Goal: Information Seeking & Learning: Learn about a topic

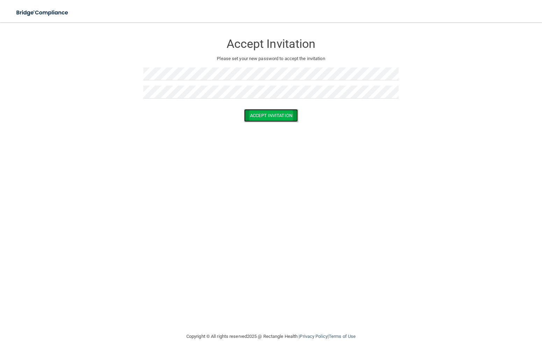
click at [265, 113] on button "Accept Invitation" at bounding box center [271, 115] width 54 height 13
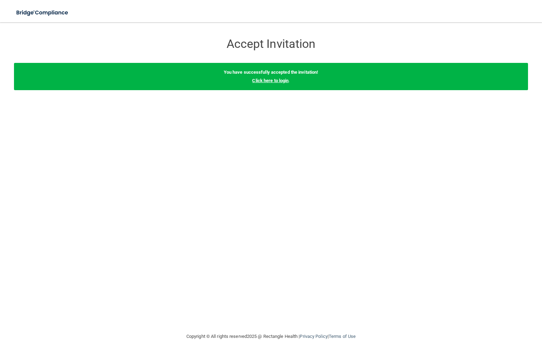
click at [270, 81] on link "Click here to login" at bounding box center [270, 80] width 36 height 5
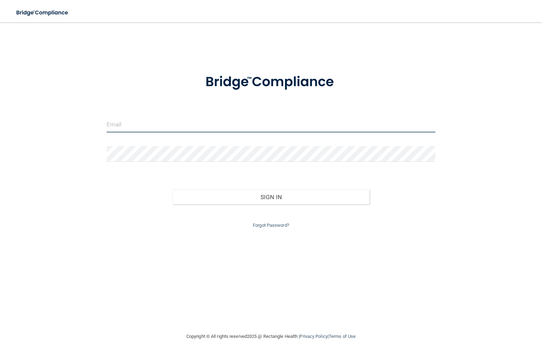
click at [171, 123] on input "email" at bounding box center [271, 125] width 329 height 16
type input "[EMAIL_ADDRESS][DOMAIN_NAME]"
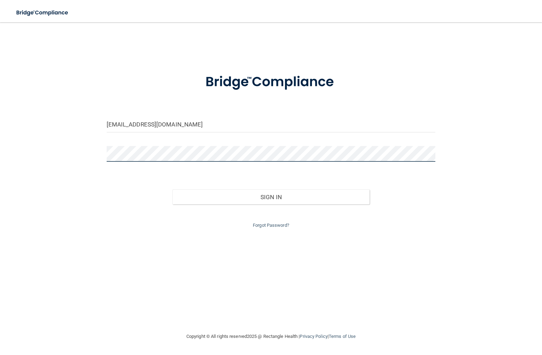
click at [172, 190] on button "Sign In" at bounding box center [270, 197] width 197 height 15
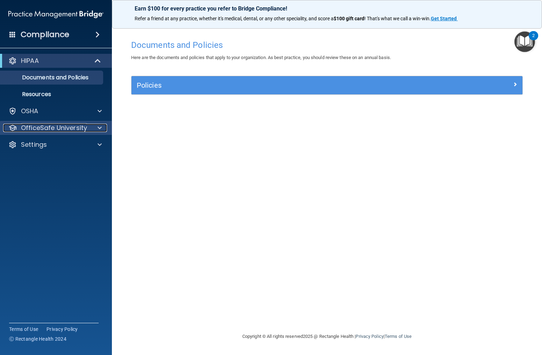
click at [49, 131] on p "OfficeSafe University" at bounding box center [54, 128] width 66 height 8
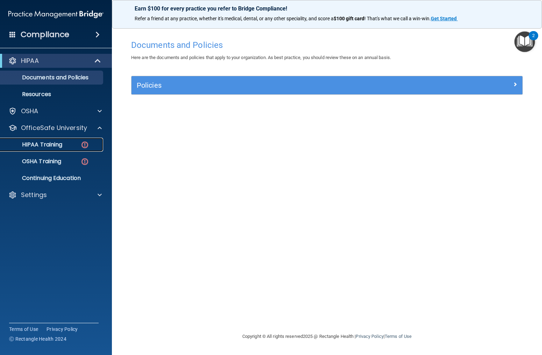
click at [57, 144] on p "HIPAA Training" at bounding box center [34, 144] width 58 height 7
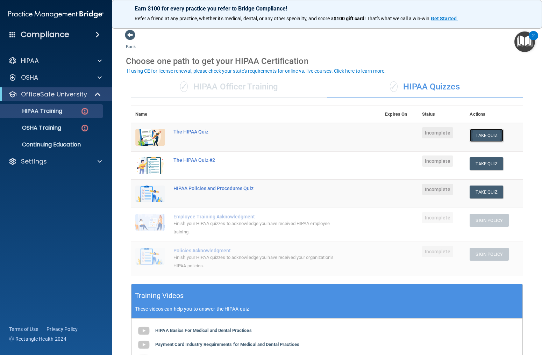
click at [484, 138] on button "Take Quiz" at bounding box center [487, 135] width 34 height 13
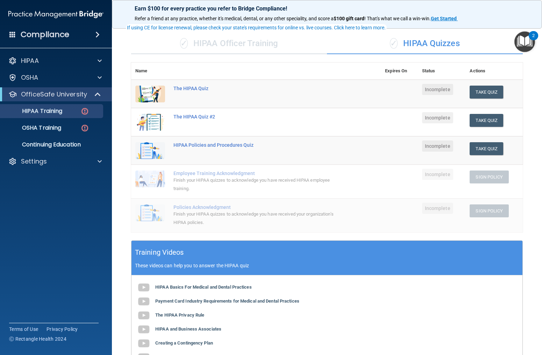
scroll to position [44, 0]
click at [185, 88] on div "The HIPAA Quiz" at bounding box center [259, 88] width 172 height 6
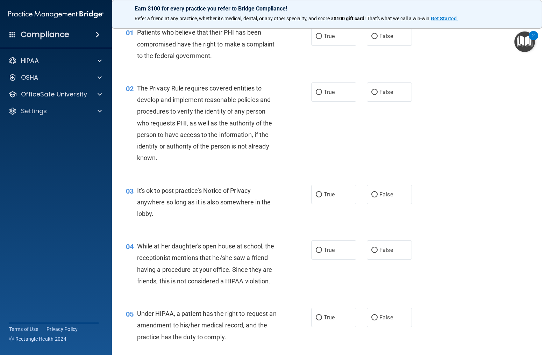
scroll to position [6, 0]
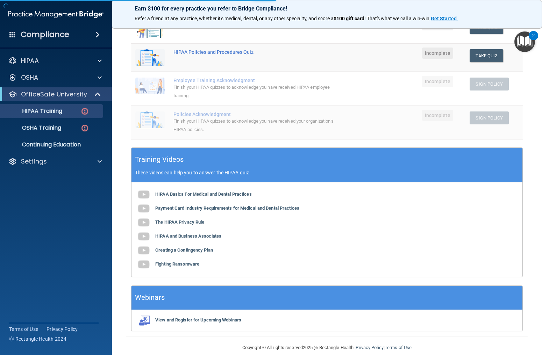
scroll to position [146, 0]
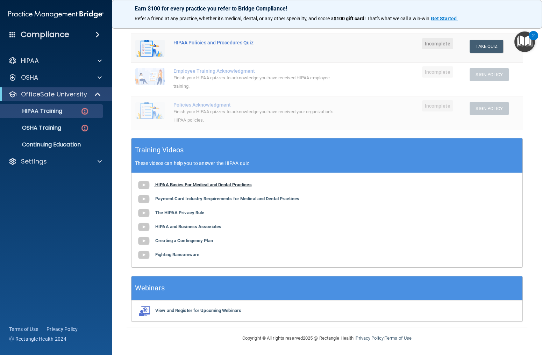
click at [213, 186] on b "HIPAA Basics For Medical and Dental Practices" at bounding box center [203, 184] width 97 height 5
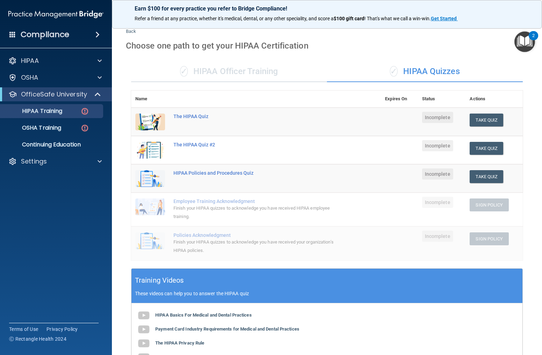
scroll to position [0, 0]
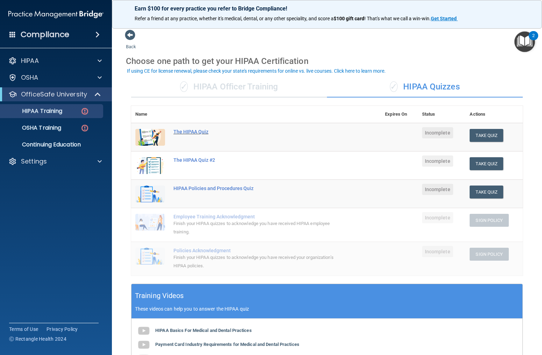
click at [181, 132] on div "The HIPAA Quiz" at bounding box center [259, 132] width 172 height 6
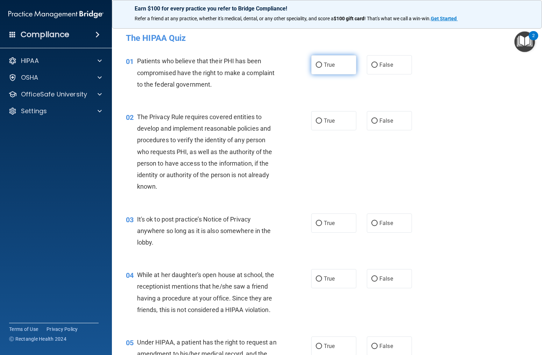
click at [332, 69] on label "True" at bounding box center [333, 64] width 45 height 19
click at [322, 68] on input "True" at bounding box center [319, 65] width 6 height 5
radio input "true"
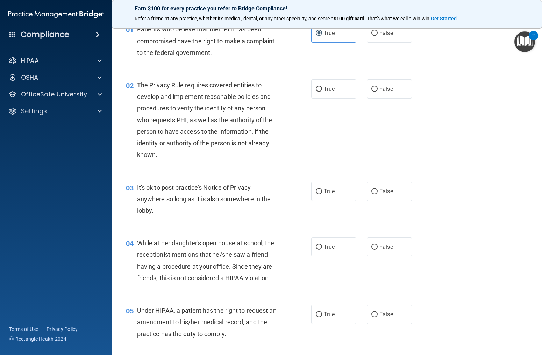
scroll to position [31, 0]
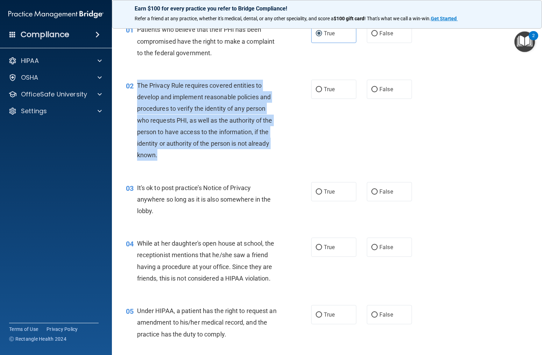
drag, startPoint x: 138, startPoint y: 85, endPoint x: 166, endPoint y: 140, distance: 62.4
click at [165, 158] on div "The Privacy Rule requires covered entities to develop and implement reasonable …" at bounding box center [210, 120] width 147 height 81
copy span "The Privacy Rule requires covered entities to develop and implement reasonable …"
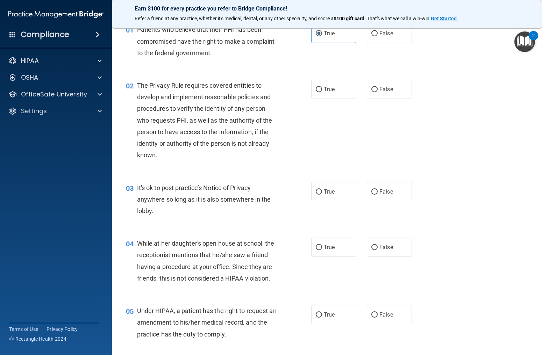
drag, startPoint x: 338, startPoint y: 84, endPoint x: 303, endPoint y: 147, distance: 72.0
click at [337, 84] on label "True" at bounding box center [333, 89] width 45 height 19
click at [322, 87] on input "True" at bounding box center [319, 89] width 6 height 5
radio input "true"
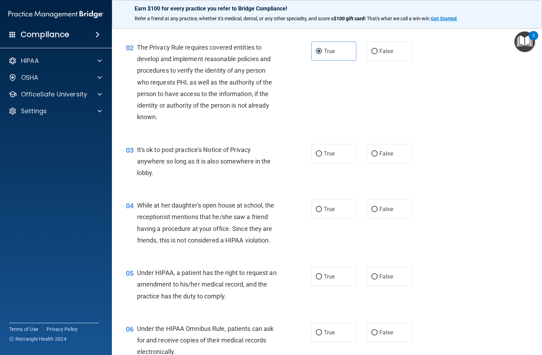
scroll to position [70, 0]
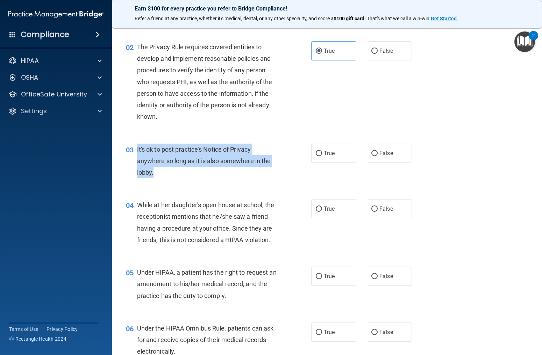
drag, startPoint x: 136, startPoint y: 149, endPoint x: 175, endPoint y: 176, distance: 47.0
click at [175, 176] on div "03 It's ok to post practice’s Notice of Privacy anywhere so long as it is also …" at bounding box center [218, 163] width 206 height 38
copy div "It's ok to post practice’s Notice of Privacy anywhere so long as it is also som…"
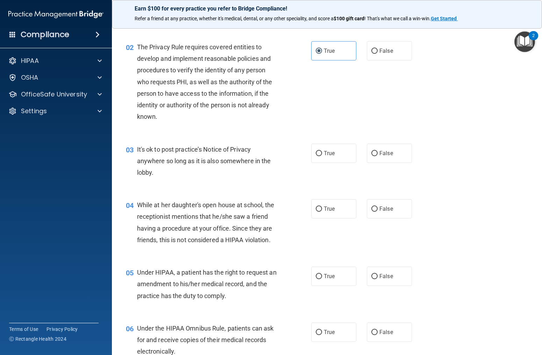
drag, startPoint x: 378, startPoint y: 155, endPoint x: 332, endPoint y: 170, distance: 47.8
click at [378, 155] on label "False" at bounding box center [389, 153] width 45 height 19
click at [378, 155] on input "False" at bounding box center [374, 153] width 6 height 5
radio input "true"
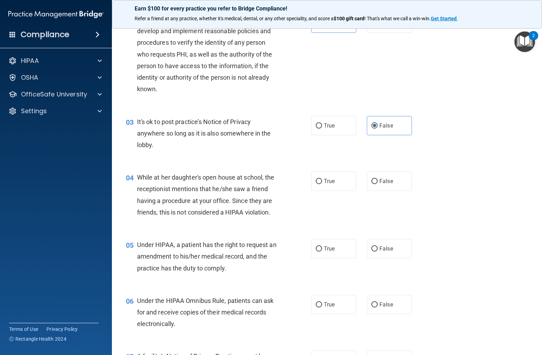
scroll to position [105, 0]
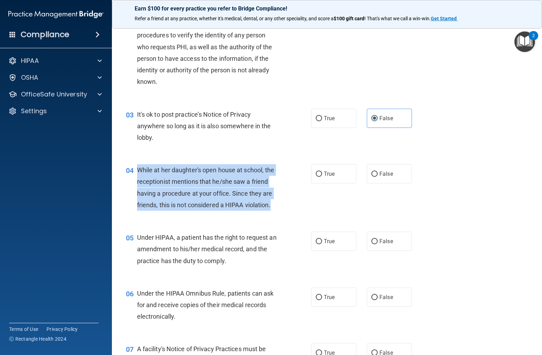
drag, startPoint x: 138, startPoint y: 170, endPoint x: 267, endPoint y: 201, distance: 133.1
click at [275, 203] on div "While at her daughter's open house at school, the receptionist mentions that he…" at bounding box center [210, 187] width 147 height 47
copy span "While at her daughter's open house at school, the receptionist mentions that he…"
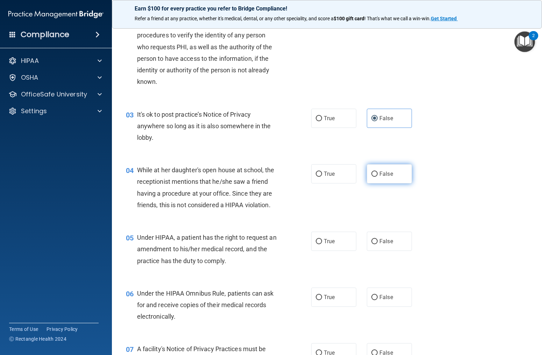
click at [386, 169] on label "False" at bounding box center [389, 173] width 45 height 19
click at [376, 176] on input "False" at bounding box center [374, 174] width 6 height 5
radio input "true"
click at [226, 182] on span "While at her daughter's open house at school, the receptionist mentions that he…" at bounding box center [205, 187] width 137 height 42
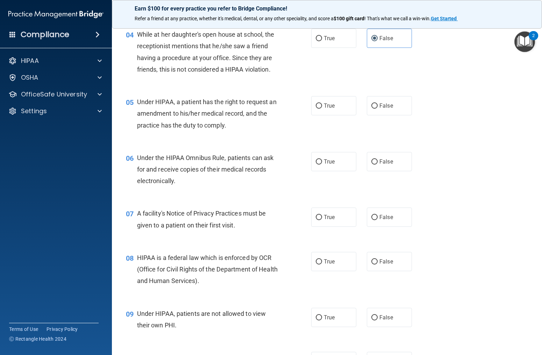
scroll to position [262, 0]
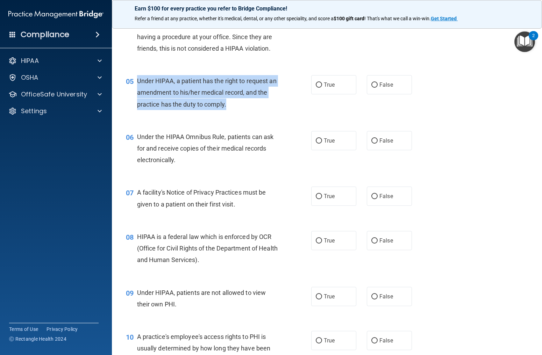
drag, startPoint x: 136, startPoint y: 81, endPoint x: 224, endPoint y: 101, distance: 89.9
click at [227, 104] on div "05 Under HIPAA, a patient has the right to request an amendment to his/her medi…" at bounding box center [218, 94] width 206 height 38
copy div "Under HIPAA, a patient has the right to request an amendment to his/her medical…"
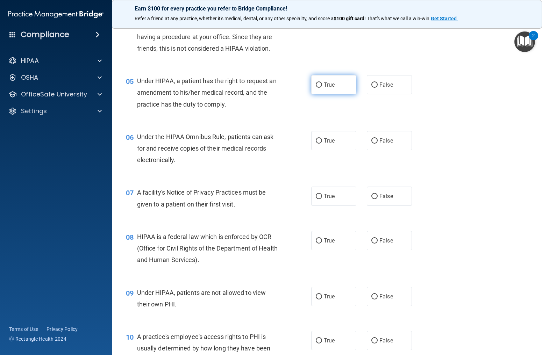
click at [323, 84] on label "True" at bounding box center [333, 84] width 45 height 19
click at [322, 84] on input "True" at bounding box center [319, 85] width 6 height 5
radio input "true"
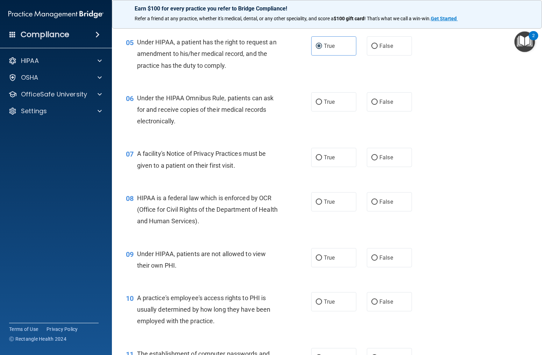
scroll to position [311, 0]
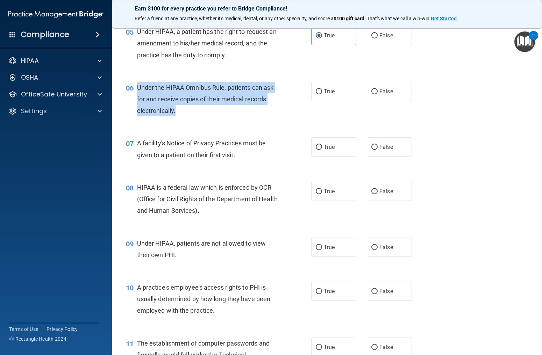
drag, startPoint x: 136, startPoint y: 88, endPoint x: 179, endPoint y: 108, distance: 48.0
click at [183, 110] on div "06 Under the HIPAA Omnibus Rule, patients can ask for and receive copies of the…" at bounding box center [218, 101] width 206 height 38
copy div "Under the HIPAA Omnibus Rule, patients can ask for and receive copies of their …"
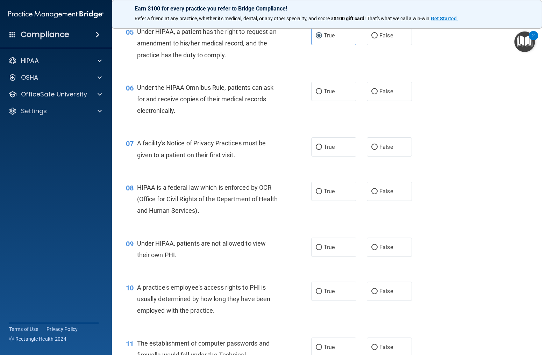
drag, startPoint x: 180, startPoint y: 99, endPoint x: 177, endPoint y: 95, distance: 5.0
click at [179, 98] on span "Under the HIPAA Omnibus Rule, patients can ask for and receive copies of their …" at bounding box center [205, 99] width 137 height 30
click at [152, 107] on span "Under the HIPAA Omnibus Rule, patients can ask for and receive copies of their …" at bounding box center [205, 99] width 137 height 30
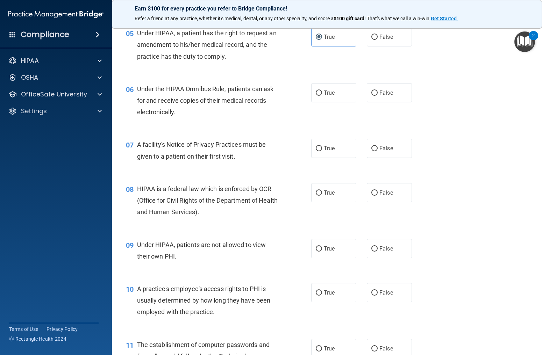
scroll to position [311, 0]
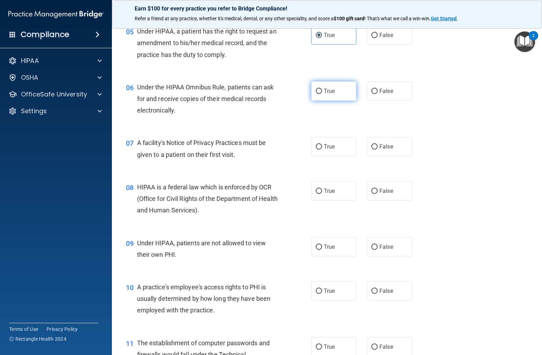
click at [324, 91] on label "True" at bounding box center [333, 90] width 45 height 19
click at [322, 91] on input "True" at bounding box center [319, 91] width 6 height 5
radio input "true"
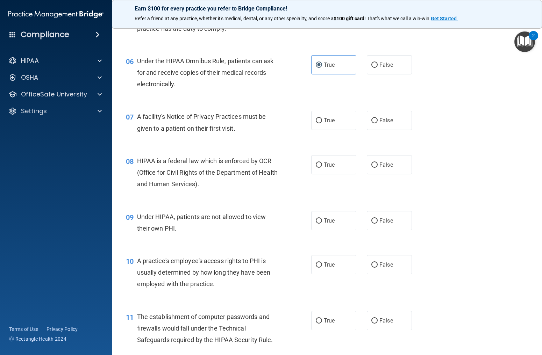
scroll to position [345, 0]
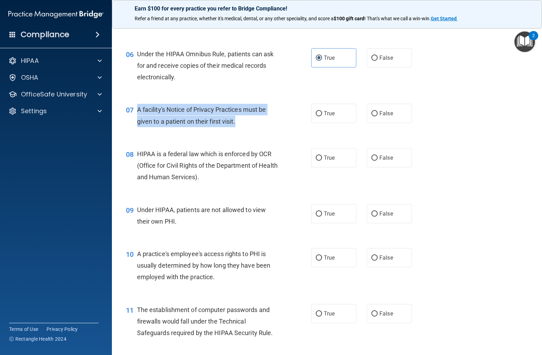
drag, startPoint x: 136, startPoint y: 108, endPoint x: 222, endPoint y: 114, distance: 86.2
click at [263, 129] on div "07 A facility's Notice of Privacy Practices must be given to a patient on their…" at bounding box center [218, 117] width 206 height 27
copy div "A facility's Notice of Privacy Practices must be given to a patient on their fi…"
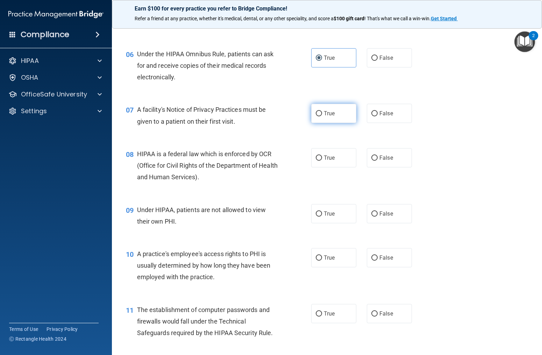
click at [338, 113] on label "True" at bounding box center [333, 113] width 45 height 19
click at [322, 113] on input "True" at bounding box center [319, 113] width 6 height 5
radio input "true"
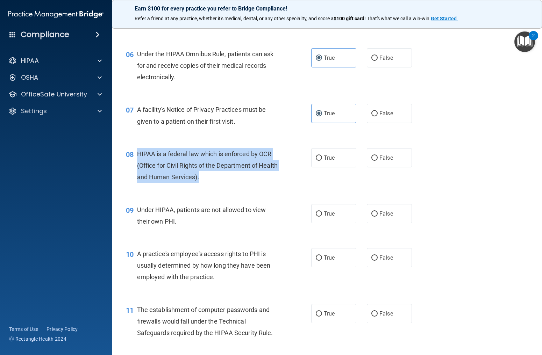
drag, startPoint x: 136, startPoint y: 155, endPoint x: 234, endPoint y: 179, distance: 101.4
click at [234, 179] on div "08 HIPAA is a federal law which is enforced by OCR (Office for Civil Rights of …" at bounding box center [218, 167] width 206 height 38
copy div "HIPAA is a federal law which is enforced by OCR (Office for Civil Rights of the…"
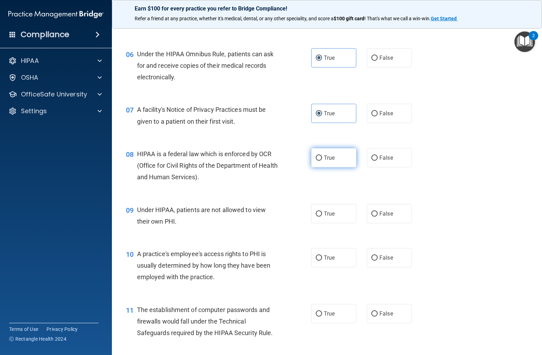
click at [348, 152] on label "True" at bounding box center [333, 157] width 45 height 19
click at [322, 156] on input "True" at bounding box center [319, 158] width 6 height 5
radio input "true"
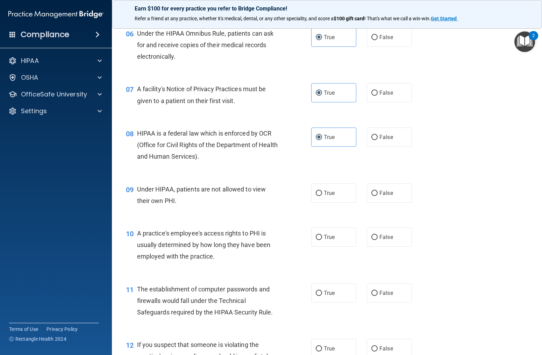
scroll to position [370, 0]
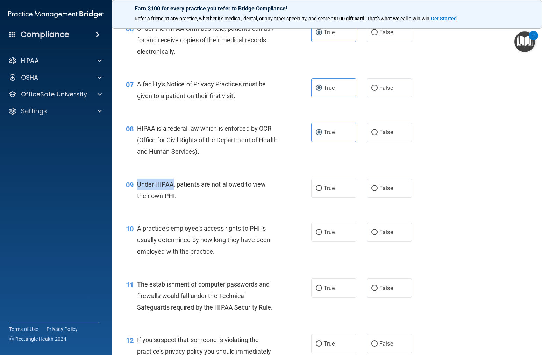
drag, startPoint x: 134, startPoint y: 184, endPoint x: 184, endPoint y: 189, distance: 50.2
click at [175, 190] on div "09 Under HIPAA, patients are not allowed to view their own PHI." at bounding box center [218, 192] width 206 height 27
click at [398, 189] on label "False" at bounding box center [389, 188] width 45 height 19
click at [378, 189] on input "False" at bounding box center [374, 188] width 6 height 5
radio input "true"
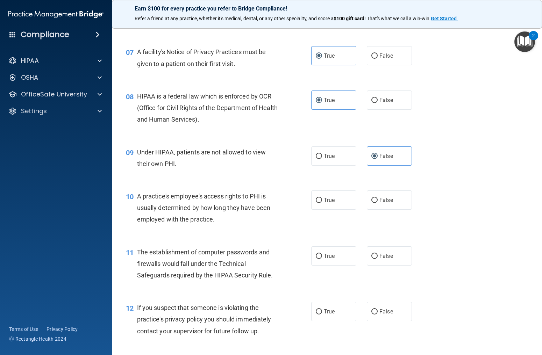
scroll to position [435, 0]
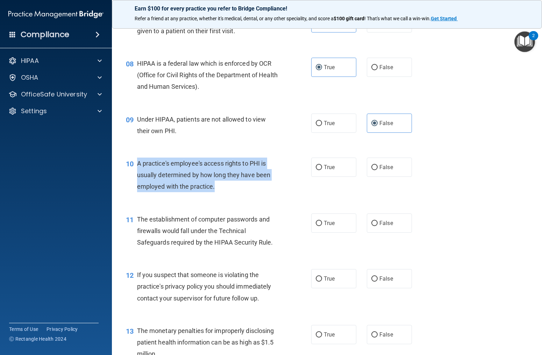
drag, startPoint x: 216, startPoint y: 188, endPoint x: 138, endPoint y: 163, distance: 82.2
click at [138, 163] on div "A practice's employee's access rights to PHI is usually determined by how long …" at bounding box center [210, 175] width 147 height 35
copy span "A practice's employee's access rights to PHI is usually determined by how long …"
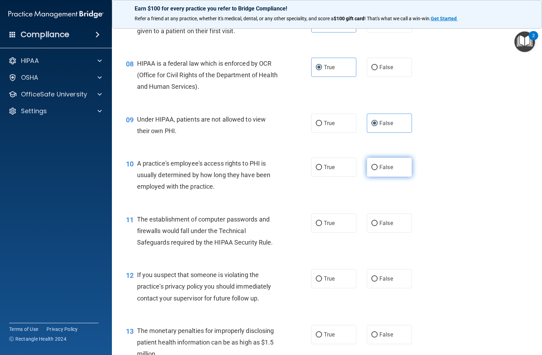
click at [383, 163] on label "False" at bounding box center [389, 167] width 45 height 19
click at [378, 165] on input "False" at bounding box center [374, 167] width 6 height 5
radio input "true"
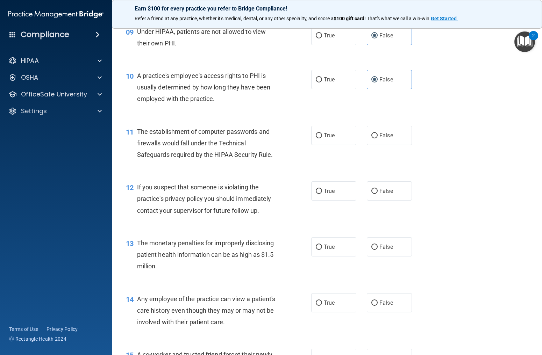
scroll to position [523, 0]
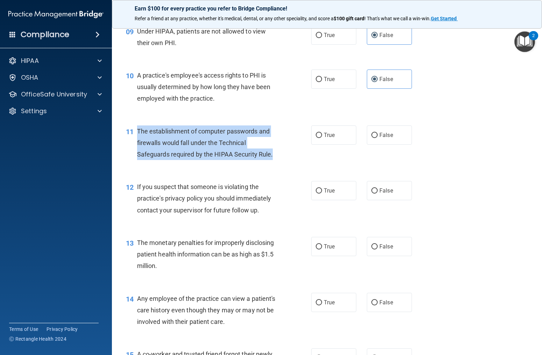
drag, startPoint x: 137, startPoint y: 128, endPoint x: 232, endPoint y: 149, distance: 97.1
click at [277, 156] on div "The establishment of computer passwords and firewalls would fall under the Tech…" at bounding box center [210, 143] width 147 height 35
copy span "The establishment of computer passwords and firewalls would fall under the Tech…"
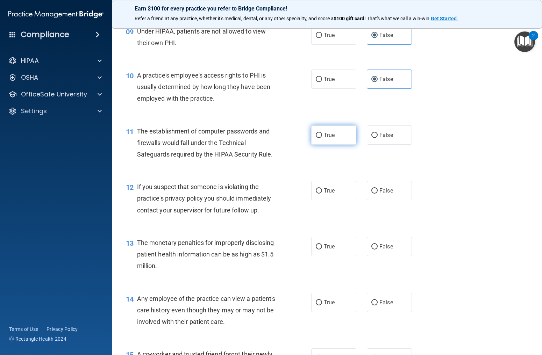
click at [343, 136] on label "True" at bounding box center [333, 135] width 45 height 19
click at [322, 136] on input "True" at bounding box center [319, 135] width 6 height 5
radio input "true"
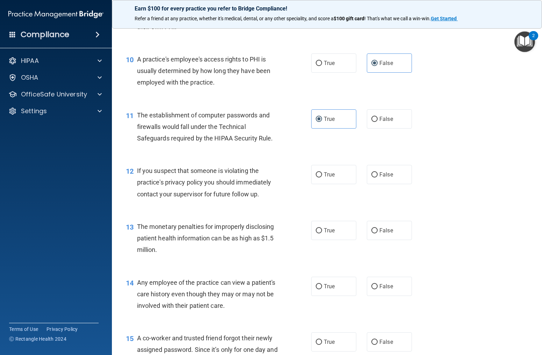
scroll to position [571, 0]
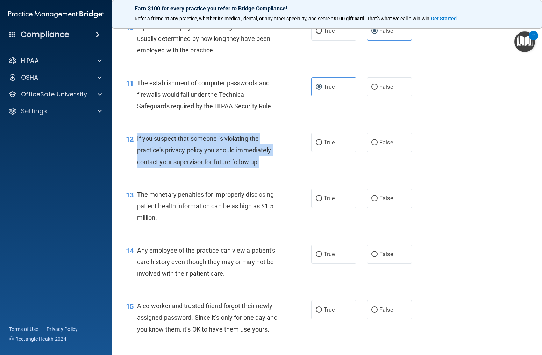
drag, startPoint x: 137, startPoint y: 140, endPoint x: 299, endPoint y: 154, distance: 163.3
click at [269, 160] on div "12 If you suspect that someone is violating the practice's privacy policy you s…" at bounding box center [218, 152] width 206 height 38
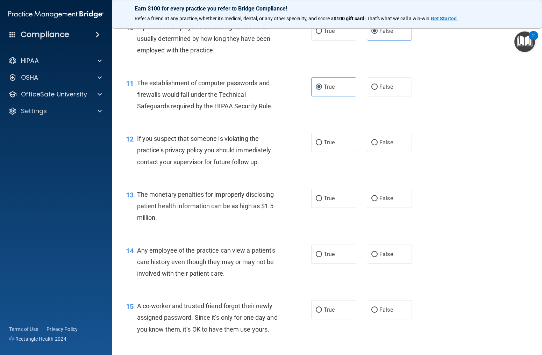
drag, startPoint x: 338, startPoint y: 142, endPoint x: 290, endPoint y: 151, distance: 48.7
click at [338, 142] on label "True" at bounding box center [333, 142] width 45 height 19
click at [322, 142] on input "True" at bounding box center [319, 142] width 6 height 5
radio input "true"
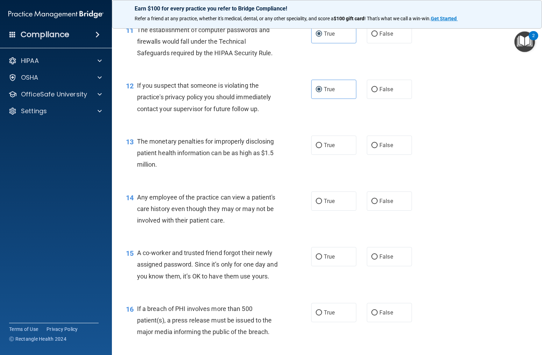
scroll to position [628, 0]
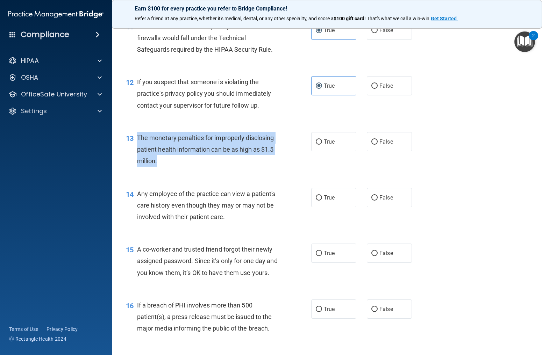
drag, startPoint x: 133, startPoint y: 138, endPoint x: 207, endPoint y: 158, distance: 76.6
click at [209, 169] on div "13 The monetary penalties for improperly disclosing patient health information …" at bounding box center [218, 151] width 206 height 38
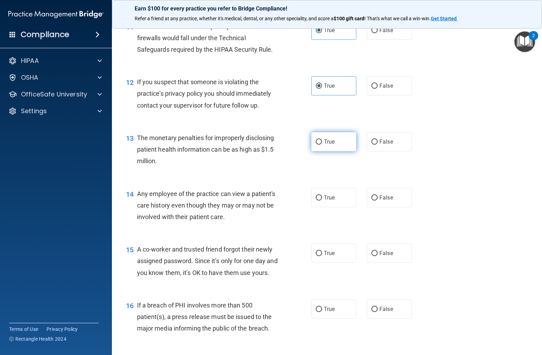
click at [335, 146] on label "True" at bounding box center [333, 141] width 45 height 19
click at [322, 145] on input "True" at bounding box center [319, 142] width 6 height 5
radio input "true"
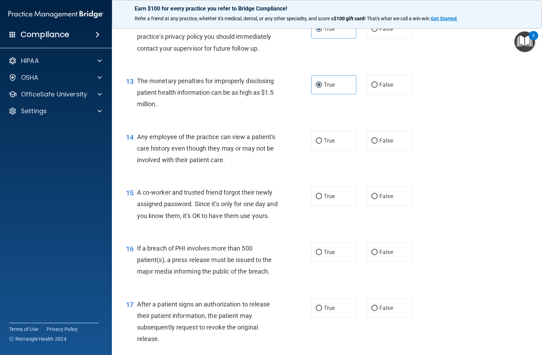
scroll to position [687, 0]
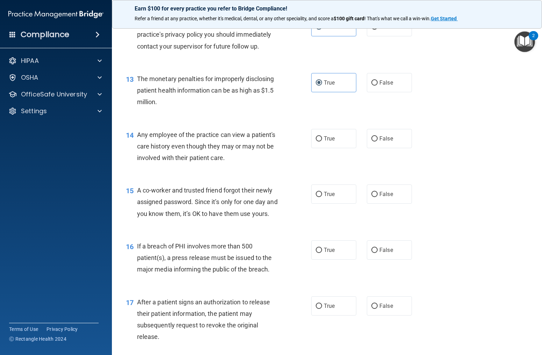
drag, startPoint x: 397, startPoint y: 133, endPoint x: 366, endPoint y: 135, distance: 30.5
click at [396, 133] on label "False" at bounding box center [389, 138] width 45 height 19
click at [378, 136] on input "False" at bounding box center [374, 138] width 6 height 5
radio input "true"
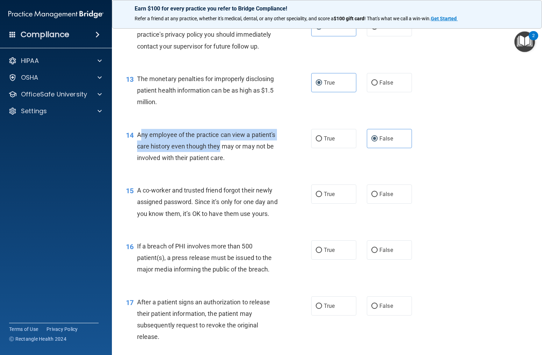
drag, startPoint x: 139, startPoint y: 134, endPoint x: 145, endPoint y: 144, distance: 12.2
click at [218, 144] on span "Any employee of the practice can view a patient's care history even though they…" at bounding box center [206, 146] width 139 height 30
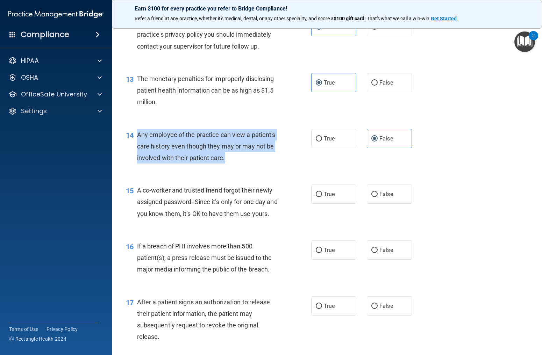
drag, startPoint x: 136, startPoint y: 137, endPoint x: 219, endPoint y: 152, distance: 84.0
click at [227, 157] on div "14 Any employee of the practice can view a patient's care history even though t…" at bounding box center [218, 148] width 206 height 38
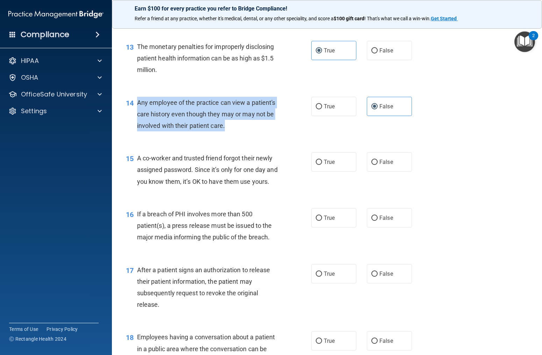
scroll to position [732, 0]
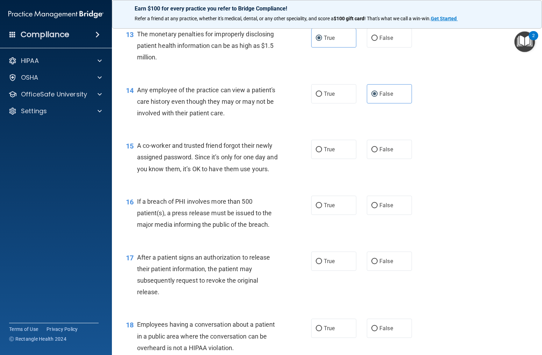
click at [153, 149] on div "A co-worker and trusted friend forgot their newly assigned password. Since it’s…" at bounding box center [210, 157] width 147 height 35
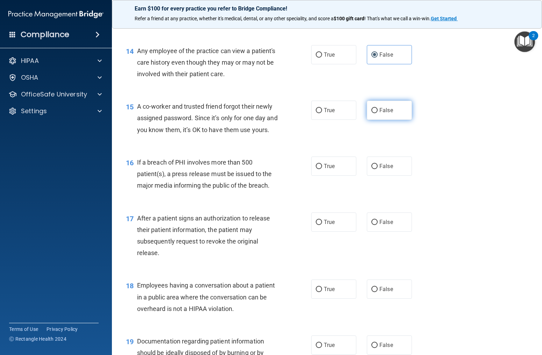
click at [409, 112] on label "False" at bounding box center [389, 110] width 45 height 19
click at [378, 112] on input "False" at bounding box center [374, 110] width 6 height 5
radio input "true"
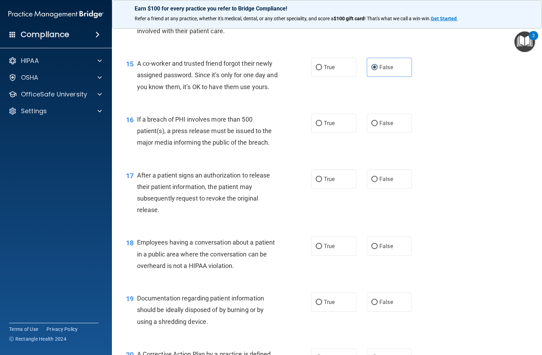
scroll to position [815, 0]
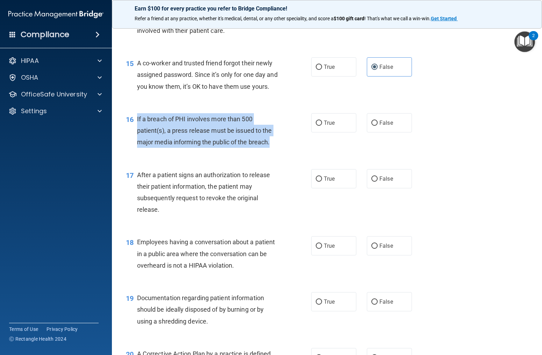
drag, startPoint x: 137, startPoint y: 130, endPoint x: 283, endPoint y: 152, distance: 147.1
click at [285, 152] on div "16 If a breach of PHI involves more than 500 patient(s), a press release must b…" at bounding box center [218, 132] width 206 height 38
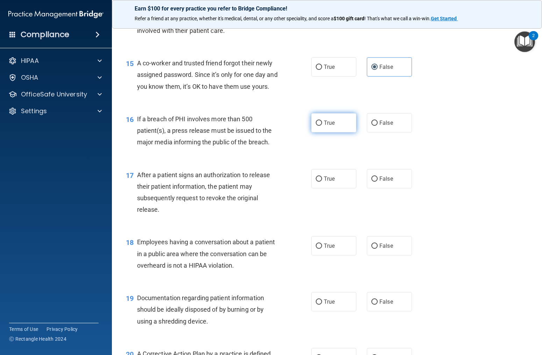
click at [333, 126] on span "True" at bounding box center [329, 123] width 11 height 7
click at [322, 126] on input "True" at bounding box center [319, 123] width 6 height 5
radio input "true"
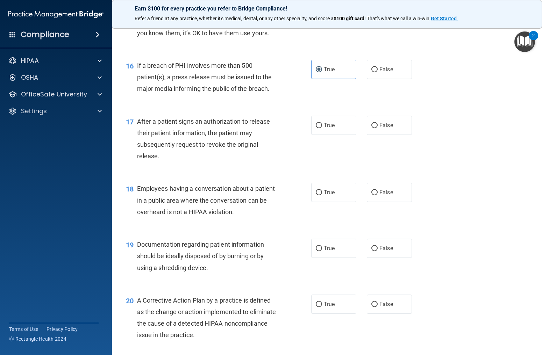
scroll to position [873, 0]
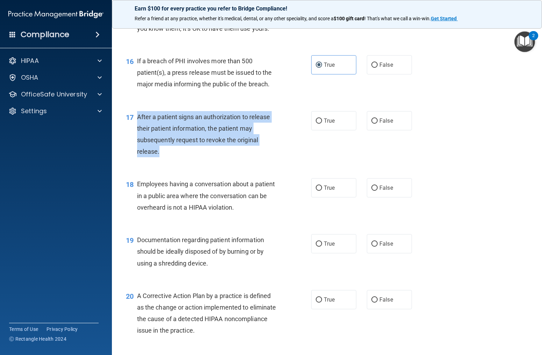
drag, startPoint x: 140, startPoint y: 128, endPoint x: 176, endPoint y: 157, distance: 47.0
click at [176, 158] on div "After a patient signs an authorization to release their patient information, th…" at bounding box center [210, 134] width 147 height 47
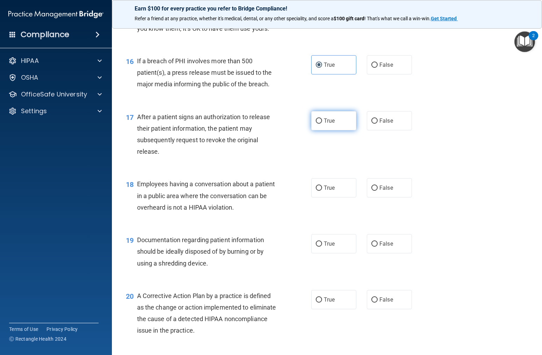
click at [324, 124] on span "True" at bounding box center [329, 121] width 11 height 7
click at [322, 124] on input "True" at bounding box center [319, 121] width 6 height 5
radio input "true"
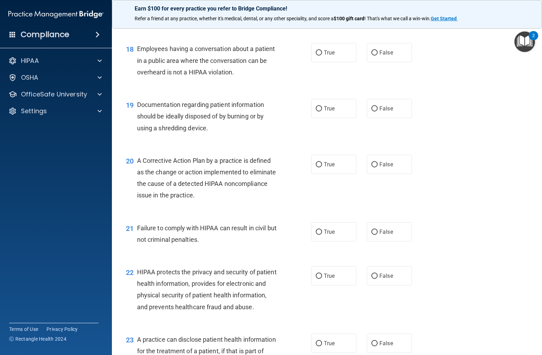
scroll to position [1000, 0]
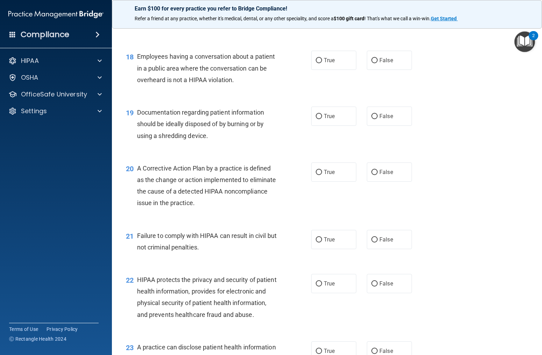
click at [152, 80] on span "Employees having a conversation about a patient in a public area where the conv…" at bounding box center [206, 68] width 138 height 30
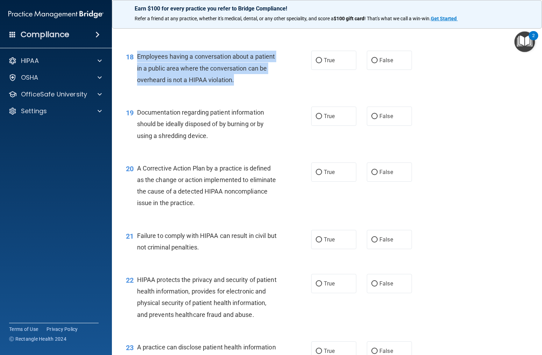
drag, startPoint x: 136, startPoint y: 68, endPoint x: 246, endPoint y: 90, distance: 112.1
click at [246, 89] on div "18 Employees having a conversation about a patient in a public area where the c…" at bounding box center [218, 70] width 206 height 38
drag, startPoint x: 376, startPoint y: 70, endPoint x: 355, endPoint y: 74, distance: 21.3
click at [376, 63] on input "False" at bounding box center [374, 60] width 6 height 5
radio input "true"
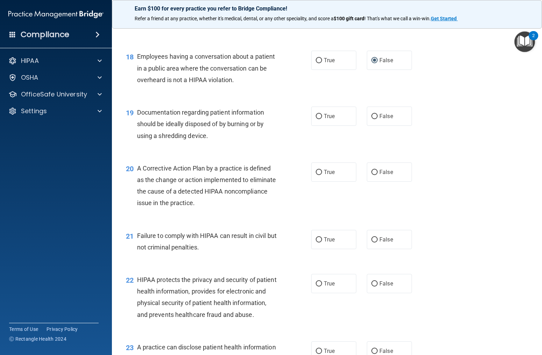
click at [167, 127] on span "Documentation regarding patient information should be ideally disposed of by bu…" at bounding box center [200, 124] width 127 height 30
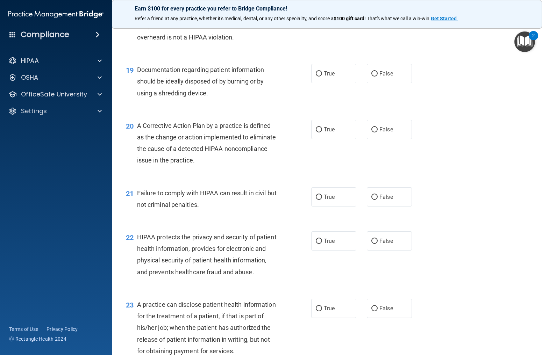
scroll to position [1057, 0]
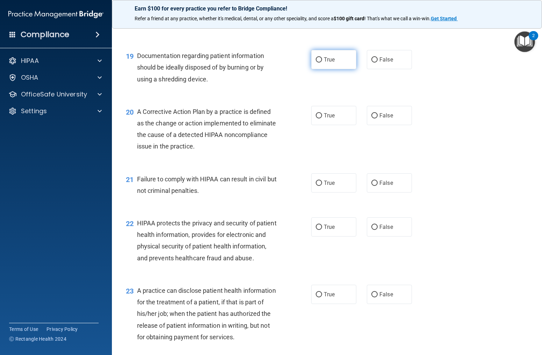
click at [329, 63] on span "True" at bounding box center [329, 59] width 11 height 7
click at [322, 63] on input "True" at bounding box center [319, 59] width 6 height 5
radio input "true"
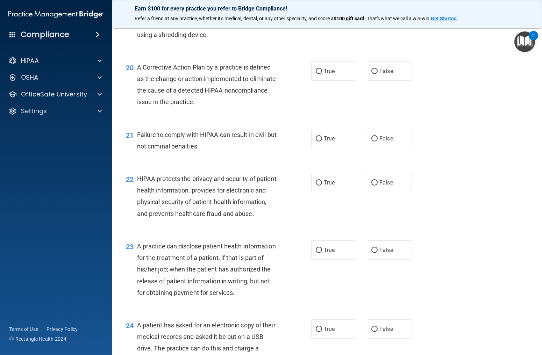
scroll to position [1101, 0]
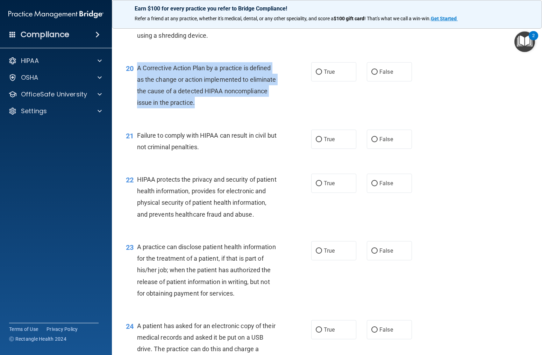
drag, startPoint x: 138, startPoint y: 79, endPoint x: 198, endPoint y: 109, distance: 67.6
click at [198, 109] on div "A Corrective Action Plan by a practice is defined as the change or action imple…" at bounding box center [210, 85] width 147 height 47
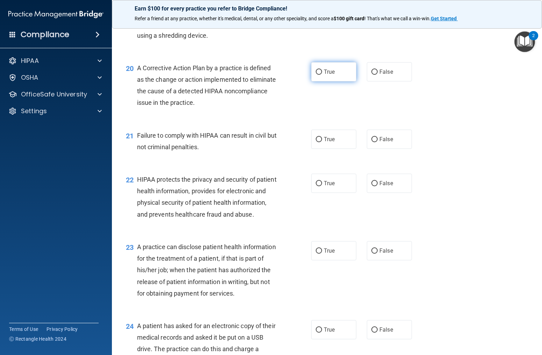
drag, startPoint x: 331, startPoint y: 91, endPoint x: 326, endPoint y: 93, distance: 5.0
click at [331, 81] on label "True" at bounding box center [333, 71] width 45 height 19
click at [322, 75] on input "True" at bounding box center [319, 72] width 6 height 5
radio input "true"
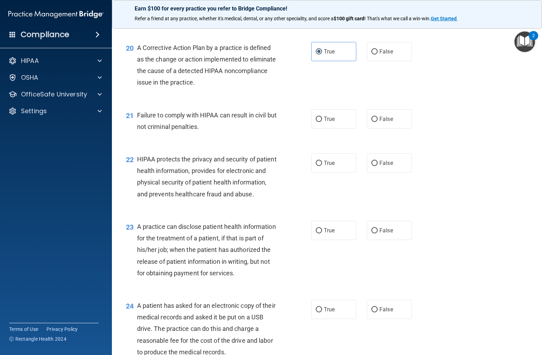
scroll to position [1120, 0]
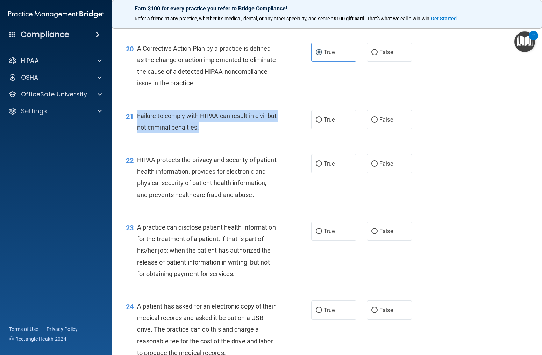
drag, startPoint x: 137, startPoint y: 128, endPoint x: 226, endPoint y: 142, distance: 89.5
click at [239, 137] on div "21 Failure to comply with HIPAA can result in civil but not criminal penalties." at bounding box center [218, 123] width 206 height 27
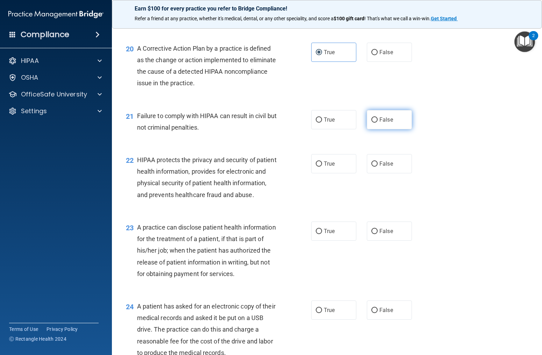
drag, startPoint x: 393, startPoint y: 134, endPoint x: 379, endPoint y: 134, distance: 14.0
click at [393, 129] on label "False" at bounding box center [389, 119] width 45 height 19
click at [378, 123] on input "False" at bounding box center [374, 120] width 6 height 5
radio input "true"
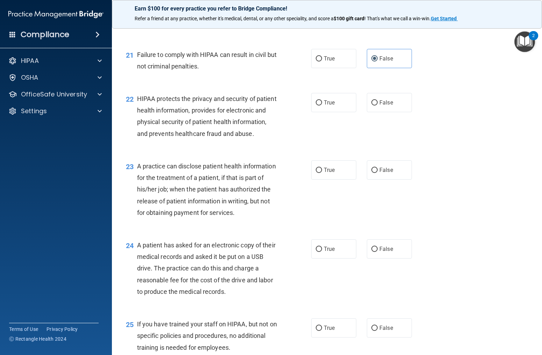
scroll to position [1184, 0]
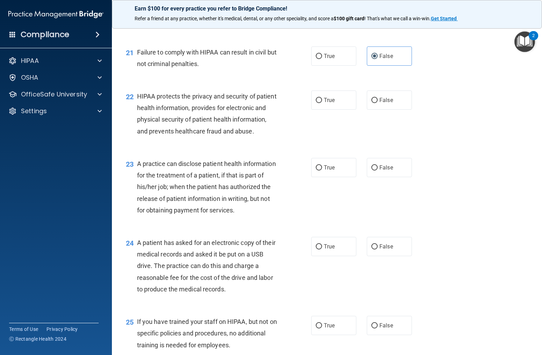
click at [158, 112] on span "HIPAA protects the privacy and security of patient health information, provides…" at bounding box center [207, 114] width 140 height 42
click at [329, 104] on span "True" at bounding box center [329, 100] width 11 height 7
click at [322, 103] on input "True" at bounding box center [319, 100] width 6 height 5
radio input "true"
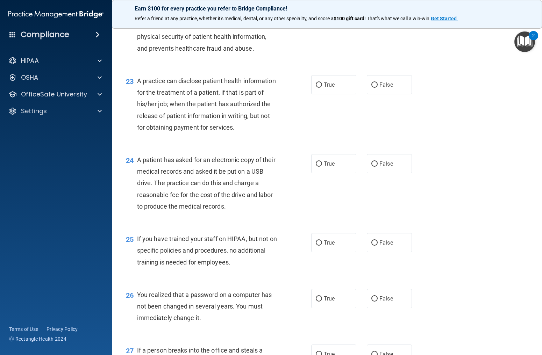
scroll to position [1272, 0]
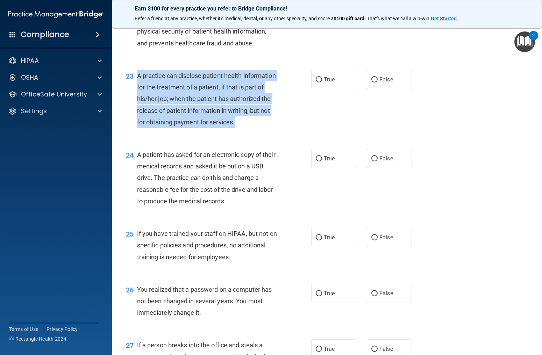
drag, startPoint x: 137, startPoint y: 87, endPoint x: 266, endPoint y: 136, distance: 137.7
click at [266, 128] on div "A practice can disclose patient health information for the treatment of a patie…" at bounding box center [210, 99] width 147 height 58
click at [373, 83] on input "False" at bounding box center [374, 79] width 6 height 5
radio input "true"
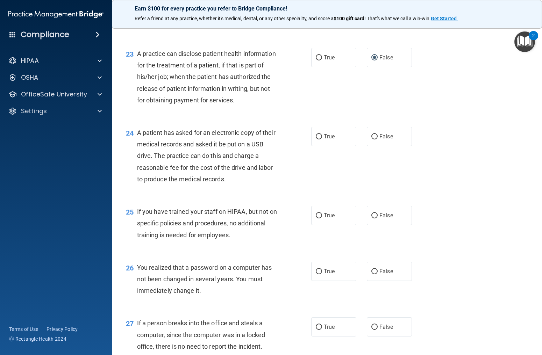
click at [190, 146] on span "A patient has asked for an electronic copy of their medical records and asked i…" at bounding box center [206, 156] width 139 height 54
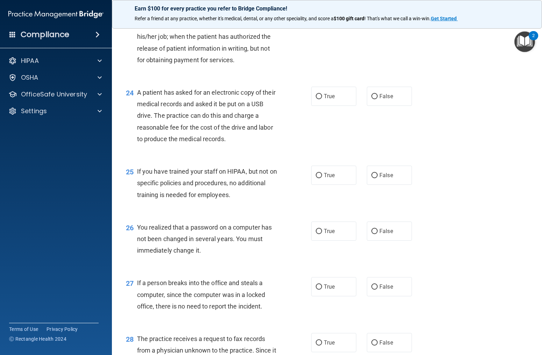
scroll to position [1358, 0]
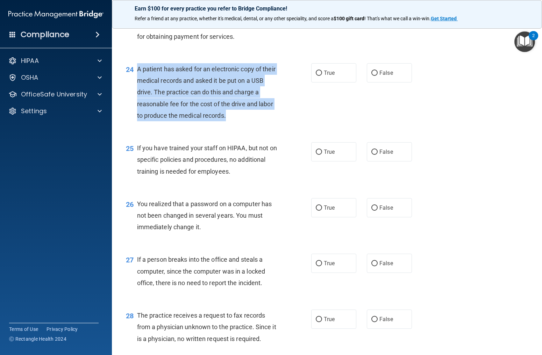
drag, startPoint x: 137, startPoint y: 79, endPoint x: 230, endPoint y: 123, distance: 103.1
click at [231, 124] on div "24 A patient has asked for an electronic copy of their medical records and aske…" at bounding box center [218, 94] width 206 height 62
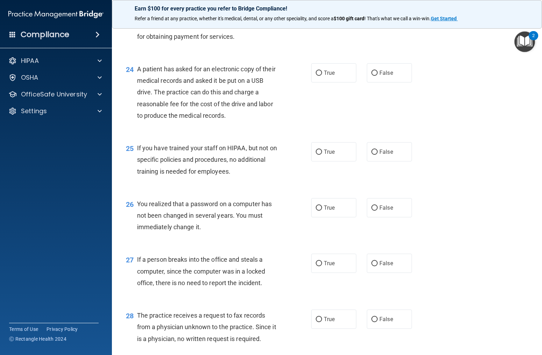
click at [189, 151] on div "25 If you have trained your staff on HIPAA, but not on specific policies and pr…" at bounding box center [327, 162] width 413 height 56
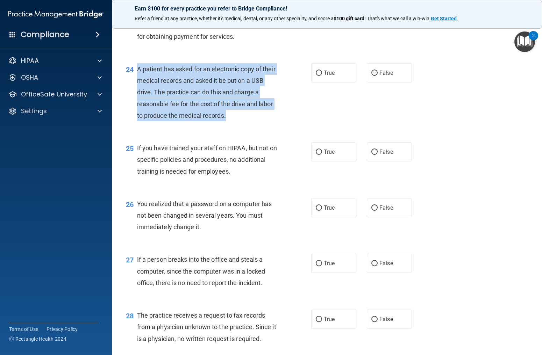
drag, startPoint x: 136, startPoint y: 81, endPoint x: 220, endPoint y: 124, distance: 94.0
click at [224, 125] on div "24 A patient has asked for an electronic copy of their medical records and aske…" at bounding box center [218, 94] width 206 height 62
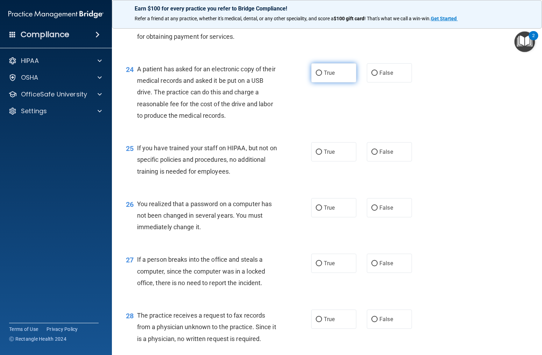
click at [333, 78] on label "True" at bounding box center [333, 72] width 45 height 19
click at [322, 76] on input "True" at bounding box center [319, 73] width 6 height 5
radio input "true"
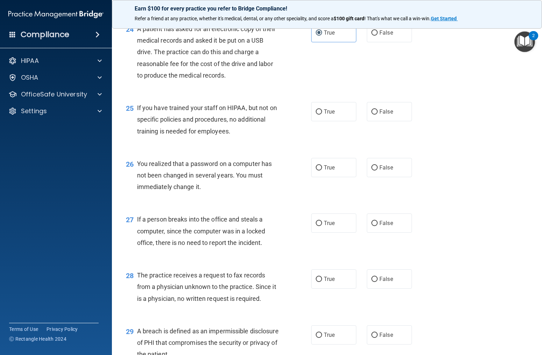
scroll to position [1400, 0]
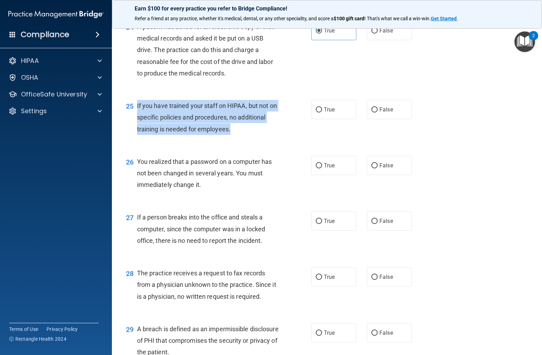
drag, startPoint x: 137, startPoint y: 118, endPoint x: 245, endPoint y: 139, distance: 110.5
click at [259, 135] on div "If you have trained your staff on HIPAA, but not on specific policies and proce…" at bounding box center [210, 117] width 147 height 35
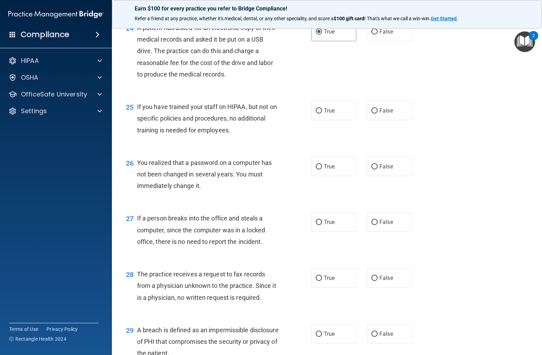
click at [214, 136] on div "If you have trained your staff on HIPAA, but not on specific policies and proce…" at bounding box center [210, 118] width 147 height 35
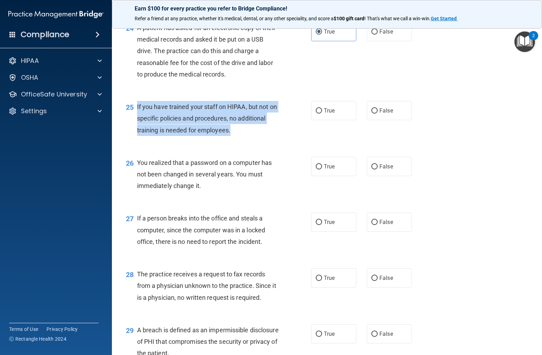
drag, startPoint x: 228, startPoint y: 143, endPoint x: 139, endPoint y: 120, distance: 92.0
click at [137, 120] on div "If you have trained your staff on HIPAA, but not on specific policies and proce…" at bounding box center [210, 118] width 147 height 35
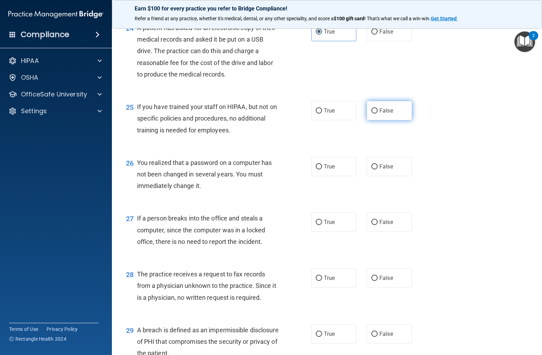
click at [398, 120] on label "False" at bounding box center [389, 110] width 45 height 19
click at [378, 114] on input "False" at bounding box center [374, 110] width 6 height 5
radio input "true"
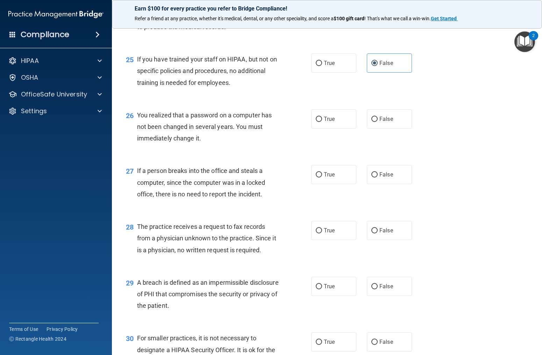
scroll to position [1453, 0]
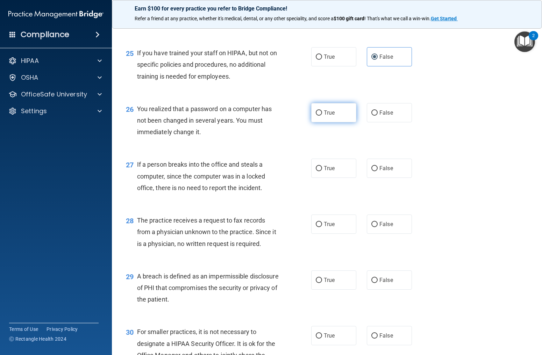
drag, startPoint x: 335, startPoint y: 120, endPoint x: 331, endPoint y: 121, distance: 3.6
click at [335, 120] on label "True" at bounding box center [333, 112] width 45 height 19
click at [322, 116] on input "True" at bounding box center [319, 113] width 6 height 5
radio input "true"
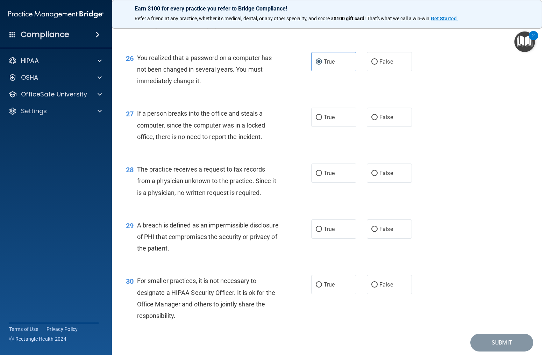
scroll to position [1504, 0]
click at [377, 120] on input "False" at bounding box center [374, 117] width 6 height 5
radio input "true"
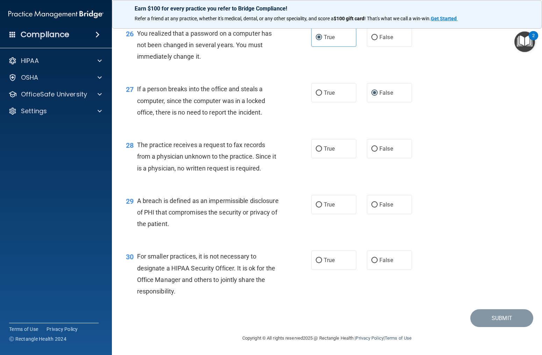
scroll to position [1540, 0]
click at [392, 156] on label "False" at bounding box center [389, 148] width 45 height 19
click at [378, 152] on input "False" at bounding box center [374, 149] width 6 height 5
radio input "true"
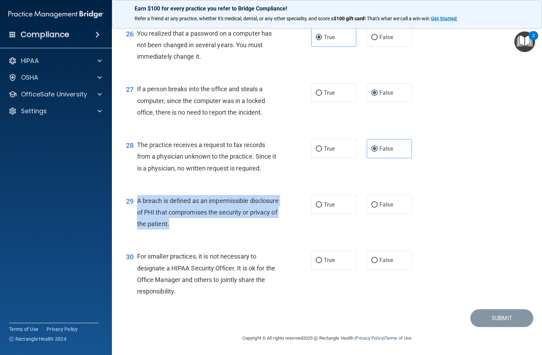
drag, startPoint x: 138, startPoint y: 200, endPoint x: 189, endPoint y: 216, distance: 53.5
click at [211, 224] on div "29 A breach is defined as an impermissible disclosure of PHI that compromises t…" at bounding box center [218, 214] width 206 height 38
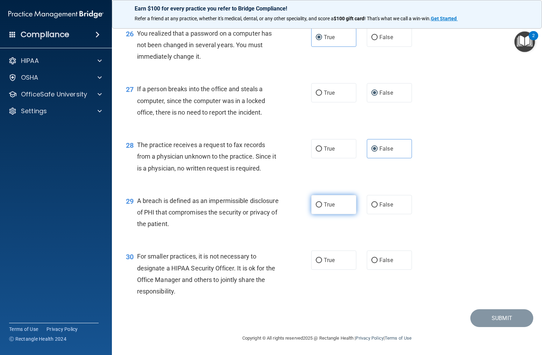
click at [327, 200] on label "True" at bounding box center [333, 204] width 45 height 19
click at [322, 203] on input "True" at bounding box center [319, 205] width 6 height 5
radio input "true"
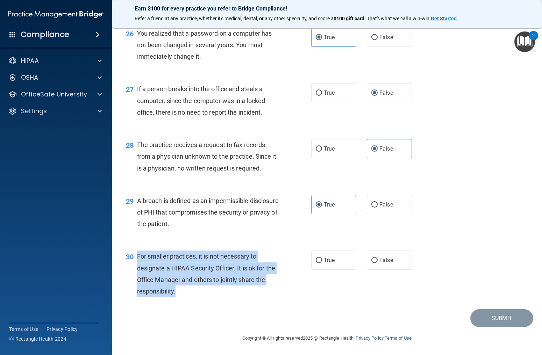
drag, startPoint x: 136, startPoint y: 256, endPoint x: 205, endPoint y: 280, distance: 73.3
click at [216, 294] on div "30 For smaller practices, it is not necessary to designate a HIPAA Security Off…" at bounding box center [218, 276] width 206 height 50
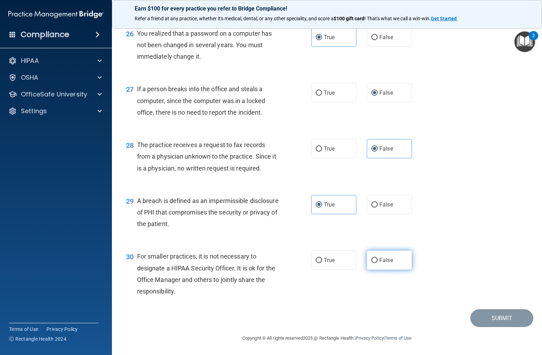
click at [378, 255] on label "False" at bounding box center [389, 260] width 45 height 19
click at [378, 258] on input "False" at bounding box center [374, 260] width 6 height 5
radio input "true"
click at [506, 319] on button "Submit" at bounding box center [501, 319] width 63 height 18
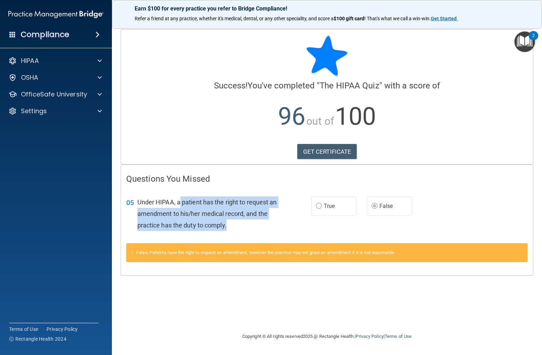
drag, startPoint x: 180, startPoint y: 201, endPoint x: 241, endPoint y: 224, distance: 65.0
click at [241, 224] on div "Under HIPAA, a patient has the right to request an amendment to his/her medical…" at bounding box center [210, 214] width 147 height 35
click at [261, 226] on div "Under HIPAA, a patient has the right to request an amendment to his/her medical…" at bounding box center [210, 214] width 147 height 35
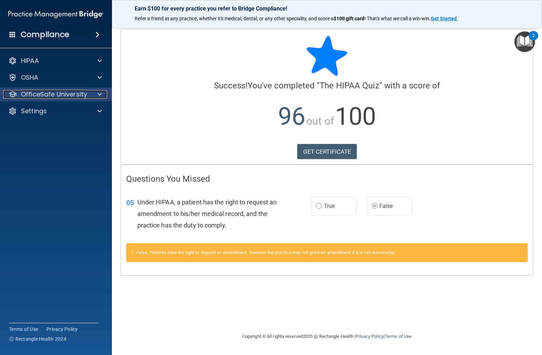
click at [103, 94] on div at bounding box center [98, 94] width 17 height 8
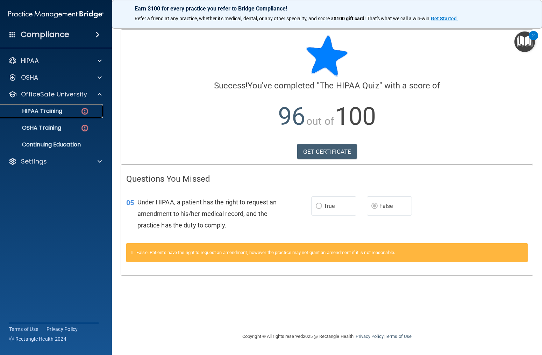
click at [72, 112] on div "HIPAA Training" at bounding box center [52, 111] width 95 height 7
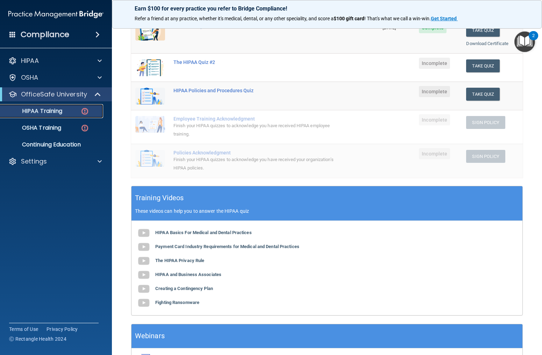
scroll to position [84, 0]
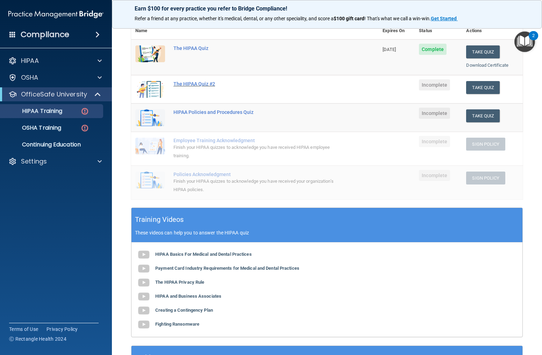
click at [197, 81] on div "The HIPAA Quiz #2" at bounding box center [258, 84] width 170 height 6
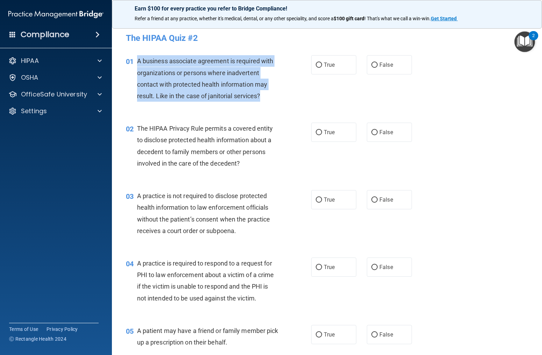
drag, startPoint x: 134, startPoint y: 59, endPoint x: 267, endPoint y: 93, distance: 137.1
click at [267, 93] on div "01 A business associate agreement is required with organizations or persons whe…" at bounding box center [218, 80] width 206 height 50
click at [270, 100] on div "A business associate agreement is required with organizations or persons where …" at bounding box center [210, 78] width 147 height 47
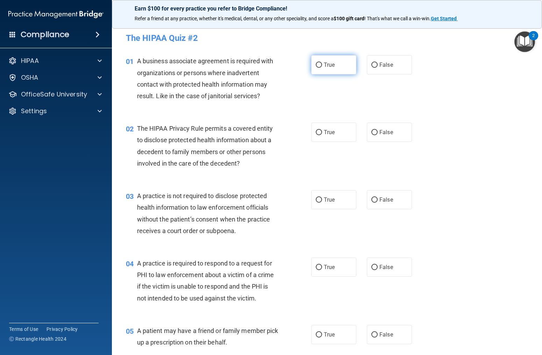
click at [334, 69] on label "True" at bounding box center [333, 64] width 45 height 19
click at [322, 68] on input "True" at bounding box center [319, 65] width 6 height 5
radio input "true"
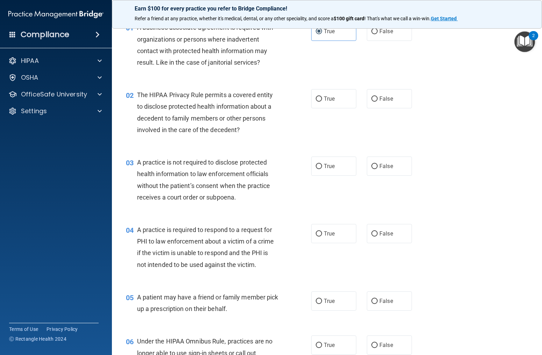
scroll to position [33, 0]
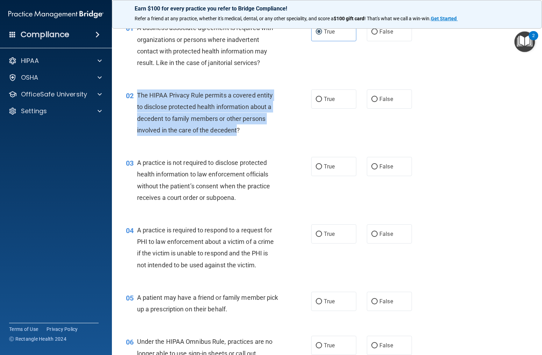
drag, startPoint x: 138, startPoint y: 97, endPoint x: 238, endPoint y: 126, distance: 104.4
click at [238, 126] on div "The HIPAA Privacy Rule permits a covered entity to disclose protected health in…" at bounding box center [210, 113] width 147 height 47
drag, startPoint x: 240, startPoint y: 129, endPoint x: 144, endPoint y: 105, distance: 99.3
click at [135, 99] on div "02 The HIPAA Privacy Rule permits a covered entity to disclose protected health…" at bounding box center [218, 115] width 206 height 50
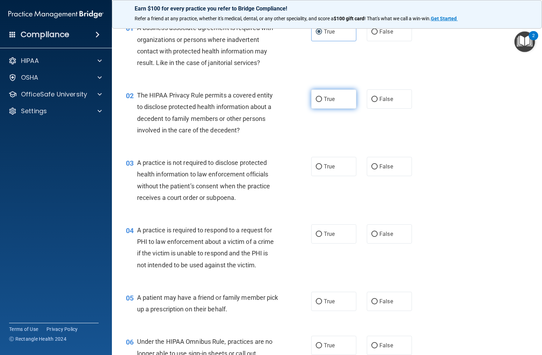
click at [333, 100] on label "True" at bounding box center [333, 99] width 45 height 19
click at [152, 133] on span "The HIPAA Privacy Rule permits a covered entity to disclose protected health in…" at bounding box center [205, 113] width 136 height 42
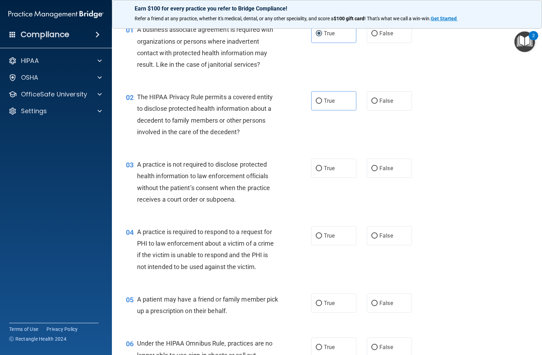
drag, startPoint x: 325, startPoint y: 99, endPoint x: 276, endPoint y: 106, distance: 49.8
click at [326, 98] on span "True" at bounding box center [329, 101] width 11 height 7
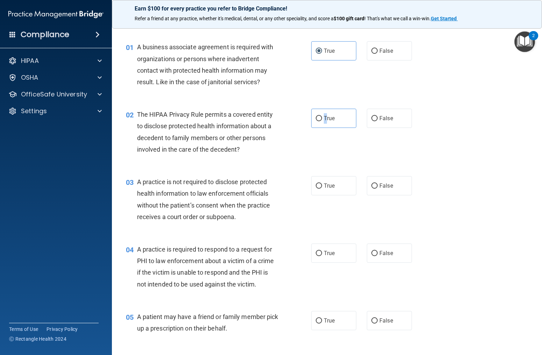
scroll to position [13, 0]
click at [320, 122] on input "True" at bounding box center [319, 119] width 6 height 5
radio input "true"
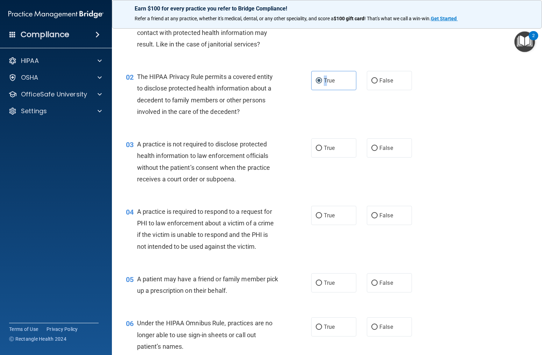
scroll to position [63, 0]
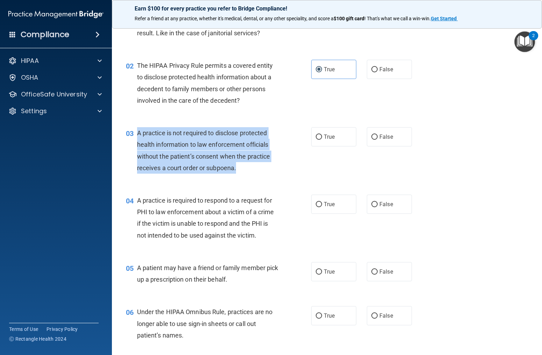
drag, startPoint x: 136, startPoint y: 133, endPoint x: 206, endPoint y: 148, distance: 72.2
click at [256, 169] on div "03 A practice is not required to disclose protected health information to law e…" at bounding box center [218, 152] width 206 height 50
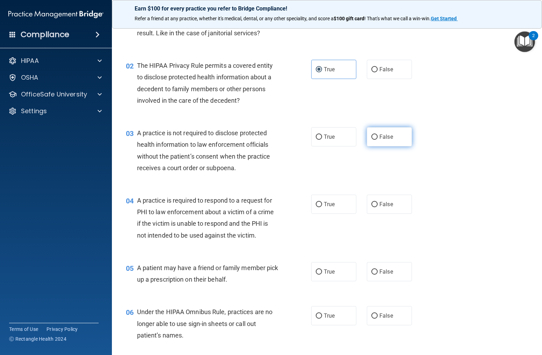
click at [387, 141] on label "False" at bounding box center [389, 136] width 45 height 19
click at [378, 140] on input "False" at bounding box center [374, 137] width 6 height 5
radio input "true"
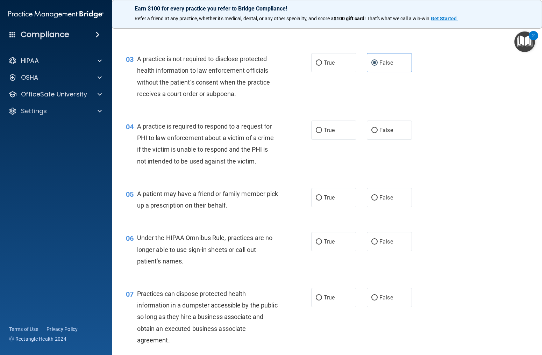
scroll to position [141, 0]
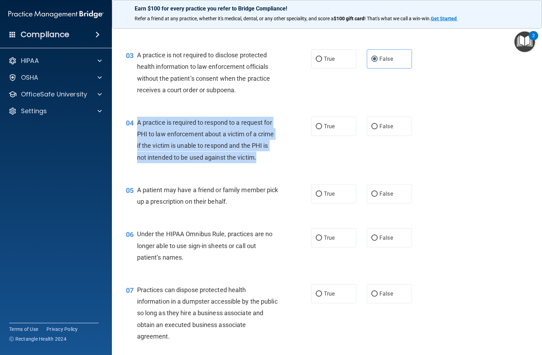
drag, startPoint x: 135, startPoint y: 121, endPoint x: 268, endPoint y: 158, distance: 137.9
click at [268, 159] on div "04 A practice is required to respond to a request for PHI to law enforcement ab…" at bounding box center [218, 142] width 206 height 50
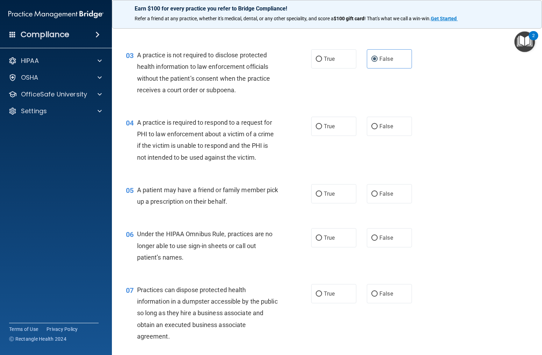
click at [171, 191] on span "A patient may have a friend or family member pick up a prescription on their be…" at bounding box center [207, 195] width 141 height 19
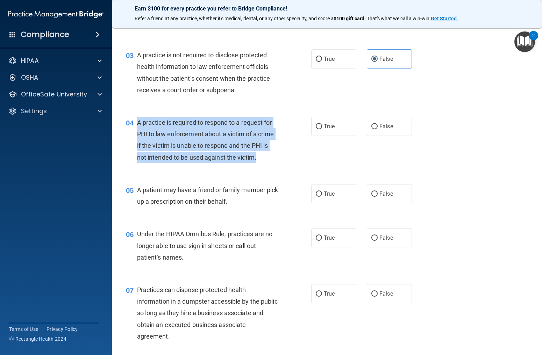
drag, startPoint x: 137, startPoint y: 122, endPoint x: 273, endPoint y: 156, distance: 139.5
click at [269, 158] on div "04 A practice is required to respond to a request for PHI to law enforcement ab…" at bounding box center [218, 142] width 206 height 50
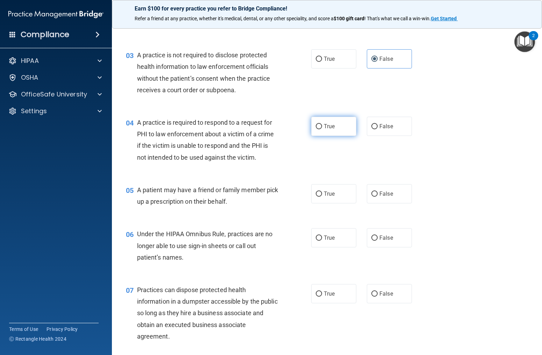
click at [332, 126] on span "True" at bounding box center [329, 126] width 11 height 7
click at [322, 126] on input "True" at bounding box center [319, 126] width 6 height 5
radio input "true"
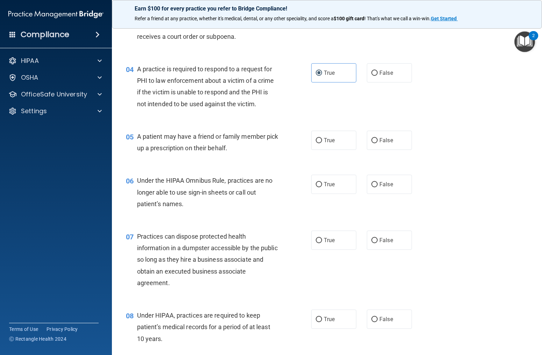
scroll to position [194, 0]
click at [333, 148] on label "True" at bounding box center [333, 141] width 45 height 19
click at [322, 144] on input "True" at bounding box center [319, 141] width 6 height 5
radio input "true"
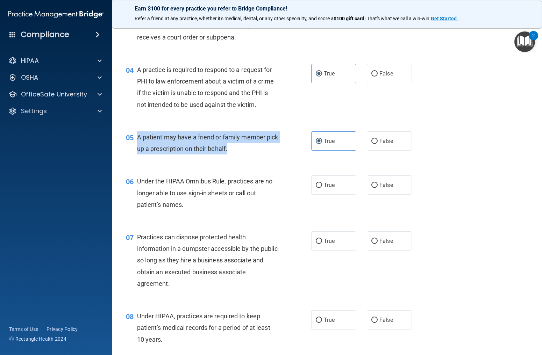
drag, startPoint x: 244, startPoint y: 150, endPoint x: 134, endPoint y: 139, distance: 110.7
click at [133, 140] on div "05 A patient may have a friend or family member pick up a prescription on their…" at bounding box center [218, 145] width 206 height 27
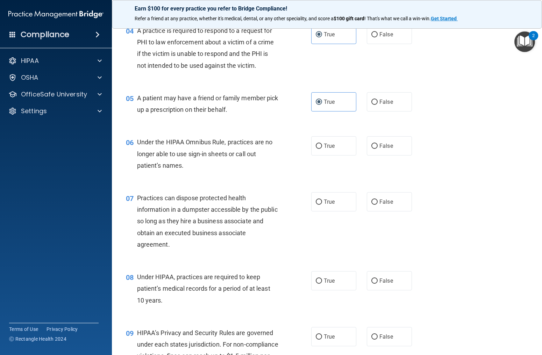
click at [164, 152] on span "Under the HIPAA Omnibus Rule, practices are no longer able to use sign-in sheet…" at bounding box center [205, 154] width 136 height 30
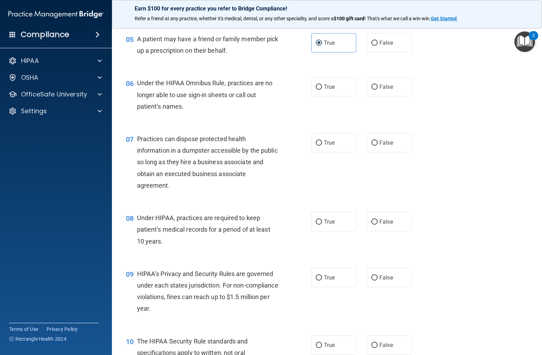
scroll to position [291, 0]
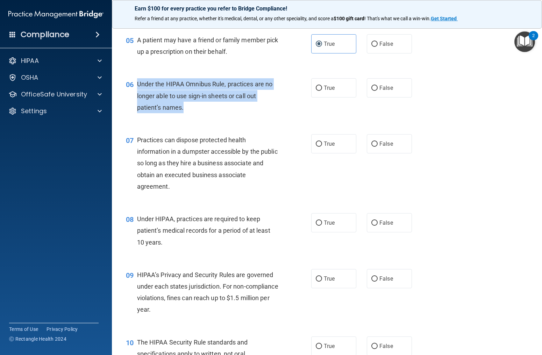
drag, startPoint x: 136, startPoint y: 84, endPoint x: 185, endPoint y: 103, distance: 52.2
click at [185, 107] on div "06 Under the HIPAA Omnibus Rule, practices are no longer able to use sign-in sh…" at bounding box center [218, 97] width 206 height 38
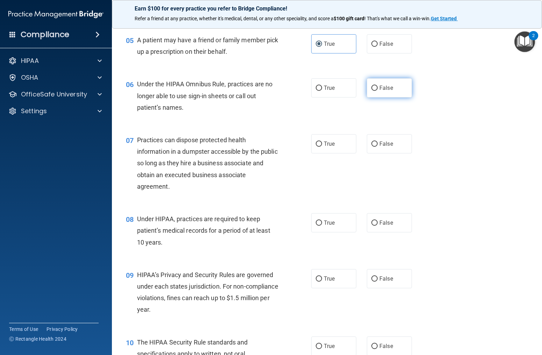
click at [383, 91] on label "False" at bounding box center [389, 87] width 45 height 19
click at [378, 91] on input "False" at bounding box center [374, 88] width 6 height 5
radio input "true"
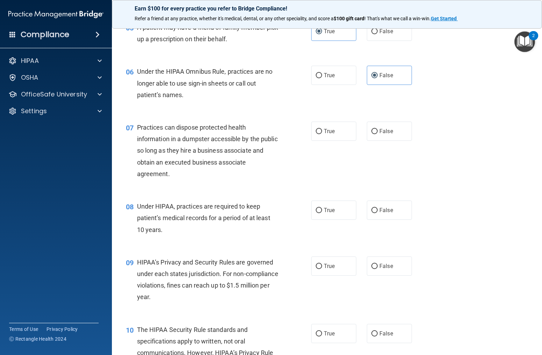
scroll to position [307, 0]
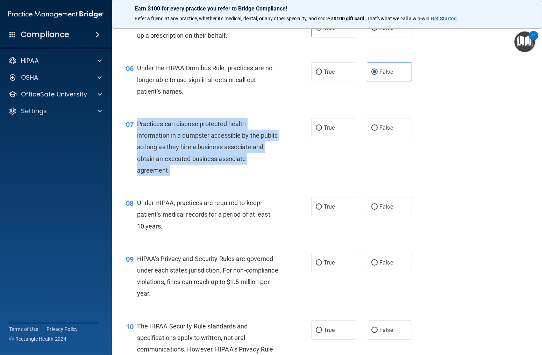
drag, startPoint x: 137, startPoint y: 125, endPoint x: 172, endPoint y: 156, distance: 46.3
click at [173, 168] on div "Practices can dispose protected health information in a dumpster accessible by …" at bounding box center [210, 147] width 147 height 58
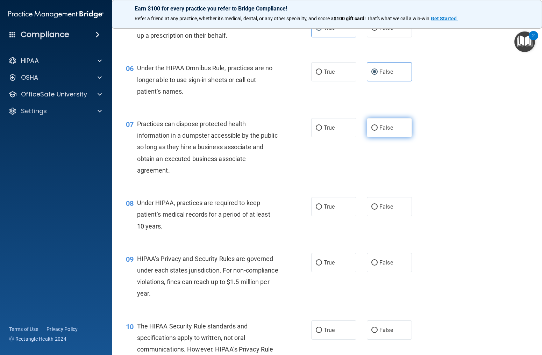
click at [398, 134] on label "False" at bounding box center [389, 127] width 45 height 19
click at [378, 131] on input "False" at bounding box center [374, 128] width 6 height 5
radio input "true"
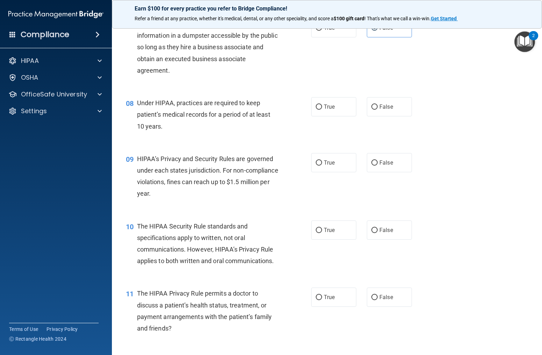
scroll to position [407, 0]
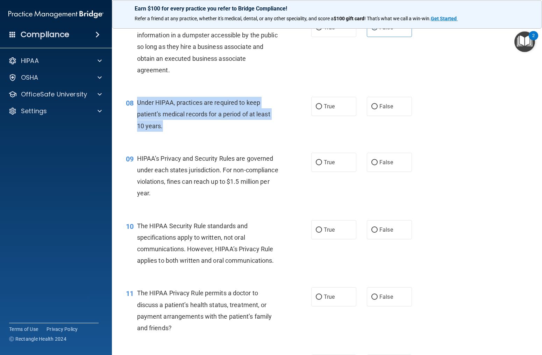
drag, startPoint x: 137, startPoint y: 102, endPoint x: 253, endPoint y: 124, distance: 118.1
click at [253, 124] on div "Under HIPAA, practices are required to keep patient’s medical records for a per…" at bounding box center [210, 114] width 147 height 35
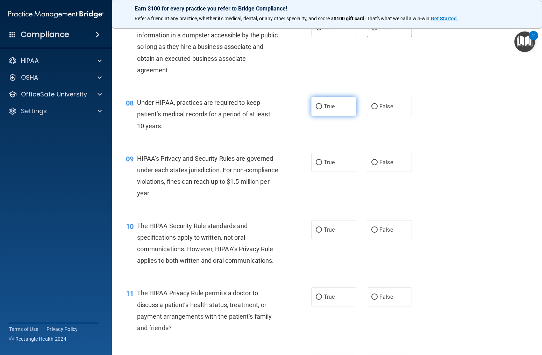
click at [331, 111] on label "True" at bounding box center [333, 106] width 45 height 19
click at [318, 106] on input "True" at bounding box center [319, 106] width 6 height 5
radio input "true"
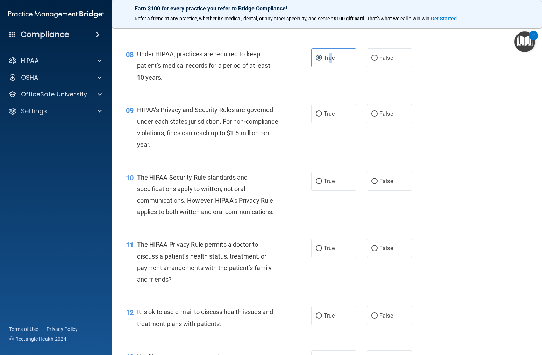
scroll to position [458, 0]
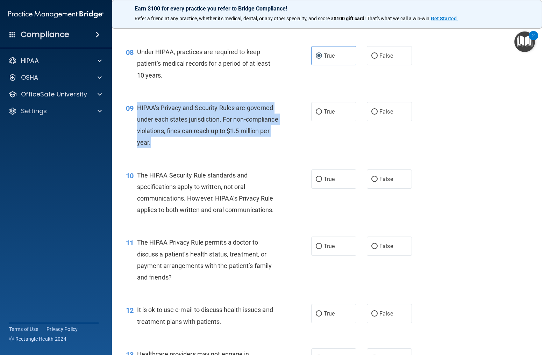
drag, startPoint x: 135, startPoint y: 105, endPoint x: 225, endPoint y: 143, distance: 97.8
click at [225, 143] on div "09 HIPAA’s Privacy and Security Rules are governed under each states jurisdicti…" at bounding box center [218, 127] width 206 height 50
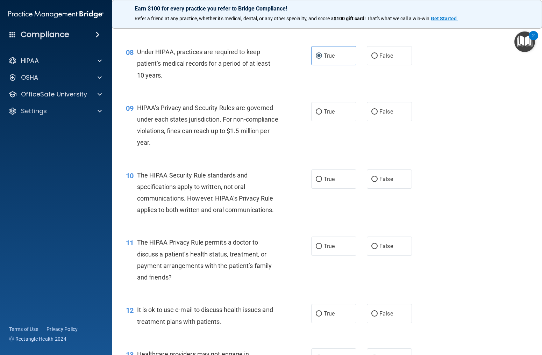
drag, startPoint x: 334, startPoint y: 111, endPoint x: 269, endPoint y: 108, distance: 65.1
click at [334, 111] on span "True" at bounding box center [329, 111] width 11 height 7
click at [322, 111] on input "True" at bounding box center [319, 111] width 6 height 5
radio input "true"
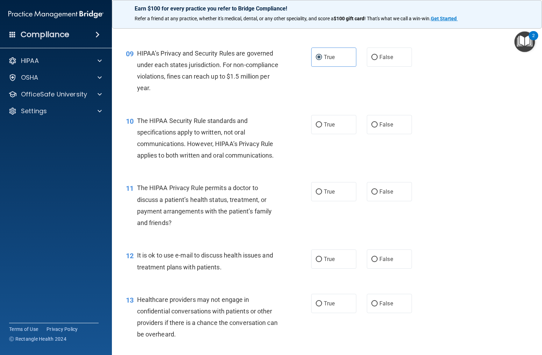
scroll to position [525, 0]
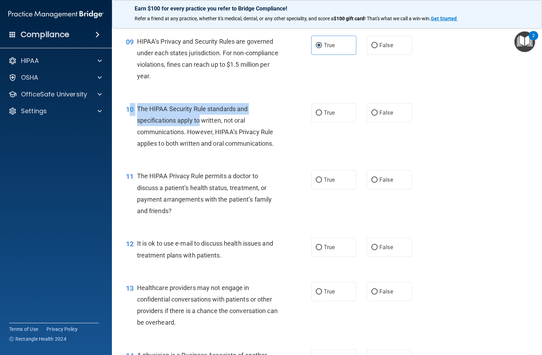
drag, startPoint x: 129, startPoint y: 109, endPoint x: 201, endPoint y: 120, distance: 73.1
click at [201, 120] on div "10 The HIPAA Security Rule standards and specifications apply to written, not o…" at bounding box center [218, 128] width 206 height 50
click at [171, 122] on span "The HIPAA Security Rule standards and specifications apply to written, not oral…" at bounding box center [205, 126] width 137 height 42
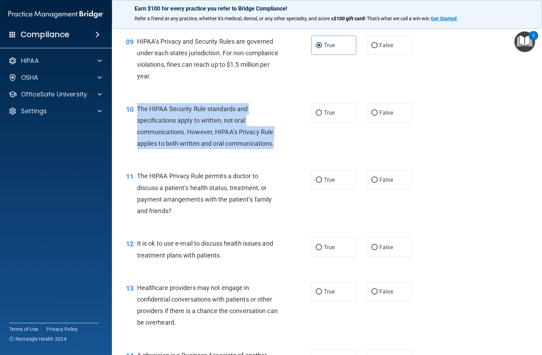
drag, startPoint x: 138, startPoint y: 107, endPoint x: 253, endPoint y: 142, distance: 120.4
click at [280, 145] on div "10 The HIPAA Security Rule standards and specifications apply to written, not o…" at bounding box center [218, 128] width 206 height 50
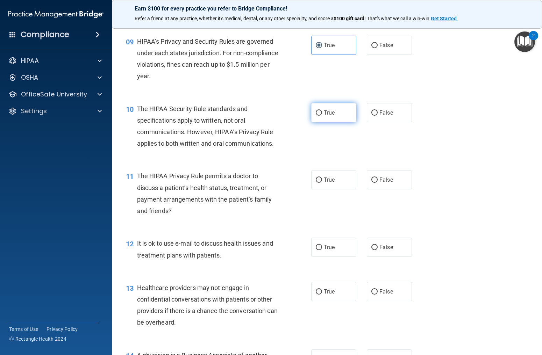
drag, startPoint x: 336, startPoint y: 107, endPoint x: 329, endPoint y: 108, distance: 7.1
click at [336, 107] on label "True" at bounding box center [333, 112] width 45 height 19
click at [322, 111] on input "True" at bounding box center [319, 113] width 6 height 5
radio input "true"
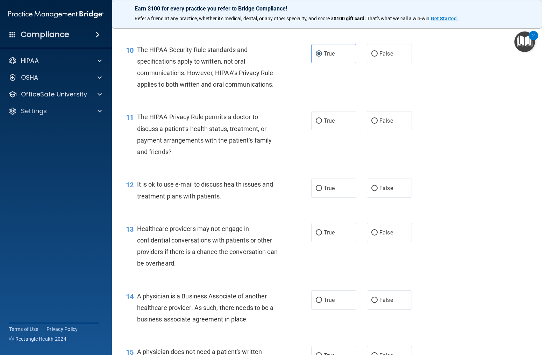
scroll to position [585, 0]
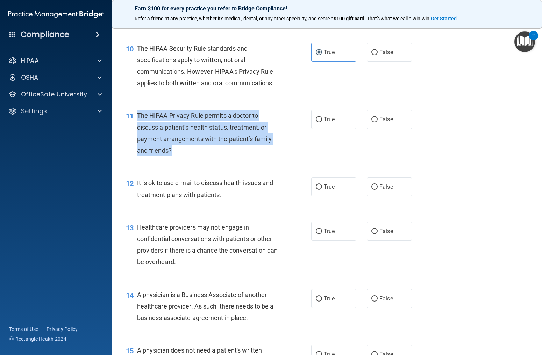
drag, startPoint x: 139, startPoint y: 118, endPoint x: 183, endPoint y: 149, distance: 53.8
click at [183, 149] on div "The HIPAA Privacy Rule permits a doctor to discuss a patient’s health status, t…" at bounding box center [210, 133] width 147 height 47
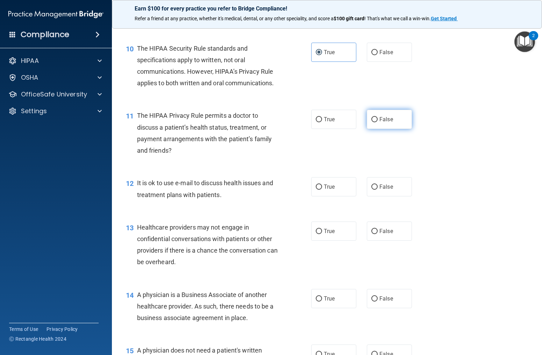
click at [404, 120] on label "False" at bounding box center [389, 119] width 45 height 19
click at [378, 120] on input "False" at bounding box center [374, 119] width 6 height 5
radio input "true"
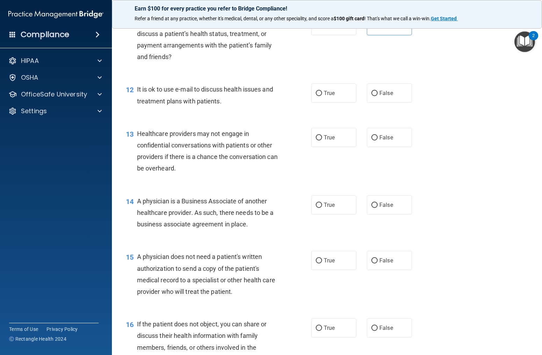
scroll to position [682, 0]
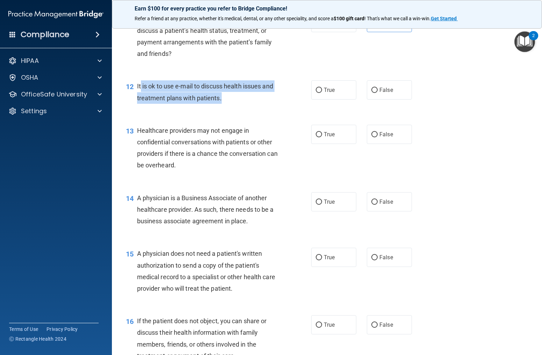
drag, startPoint x: 141, startPoint y: 87, endPoint x: 222, endPoint y: 101, distance: 82.0
click at [221, 101] on div "It is ok to use e-mail to discuss health issues and treatment plans with patien…" at bounding box center [210, 91] width 147 height 23
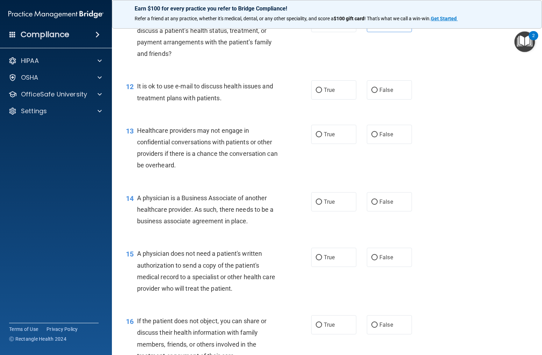
click at [224, 101] on div "It is ok to use e-mail to discuss health issues and treatment plans with patien…" at bounding box center [210, 91] width 147 height 23
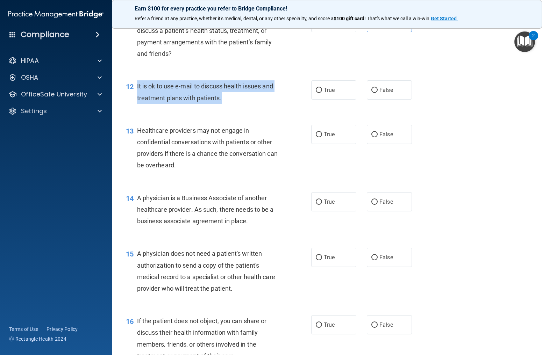
drag, startPoint x: 222, startPoint y: 100, endPoint x: 150, endPoint y: 88, distance: 73.7
click at [139, 88] on div "It is ok to use e-mail to discuss health issues and treatment plans with patien…" at bounding box center [210, 91] width 147 height 23
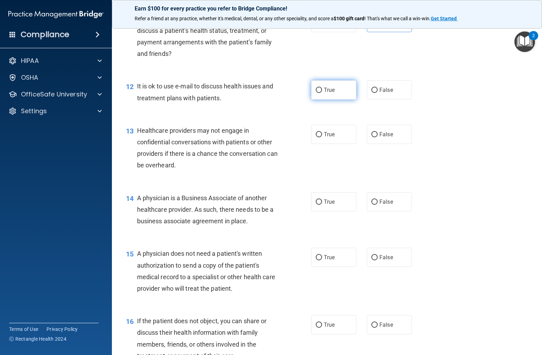
click at [330, 90] on span "True" at bounding box center [329, 90] width 11 height 7
click at [322, 90] on input "True" at bounding box center [319, 90] width 6 height 5
radio input "true"
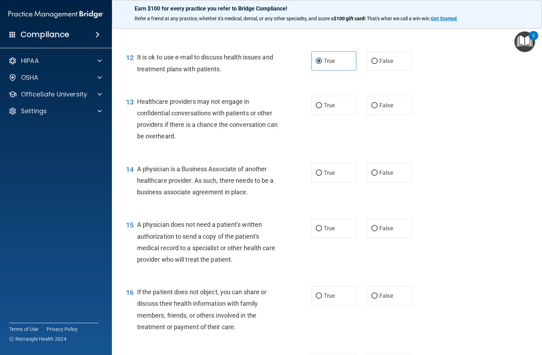
scroll to position [710, 0]
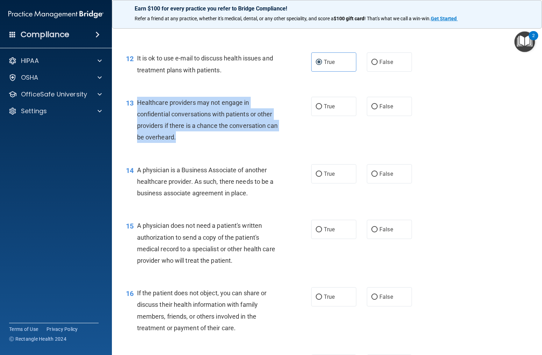
drag, startPoint x: 135, startPoint y: 102, endPoint x: 198, endPoint y: 139, distance: 73.2
click at [198, 139] on div "13 Healthcare providers may not engage in confidential conversations with patie…" at bounding box center [218, 122] width 206 height 50
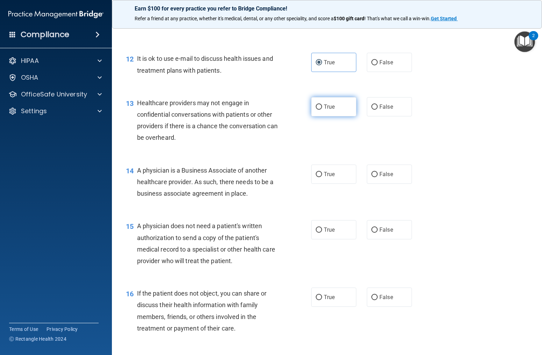
click at [324, 110] on span "True" at bounding box center [329, 107] width 11 height 7
click at [322, 110] on input "True" at bounding box center [319, 107] width 6 height 5
radio input "true"
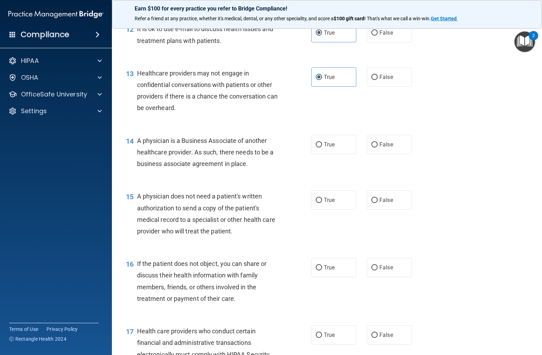
scroll to position [754, 0]
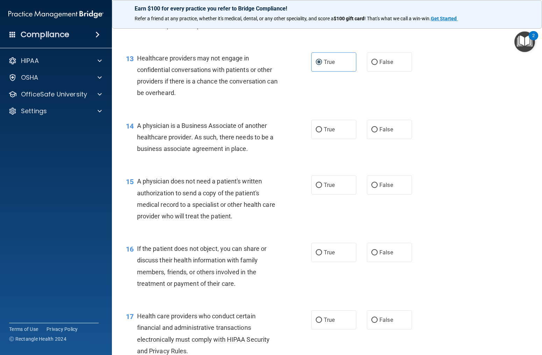
drag, startPoint x: 135, startPoint y: 126, endPoint x: 253, endPoint y: 150, distance: 120.7
click at [253, 150] on div "14 A physician is a Business Associate of another healthcare provider. As such,…" at bounding box center [218, 139] width 206 height 38
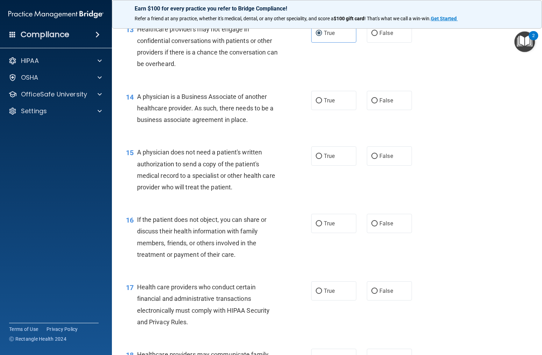
click at [145, 159] on div "A physician does not need a patient's written authorization to send a copy of t…" at bounding box center [210, 170] width 147 height 47
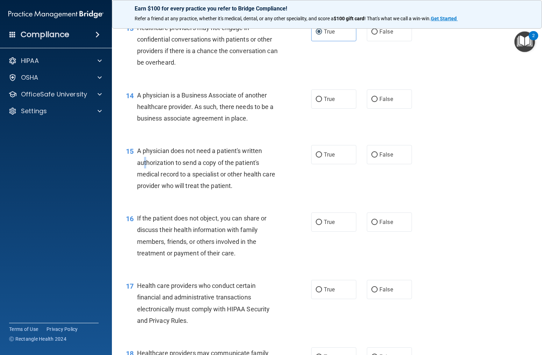
scroll to position [794, 0]
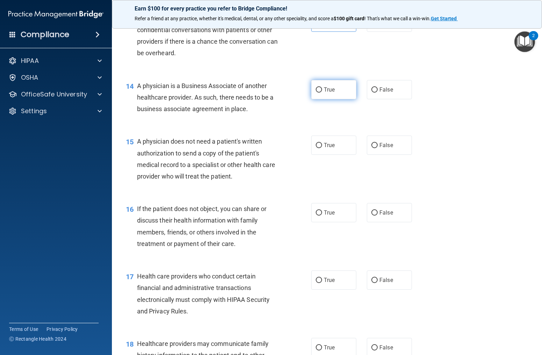
click at [342, 94] on label "True" at bounding box center [333, 89] width 45 height 19
click at [322, 93] on input "True" at bounding box center [319, 89] width 6 height 5
radio input "true"
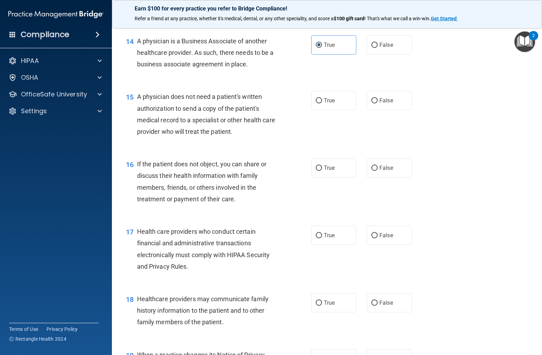
scroll to position [851, 0]
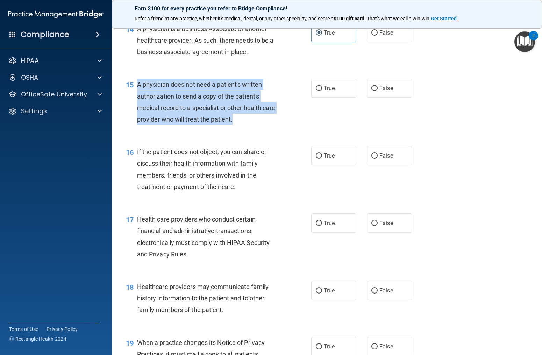
drag, startPoint x: 135, startPoint y: 84, endPoint x: 212, endPoint y: 106, distance: 79.5
click at [260, 115] on div "15 A physician does not need a patient's written authorization to send a copy o…" at bounding box center [218, 104] width 206 height 50
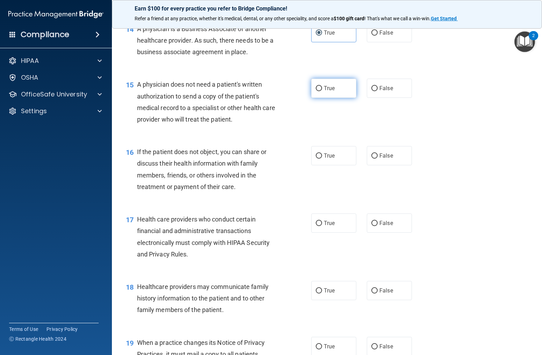
click at [334, 94] on label "True" at bounding box center [333, 88] width 45 height 19
click at [322, 91] on input "True" at bounding box center [319, 88] width 6 height 5
radio input "true"
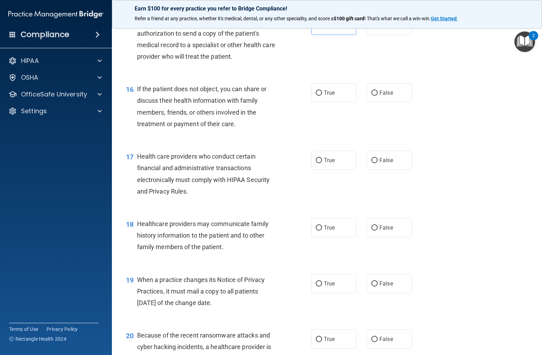
scroll to position [914, 0]
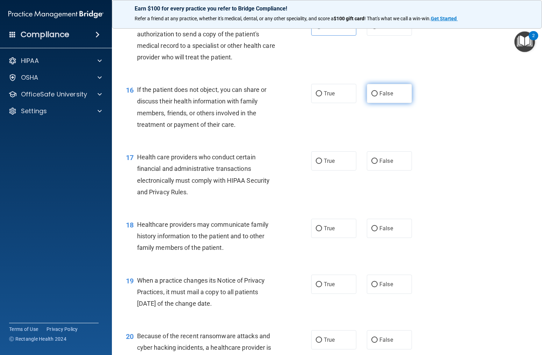
click at [380, 100] on label "False" at bounding box center [389, 93] width 45 height 19
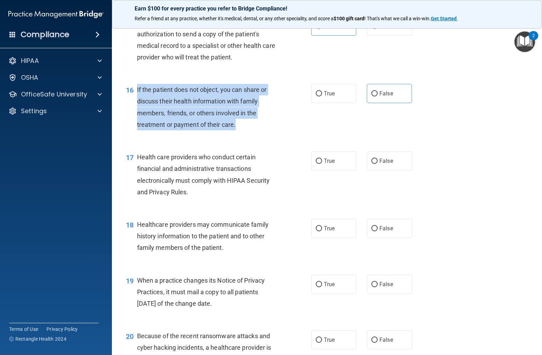
drag, startPoint x: 134, startPoint y: 87, endPoint x: 258, endPoint y: 122, distance: 129.9
click at [259, 123] on div "16 If the patient does not object, you can share or discuss their health inform…" at bounding box center [218, 109] width 206 height 50
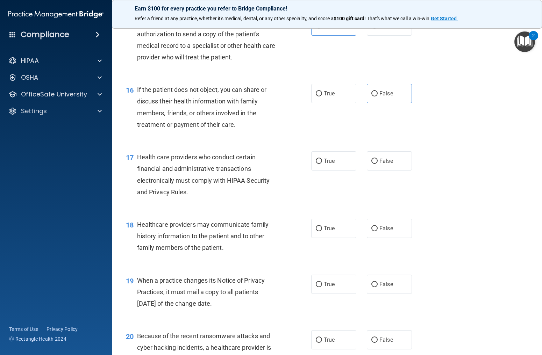
click at [335, 105] on div "16 If the patient does not object, you can share or discuss their health inform…" at bounding box center [327, 109] width 413 height 68
click at [334, 97] on label "True" at bounding box center [333, 93] width 45 height 19
click at [322, 97] on input "True" at bounding box center [319, 93] width 6 height 5
radio input "true"
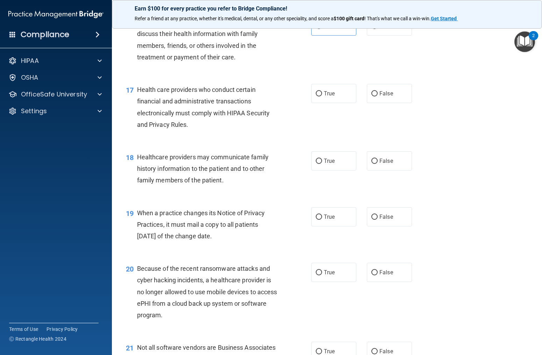
scroll to position [989, 0]
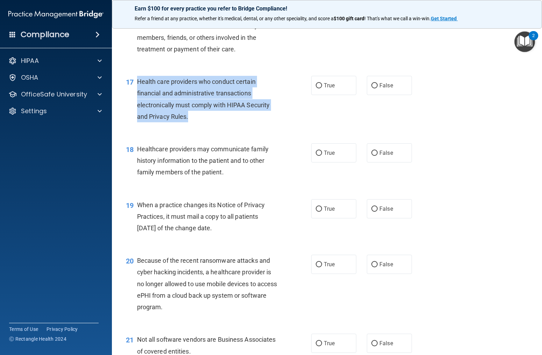
drag, startPoint x: 135, startPoint y: 82, endPoint x: 191, endPoint y: 113, distance: 64.3
click at [205, 113] on div "17 Health care providers who conduct certain financial and administrative trans…" at bounding box center [218, 101] width 206 height 50
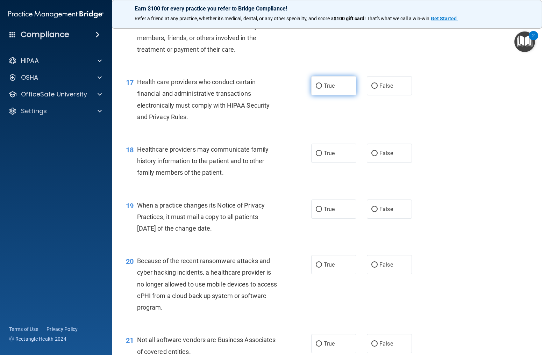
click at [332, 83] on span "True" at bounding box center [329, 86] width 11 height 7
click at [322, 84] on input "True" at bounding box center [319, 86] width 6 height 5
radio input "true"
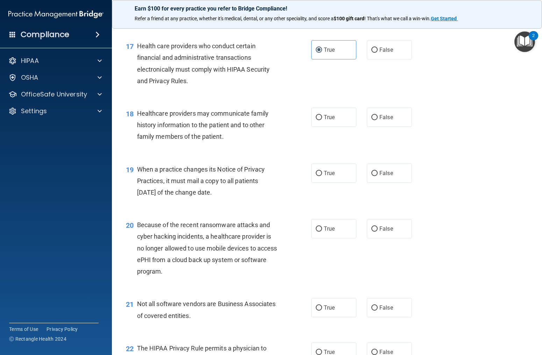
scroll to position [1031, 0]
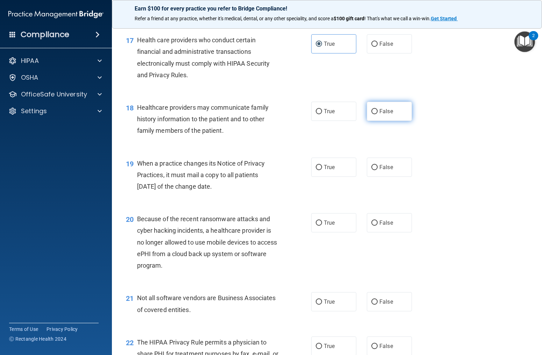
click at [374, 112] on input "False" at bounding box center [374, 111] width 6 height 5
radio input "true"
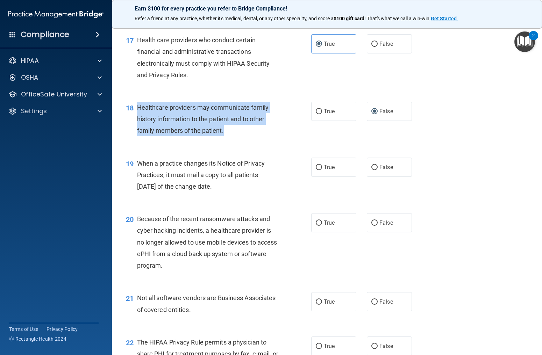
drag, startPoint x: 223, startPoint y: 132, endPoint x: 143, endPoint y: 111, distance: 83.0
click at [136, 109] on div "18 Healthcare providers may communicate family history information to the patie…" at bounding box center [218, 121] width 206 height 38
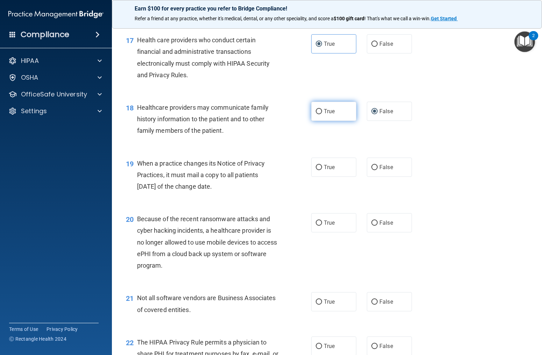
drag, startPoint x: 336, startPoint y: 113, endPoint x: 327, endPoint y: 113, distance: 9.1
click at [334, 113] on label "True" at bounding box center [333, 111] width 45 height 19
click at [322, 113] on input "True" at bounding box center [319, 111] width 6 height 5
radio input "true"
radio input "false"
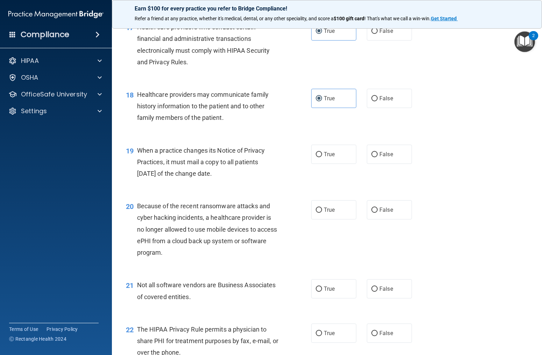
scroll to position [1057, 0]
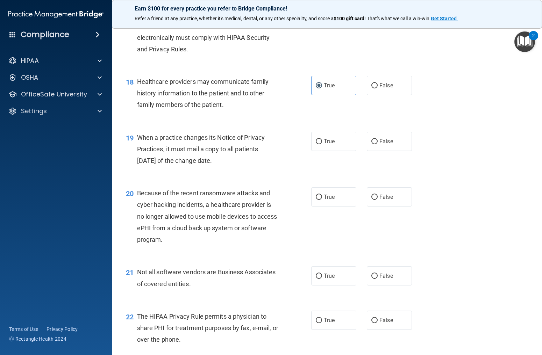
click at [161, 152] on span "When a practice changes its Notice of Privacy Practices, it must mail a copy to…" at bounding box center [201, 149] width 128 height 30
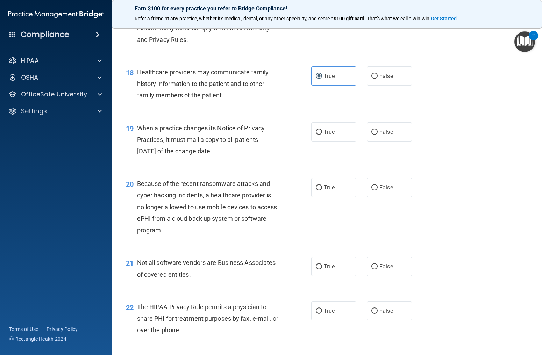
scroll to position [1067, 0]
drag, startPoint x: 134, startPoint y: 127, endPoint x: 199, endPoint y: 136, distance: 65.4
click at [223, 145] on div "19 When a practice changes its Notice of Privacy Practices, it must mail a copy…" at bounding box center [218, 140] width 206 height 38
click at [324, 133] on span "True" at bounding box center [329, 131] width 11 height 7
click at [322, 133] on input "True" at bounding box center [319, 131] width 6 height 5
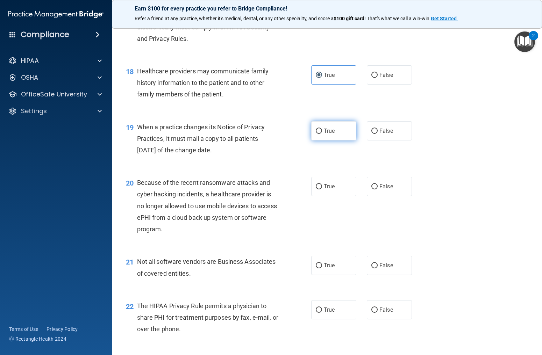
radio input "true"
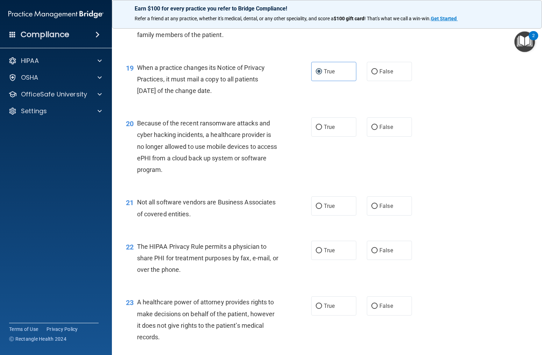
scroll to position [1129, 0]
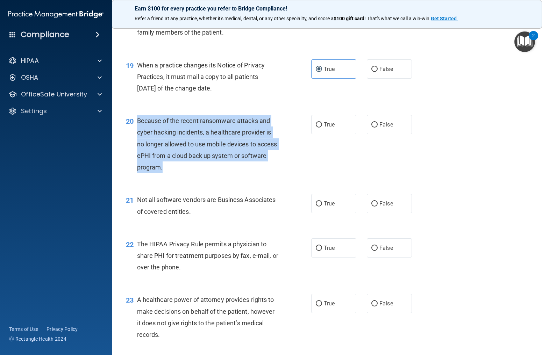
drag, startPoint x: 134, startPoint y: 118, endPoint x: 262, endPoint y: 167, distance: 137.5
click at [262, 167] on div "20 Because of the recent ransomware attacks and cyber hacking incidents, a heal…" at bounding box center [218, 146] width 206 height 62
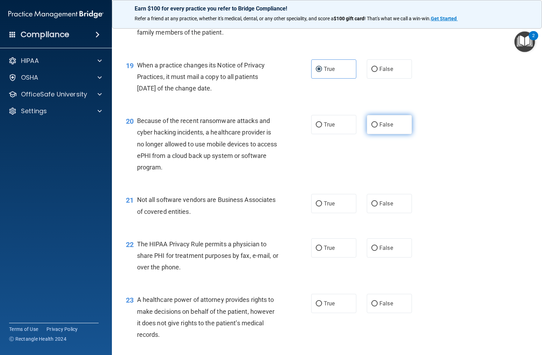
drag, startPoint x: 383, startPoint y: 124, endPoint x: 376, endPoint y: 128, distance: 7.6
click at [383, 123] on span "False" at bounding box center [386, 124] width 14 height 7
click at [378, 123] on input "False" at bounding box center [374, 124] width 6 height 5
radio input "true"
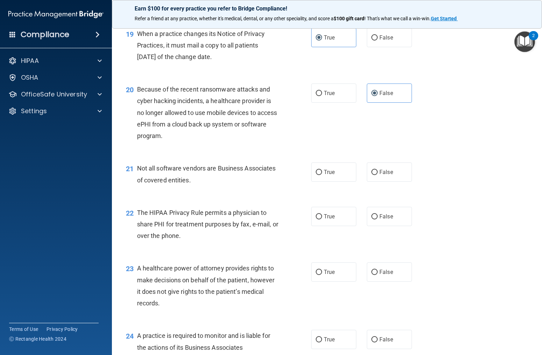
scroll to position [1164, 0]
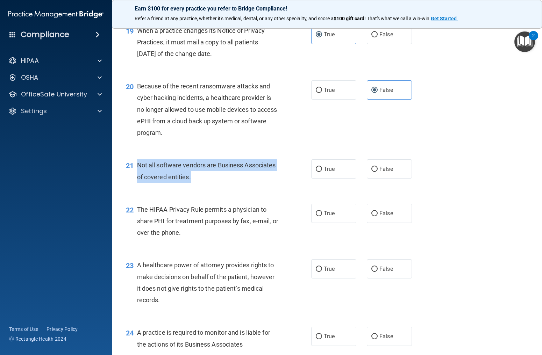
drag, startPoint x: 135, startPoint y: 167, endPoint x: 196, endPoint y: 176, distance: 61.9
click at [196, 176] on div "21 Not all software vendors are Business Associates of covered entities." at bounding box center [218, 172] width 206 height 27
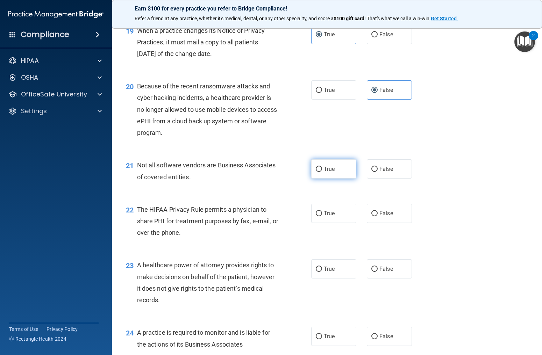
drag, startPoint x: 337, startPoint y: 168, endPoint x: 331, endPoint y: 170, distance: 6.8
click at [335, 168] on label "True" at bounding box center [333, 168] width 45 height 19
click at [322, 168] on input "True" at bounding box center [319, 169] width 6 height 5
radio input "true"
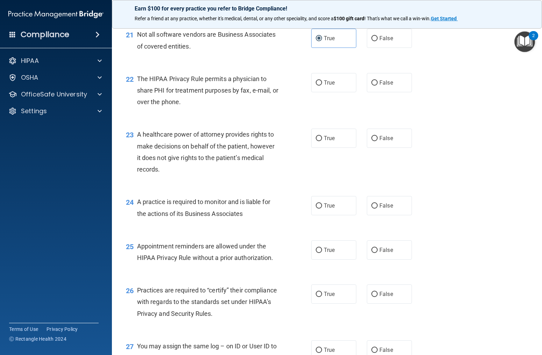
scroll to position [1284, 0]
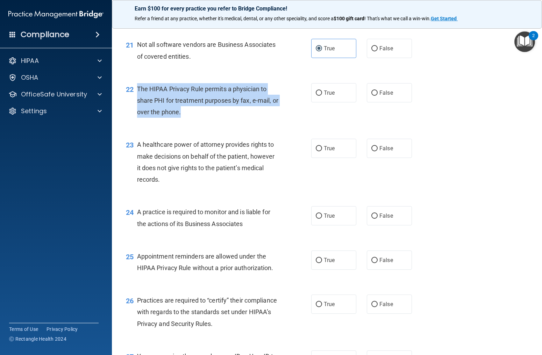
drag, startPoint x: 134, startPoint y: 88, endPoint x: 209, endPoint y: 115, distance: 80.1
click at [209, 115] on div "22 The HIPAA Privacy Rule permits a physician to share PHI for treatment purpos…" at bounding box center [218, 102] width 206 height 38
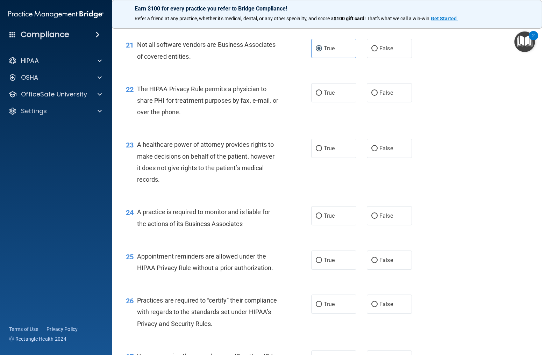
drag, startPoint x: 332, startPoint y: 96, endPoint x: 292, endPoint y: 100, distance: 40.1
click at [332, 96] on span "True" at bounding box center [329, 93] width 11 height 7
click at [322, 96] on input "True" at bounding box center [319, 93] width 6 height 5
radio input "true"
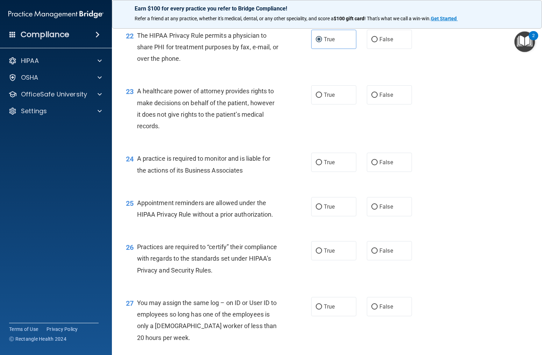
scroll to position [1351, 0]
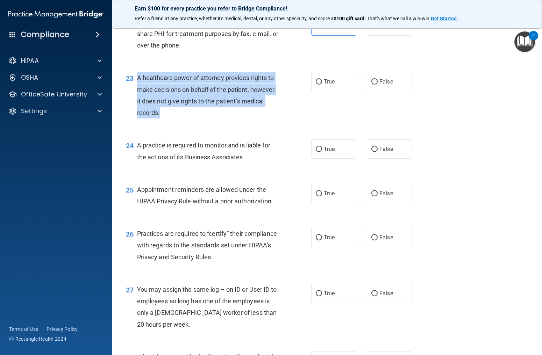
drag, startPoint x: 136, startPoint y: 78, endPoint x: 171, endPoint y: 122, distance: 56.0
click at [171, 122] on div "23 A healthcare power of attorney provides rights to make decisions on behalf o…" at bounding box center [218, 97] width 206 height 50
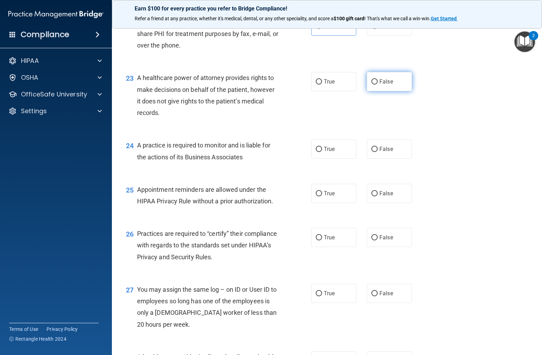
click at [398, 85] on label "False" at bounding box center [389, 81] width 45 height 19
click at [378, 85] on input "False" at bounding box center [374, 81] width 6 height 5
radio input "true"
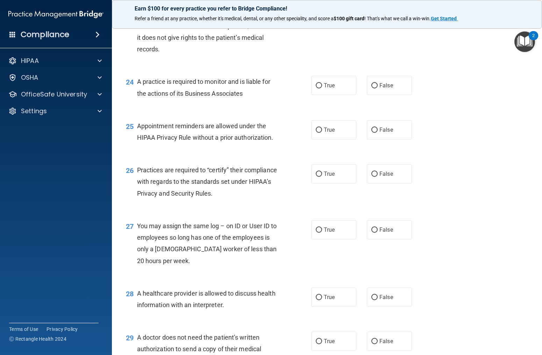
scroll to position [1419, 0]
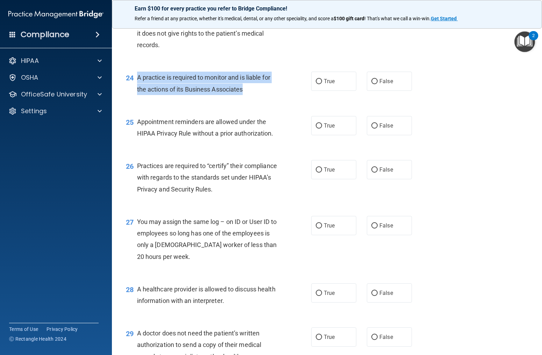
drag, startPoint x: 134, startPoint y: 76, endPoint x: 247, endPoint y: 89, distance: 113.0
click at [247, 89] on div "24 A practice is required to monitor and is liable for the actions of its Busin…" at bounding box center [218, 85] width 206 height 27
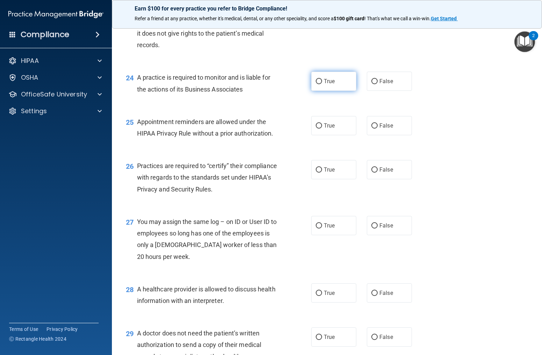
click at [330, 84] on span "True" at bounding box center [329, 81] width 11 height 7
click at [322, 84] on input "True" at bounding box center [319, 81] width 6 height 5
radio input "true"
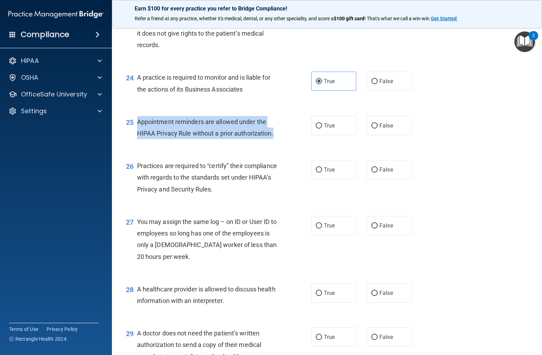
drag, startPoint x: 136, startPoint y: 123, endPoint x: 276, endPoint y: 133, distance: 139.9
click at [276, 133] on div "25 Appointment reminders are allowed under the HIPAA Privacy Rule without a pri…" at bounding box center [218, 129] width 206 height 27
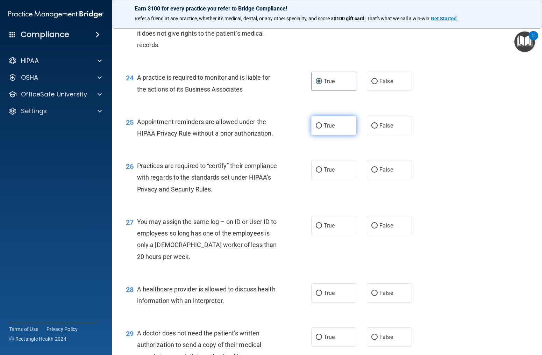
click at [329, 118] on label "True" at bounding box center [333, 125] width 45 height 19
click at [322, 123] on input "True" at bounding box center [319, 125] width 6 height 5
radio input "true"
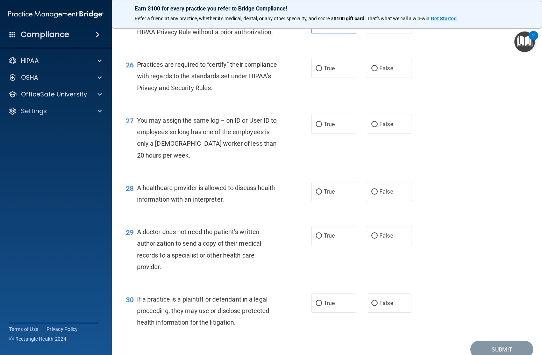
scroll to position [1517, 0]
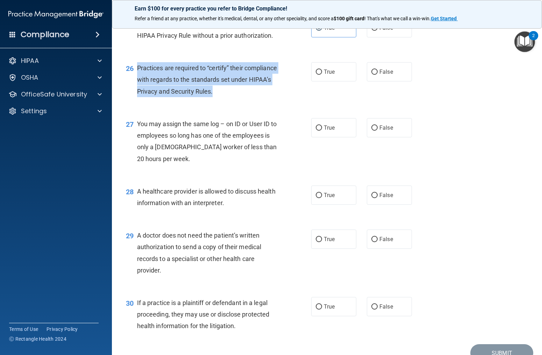
drag, startPoint x: 132, startPoint y: 66, endPoint x: 265, endPoint y: 91, distance: 135.2
click at [265, 91] on div "26 Practices are required to “certify” their compliance with regards to the sta…" at bounding box center [218, 81] width 206 height 38
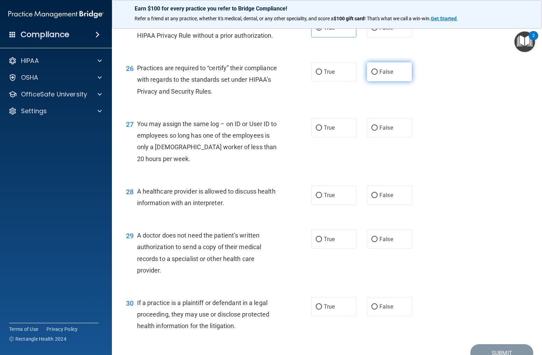
drag, startPoint x: 376, startPoint y: 76, endPoint x: 368, endPoint y: 80, distance: 9.1
click at [376, 76] on label "False" at bounding box center [389, 71] width 45 height 19
click at [376, 75] on input "False" at bounding box center [374, 72] width 6 height 5
radio input "true"
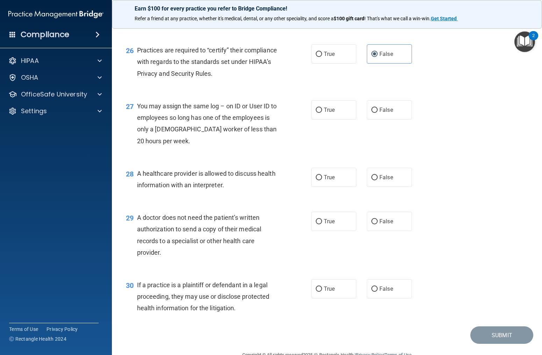
scroll to position [1535, 0]
click at [384, 112] on span "False" at bounding box center [386, 109] width 14 height 7
click at [378, 112] on input "False" at bounding box center [374, 109] width 6 height 5
radio input "true"
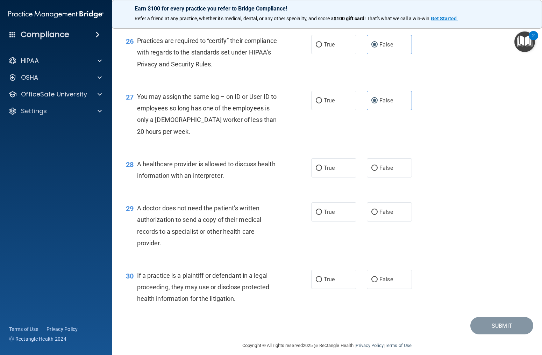
scroll to position [1550, 0]
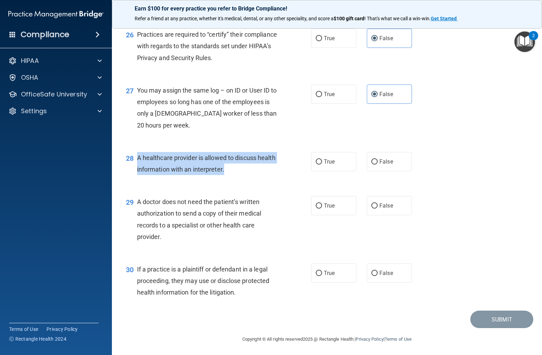
drag, startPoint x: 137, startPoint y: 158, endPoint x: 226, endPoint y: 173, distance: 90.2
click at [226, 173] on div "A healthcare provider is allowed to discuss health information with an interpre…" at bounding box center [210, 163] width 147 height 23
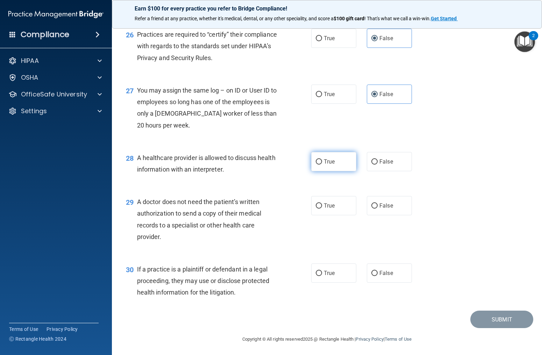
click at [325, 167] on label "True" at bounding box center [333, 161] width 45 height 19
click at [322, 165] on input "True" at bounding box center [319, 161] width 6 height 5
radio input "true"
drag, startPoint x: 137, startPoint y: 202, endPoint x: 176, endPoint y: 230, distance: 47.5
click at [180, 233] on div "A doctor does not need the patient’s written authorization to send a copy of th…" at bounding box center [210, 219] width 147 height 47
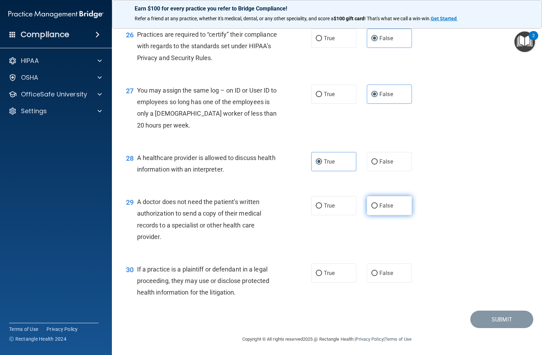
click at [381, 207] on span "False" at bounding box center [386, 206] width 14 height 7
click at [378, 207] on input "False" at bounding box center [374, 206] width 6 height 5
radio input "true"
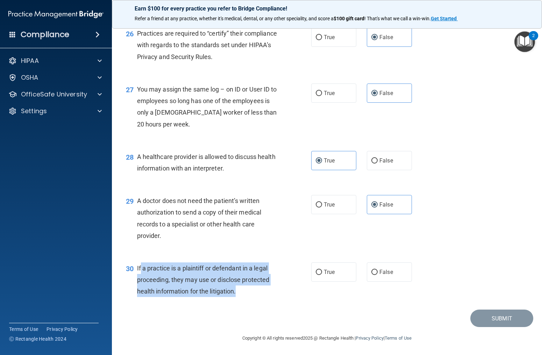
drag, startPoint x: 140, startPoint y: 269, endPoint x: 263, endPoint y: 289, distance: 124.1
click at [263, 289] on div "If a practice is a plaintiff or defendant in a legal proceeding, they may use o…" at bounding box center [210, 280] width 147 height 35
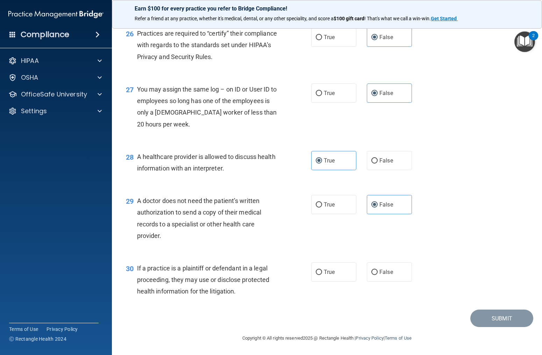
drag, startPoint x: 250, startPoint y: 289, endPoint x: 223, endPoint y: 286, distance: 26.7
click at [248, 289] on div "If a practice is a plaintiff or defendant in a legal proceeding, they may use o…" at bounding box center [210, 280] width 147 height 35
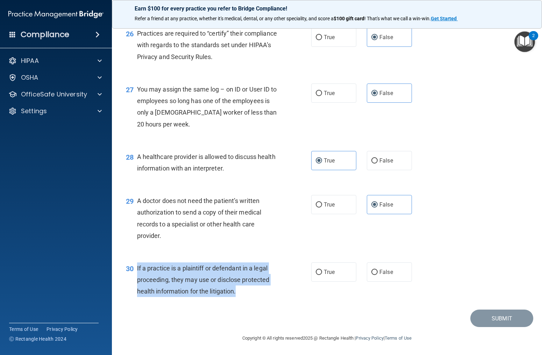
drag, startPoint x: 136, startPoint y: 268, endPoint x: 199, endPoint y: 287, distance: 66.2
click at [306, 297] on div "30 If a practice is a plaintiff or defendant in a legal proceeding, they may us…" at bounding box center [218, 282] width 206 height 38
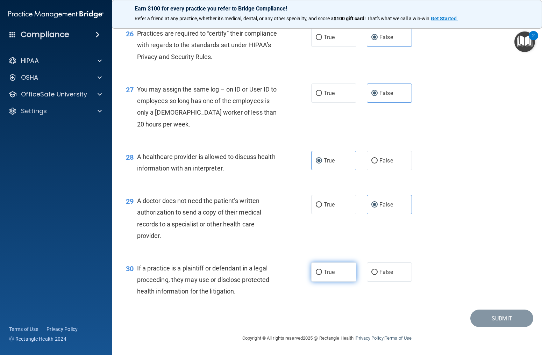
click at [319, 276] on label "True" at bounding box center [333, 272] width 45 height 19
click at [319, 275] on input "True" at bounding box center [319, 272] width 6 height 5
radio input "true"
click at [516, 319] on button "Submit" at bounding box center [501, 319] width 63 height 18
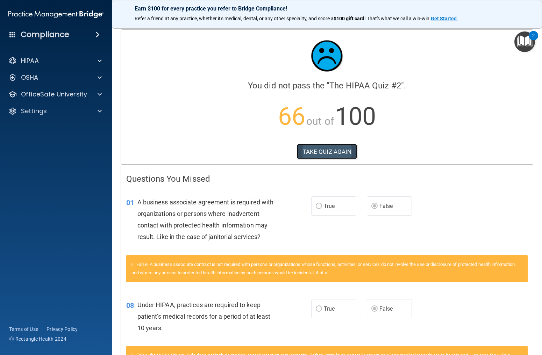
click at [310, 150] on button "TAKE QUIZ AGAIN" at bounding box center [327, 151] width 61 height 15
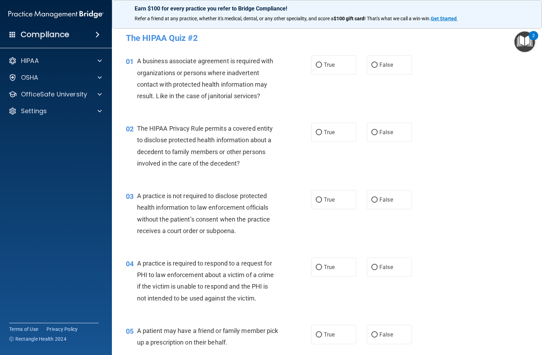
drag, startPoint x: 322, startPoint y: 63, endPoint x: 307, endPoint y: 66, distance: 15.0
click at [322, 64] on input "True" at bounding box center [319, 65] width 6 height 5
radio input "true"
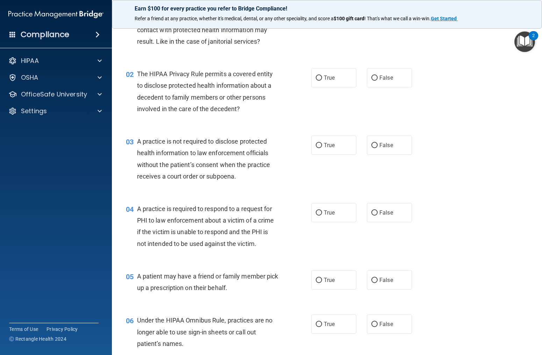
scroll to position [54, 0]
click at [339, 77] on label "True" at bounding box center [333, 78] width 45 height 19
click at [322, 77] on input "True" at bounding box center [319, 78] width 6 height 5
radio input "true"
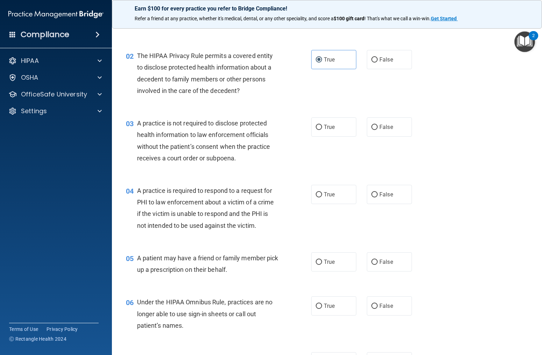
scroll to position [84, 0]
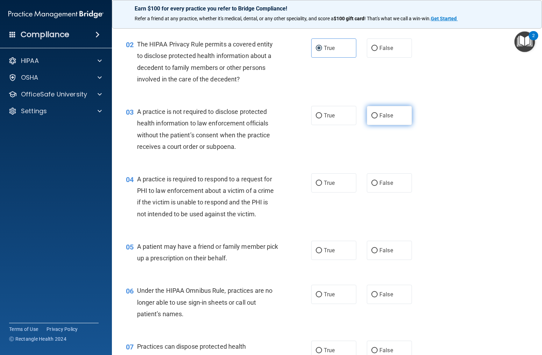
click at [389, 121] on label "False" at bounding box center [389, 115] width 45 height 19
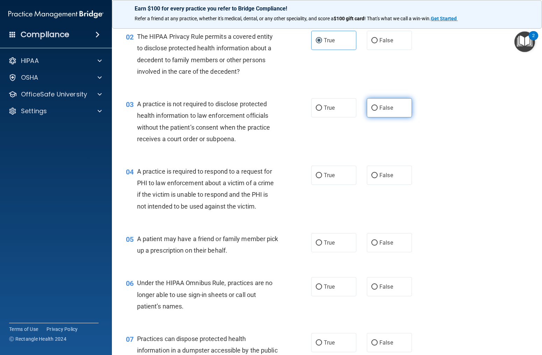
drag, startPoint x: 378, startPoint y: 107, endPoint x: 375, endPoint y: 108, distance: 3.6
click at [378, 107] on label "False" at bounding box center [389, 107] width 45 height 19
click at [378, 107] on input "False" at bounding box center [374, 108] width 6 height 5
radio input "true"
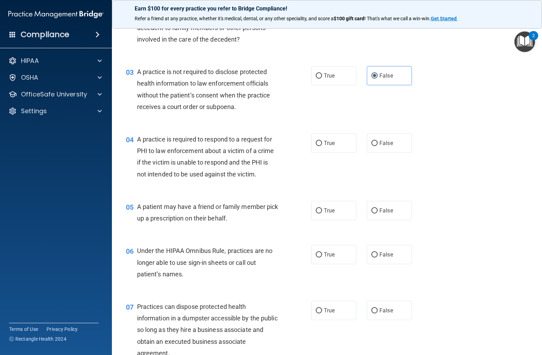
scroll to position [128, 0]
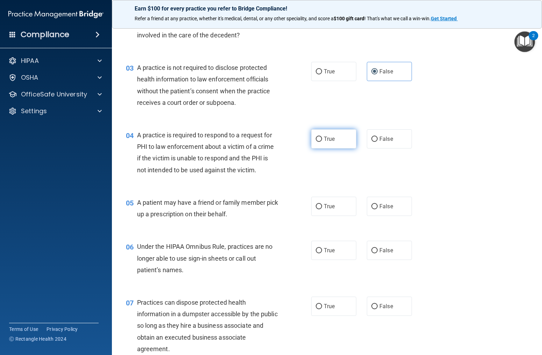
drag, startPoint x: 327, startPoint y: 143, endPoint x: 323, endPoint y: 143, distance: 4.6
click at [327, 142] on label "True" at bounding box center [333, 138] width 45 height 19
click at [322, 142] on input "True" at bounding box center [319, 139] width 6 height 5
radio input "true"
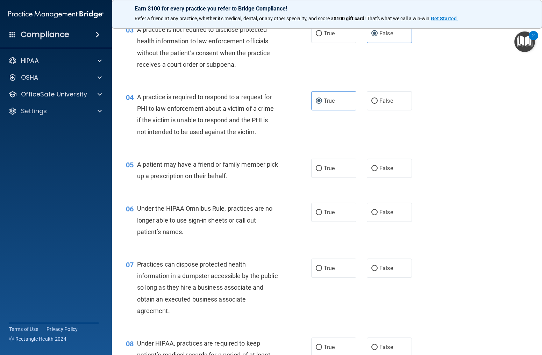
scroll to position [169, 0]
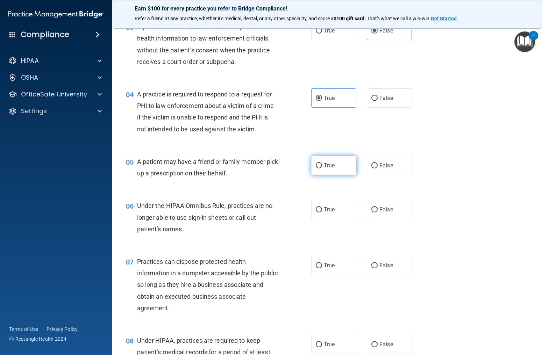
click at [325, 163] on span "True" at bounding box center [329, 165] width 11 height 7
click at [322, 163] on input "True" at bounding box center [319, 165] width 6 height 5
radio input "true"
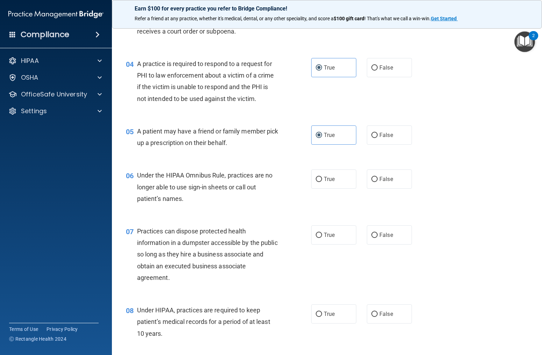
scroll to position [200, 0]
click at [399, 179] on label "False" at bounding box center [389, 178] width 45 height 19
click at [378, 179] on input "False" at bounding box center [374, 179] width 6 height 5
radio input "true"
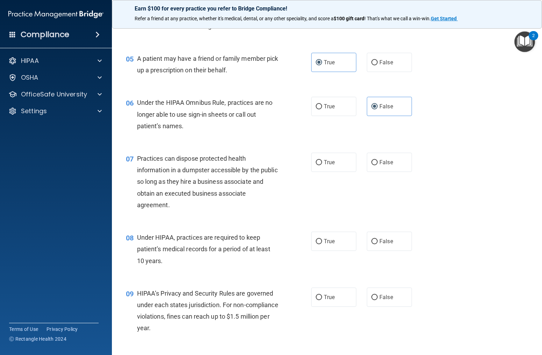
scroll to position [272, 0]
drag, startPoint x: 332, startPoint y: 108, endPoint x: 329, endPoint y: 109, distance: 3.7
click at [332, 108] on span "True" at bounding box center [329, 107] width 11 height 7
click at [322, 108] on input "True" at bounding box center [319, 107] width 6 height 5
radio input "true"
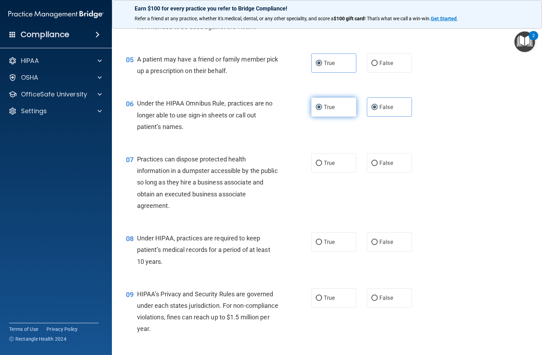
radio input "false"
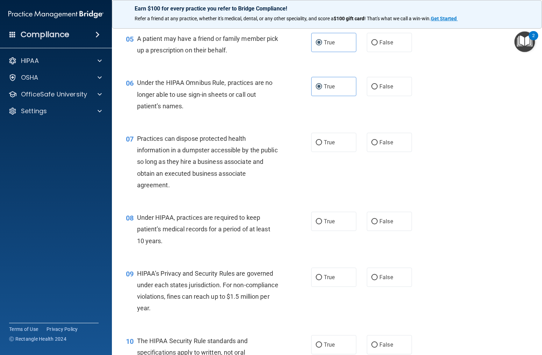
scroll to position [292, 0]
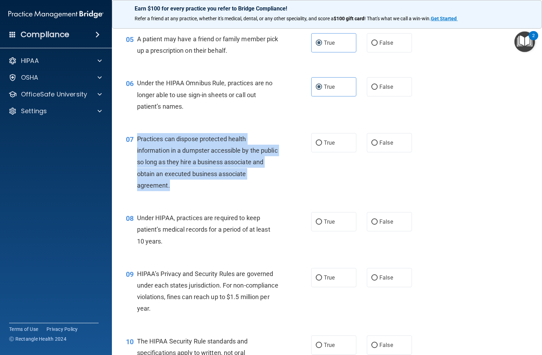
drag, startPoint x: 135, startPoint y: 139, endPoint x: 173, endPoint y: 169, distance: 48.8
click at [171, 179] on div "07 Practices can dispose protected health information in a dumpster accessible …" at bounding box center [218, 164] width 206 height 62
click at [161, 164] on span "Practices can dispose protected health information in a dumpster accessible by …" at bounding box center [207, 162] width 141 height 54
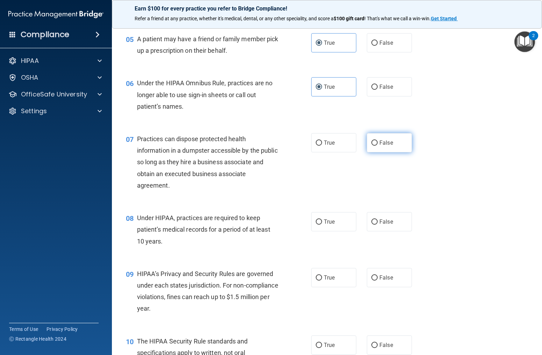
click at [388, 142] on span "False" at bounding box center [386, 143] width 14 height 7
click at [378, 142] on input "False" at bounding box center [374, 143] width 6 height 5
radio input "true"
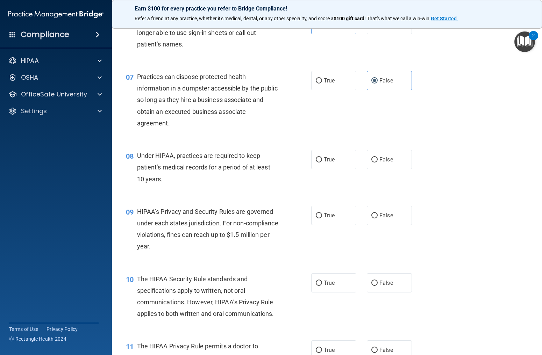
scroll to position [354, 0]
click at [333, 160] on span "True" at bounding box center [329, 160] width 11 height 7
click at [322, 160] on input "True" at bounding box center [319, 160] width 6 height 5
radio input "true"
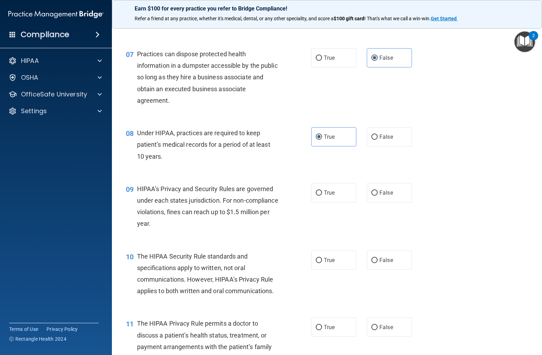
scroll to position [379, 0]
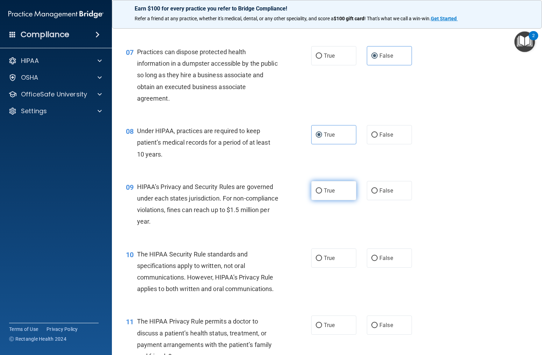
click at [331, 196] on label "True" at bounding box center [333, 190] width 45 height 19
click at [322, 194] on input "True" at bounding box center [319, 191] width 6 height 5
radio input "true"
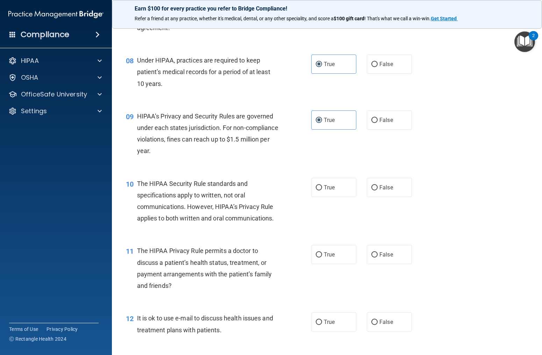
scroll to position [454, 0]
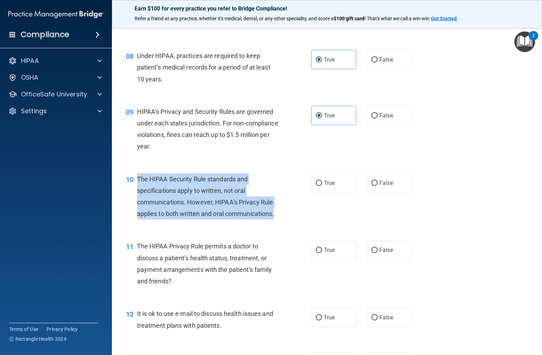
drag, startPoint x: 133, startPoint y: 177, endPoint x: 289, endPoint y: 214, distance: 159.7
click at [289, 214] on div "10 The HIPAA Security Rule standards and specifications apply to written, not o…" at bounding box center [218, 198] width 206 height 50
click at [375, 183] on input "False" at bounding box center [374, 183] width 6 height 5
radio input "true"
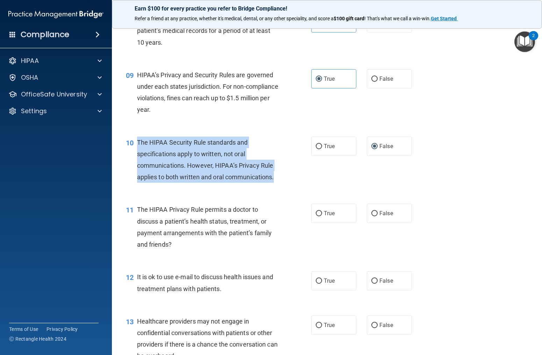
scroll to position [496, 0]
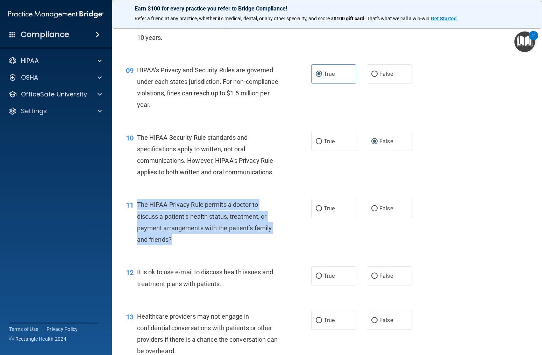
drag, startPoint x: 133, startPoint y: 201, endPoint x: 205, endPoint y: 237, distance: 80.9
click at [206, 239] on div "11 The HIPAA Privacy Rule permits a doctor to discuss a patient’s health status…" at bounding box center [218, 224] width 206 height 50
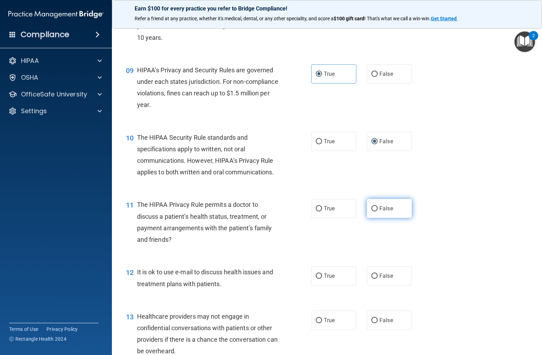
click at [389, 215] on label "False" at bounding box center [389, 208] width 45 height 19
click at [378, 212] on input "False" at bounding box center [374, 208] width 6 height 5
radio input "true"
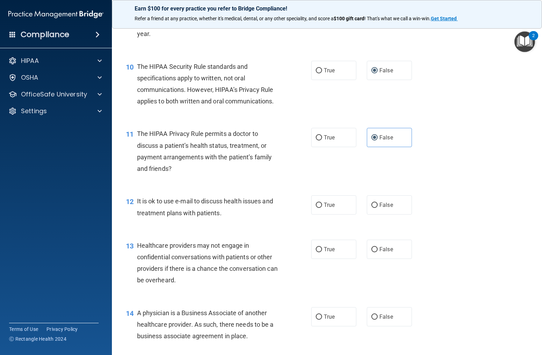
scroll to position [579, 0]
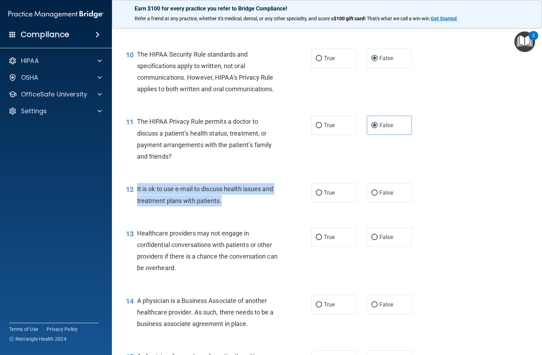
drag, startPoint x: 135, startPoint y: 189, endPoint x: 244, endPoint y: 200, distance: 109.7
click at [244, 200] on div "12 It is ok to use e-mail to discuss health issues and treatment plans with pat…" at bounding box center [218, 196] width 206 height 27
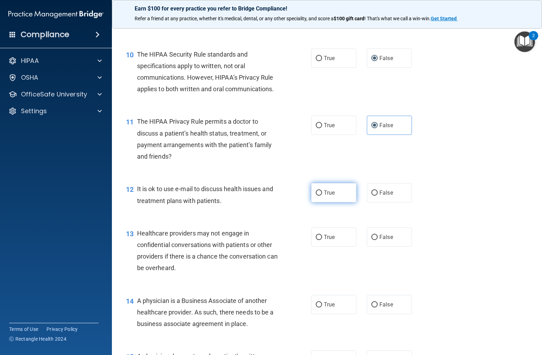
click at [326, 190] on span "True" at bounding box center [329, 193] width 11 height 7
click at [322, 191] on input "True" at bounding box center [319, 193] width 6 height 5
radio input "true"
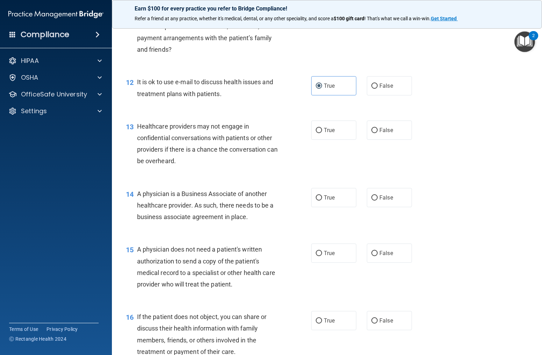
scroll to position [688, 0]
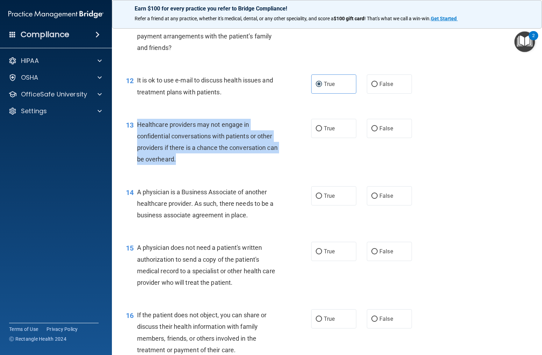
drag, startPoint x: 134, startPoint y: 125, endPoint x: 247, endPoint y: 163, distance: 119.1
click at [247, 163] on div "13 Healthcare providers may not engage in confidential conversations with patie…" at bounding box center [218, 144] width 206 height 50
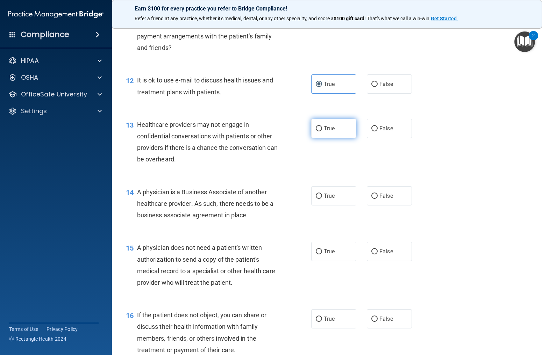
drag, startPoint x: 343, startPoint y: 129, endPoint x: 336, endPoint y: 131, distance: 7.4
click at [343, 129] on label "True" at bounding box center [333, 128] width 45 height 19
click at [322, 129] on input "True" at bounding box center [319, 128] width 6 height 5
radio input "true"
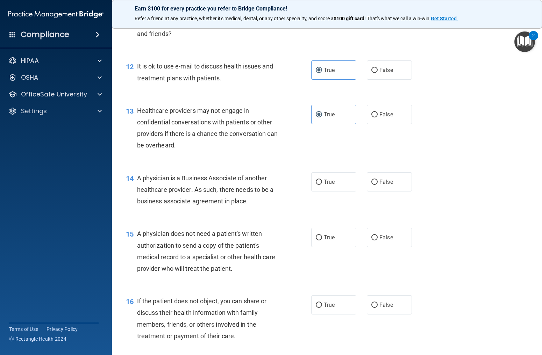
scroll to position [702, 0]
click at [325, 180] on span "True" at bounding box center [329, 182] width 11 height 7
click at [322, 180] on input "True" at bounding box center [319, 182] width 6 height 5
radio input "true"
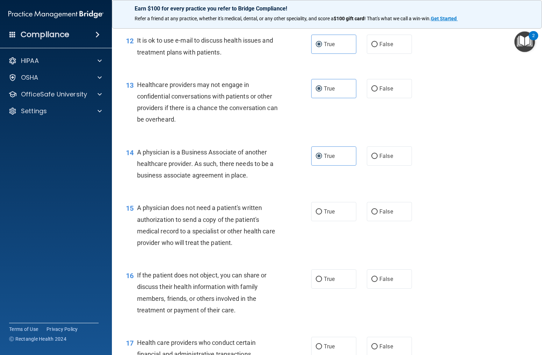
scroll to position [756, 0]
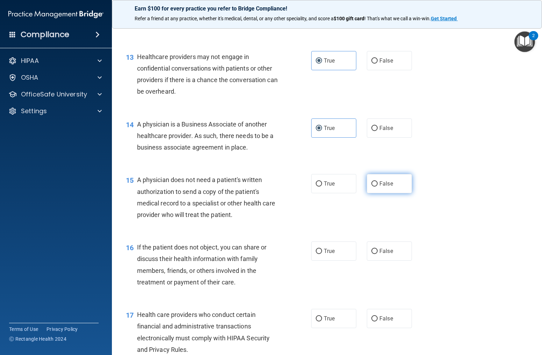
click at [393, 182] on label "False" at bounding box center [389, 183] width 45 height 19
click at [378, 182] on input "False" at bounding box center [374, 184] width 6 height 5
radio input "true"
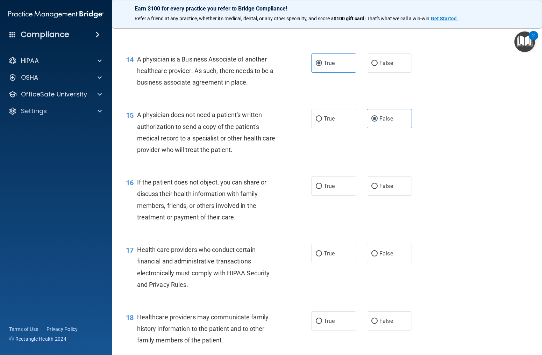
scroll to position [823, 0]
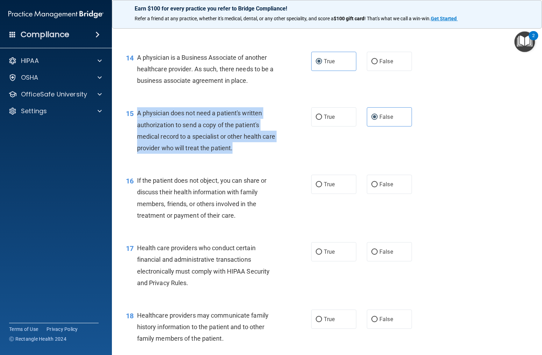
drag, startPoint x: 138, startPoint y: 111, endPoint x: 233, endPoint y: 145, distance: 100.5
click at [234, 147] on div "A physician does not need a patient's written authorization to send a copy of t…" at bounding box center [210, 130] width 147 height 47
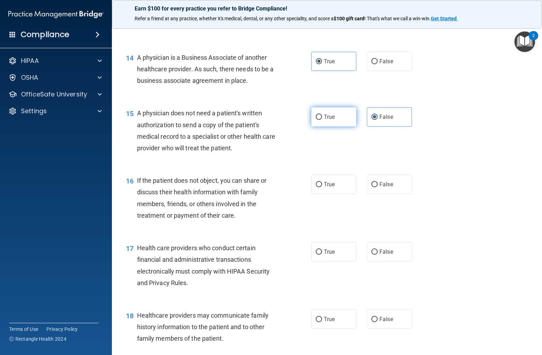
click at [334, 118] on span "True" at bounding box center [329, 117] width 11 height 7
click at [322, 118] on input "True" at bounding box center [319, 117] width 6 height 5
radio input "true"
radio input "false"
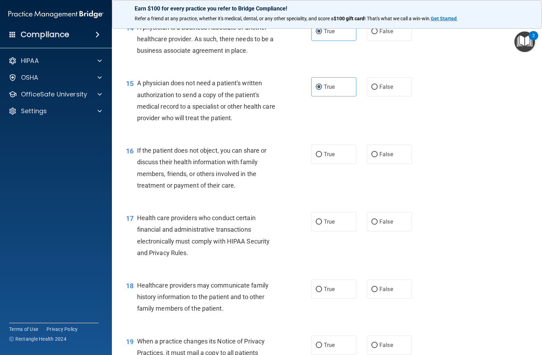
scroll to position [853, 0]
click at [327, 156] on span "True" at bounding box center [329, 153] width 11 height 7
click at [322, 156] on input "True" at bounding box center [319, 153] width 6 height 5
radio input "true"
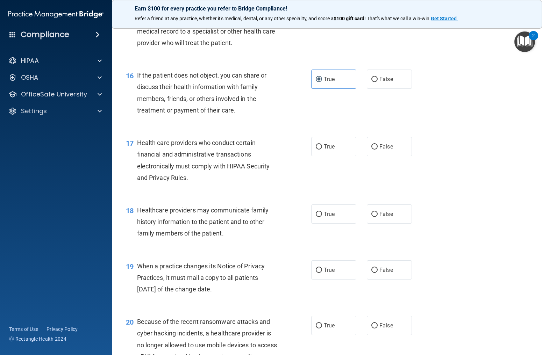
scroll to position [928, 0]
click at [332, 149] on span "True" at bounding box center [329, 146] width 11 height 7
click at [322, 149] on input "True" at bounding box center [319, 146] width 6 height 5
radio input "true"
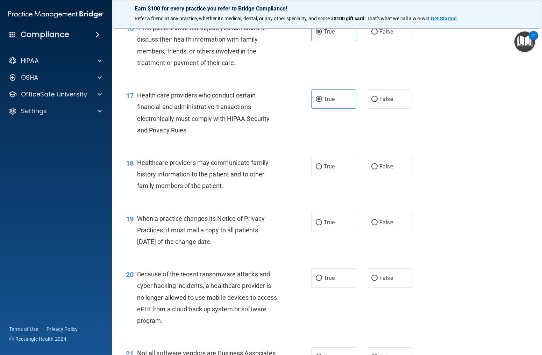
scroll to position [975, 0]
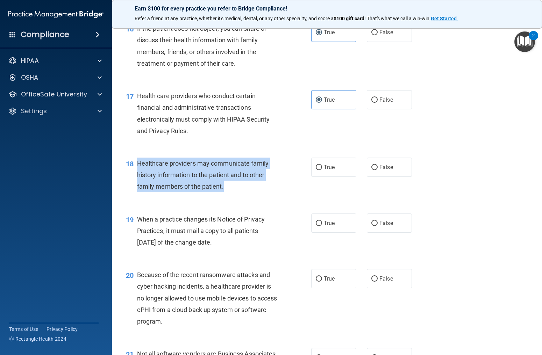
drag, startPoint x: 226, startPoint y: 186, endPoint x: 139, endPoint y: 168, distance: 88.4
click at [136, 168] on div "18 Healthcare providers may communicate family history information to the patie…" at bounding box center [218, 177] width 206 height 38
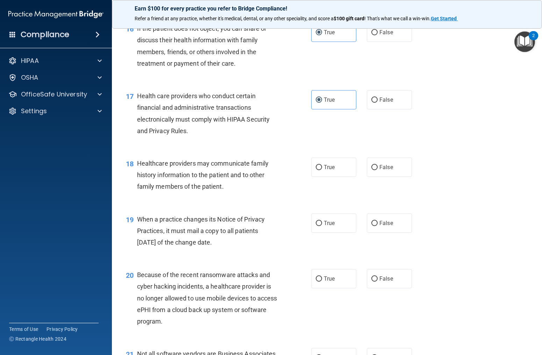
click at [169, 166] on span "Healthcare providers may communicate family history information to the patient …" at bounding box center [203, 175] width 132 height 30
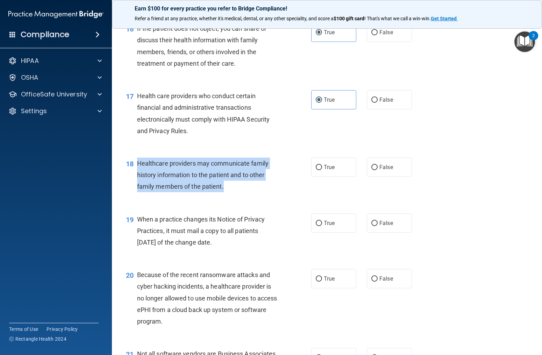
drag, startPoint x: 136, startPoint y: 165, endPoint x: 220, endPoint y: 185, distance: 86.4
click at [227, 187] on div "18 Healthcare providers may communicate family history information to the patie…" at bounding box center [218, 177] width 206 height 38
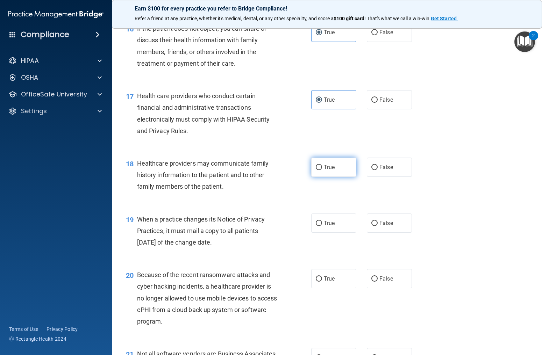
click at [315, 171] on label "True" at bounding box center [333, 167] width 45 height 19
click at [316, 170] on input "True" at bounding box center [319, 167] width 6 height 5
radio input "true"
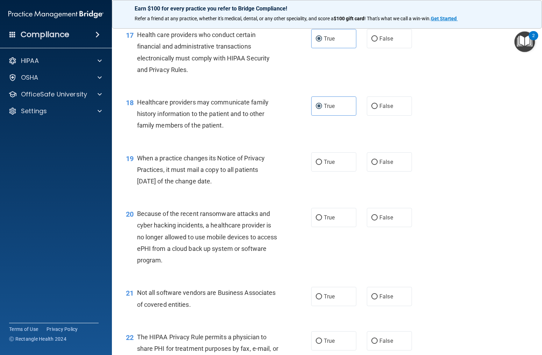
scroll to position [1055, 0]
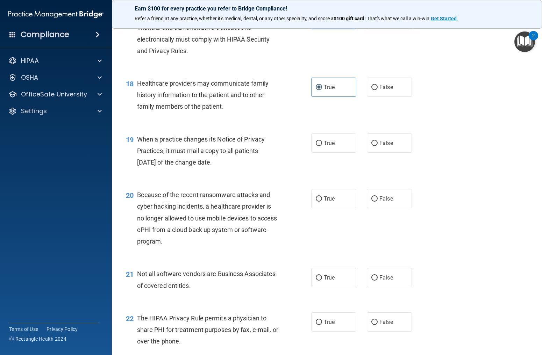
drag, startPoint x: 412, startPoint y: 146, endPoint x: 384, endPoint y: 154, distance: 28.7
click at [412, 146] on div "True False" at bounding box center [365, 143] width 108 height 19
click at [413, 138] on div "True False" at bounding box center [365, 143] width 108 height 19
click at [389, 142] on span "False" at bounding box center [386, 143] width 14 height 7
click at [378, 142] on input "False" at bounding box center [374, 143] width 6 height 5
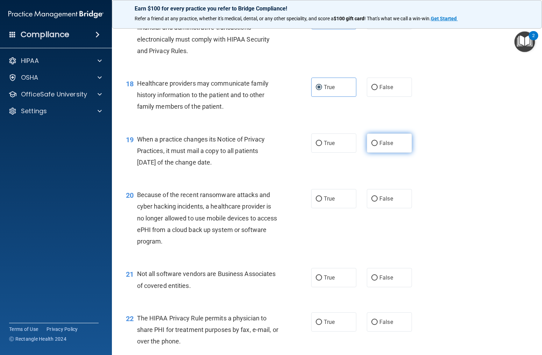
radio input "true"
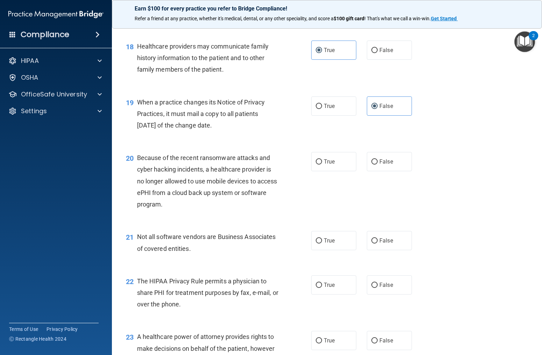
scroll to position [1098, 0]
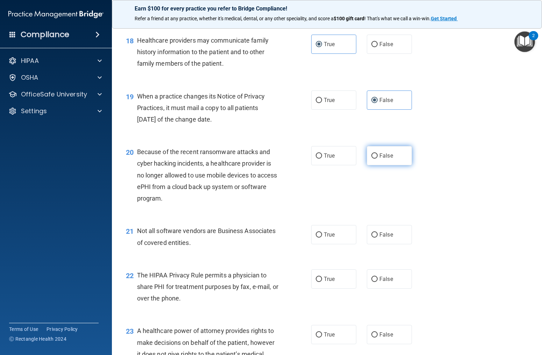
click at [377, 156] on input "False" at bounding box center [374, 156] width 6 height 5
radio input "true"
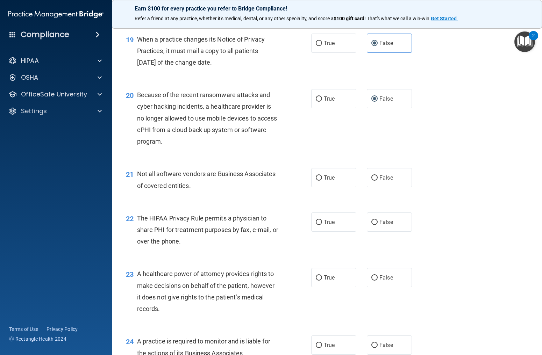
scroll to position [1157, 0]
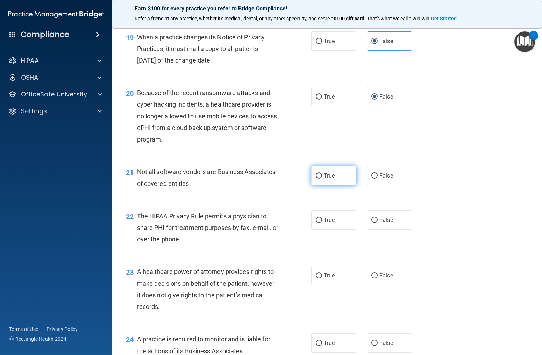
click at [333, 177] on span "True" at bounding box center [329, 175] width 11 height 7
click at [322, 177] on input "True" at bounding box center [319, 175] width 6 height 5
radio input "true"
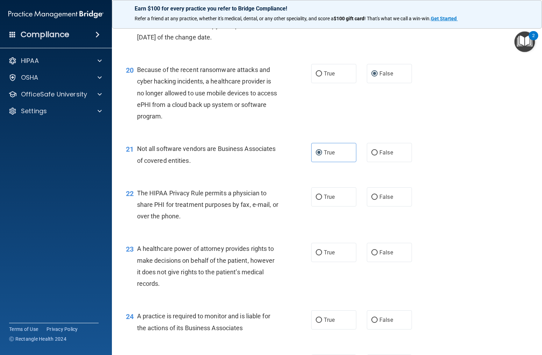
scroll to position [1204, 0]
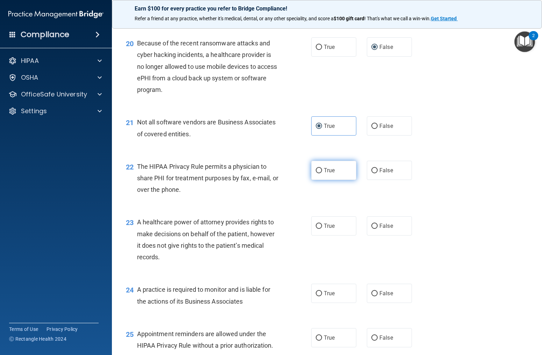
click at [320, 177] on label "True" at bounding box center [333, 170] width 45 height 19
click at [320, 173] on input "True" at bounding box center [319, 170] width 6 height 5
radio input "true"
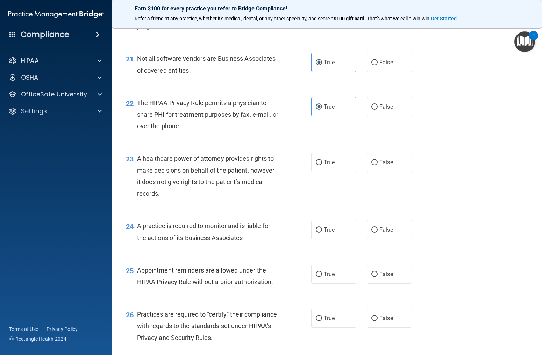
scroll to position [1273, 0]
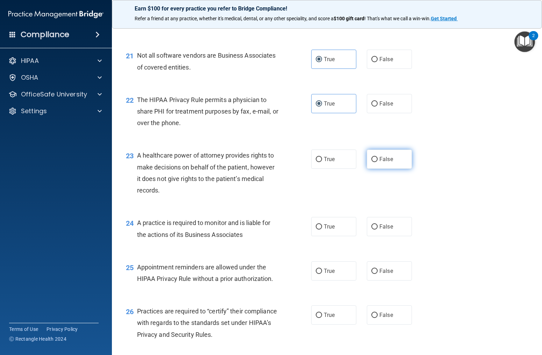
click at [381, 160] on span "False" at bounding box center [386, 159] width 14 height 7
click at [378, 160] on input "False" at bounding box center [374, 159] width 6 height 5
radio input "true"
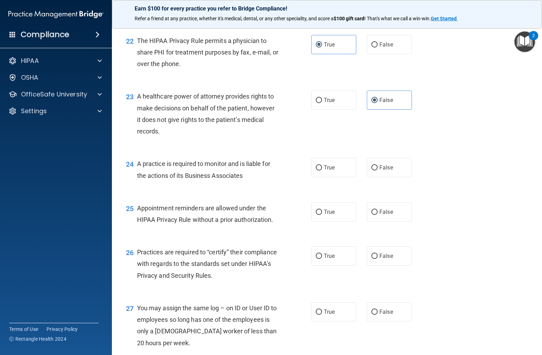
scroll to position [1334, 0]
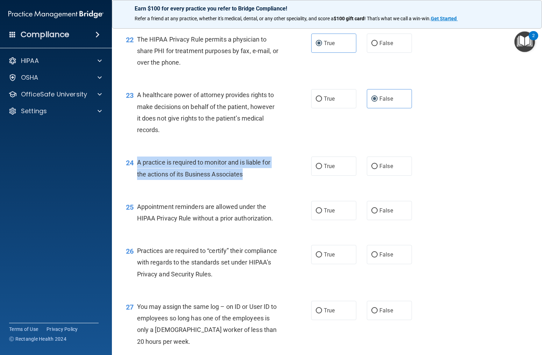
drag, startPoint x: 135, startPoint y: 163, endPoint x: 250, endPoint y: 175, distance: 115.7
click at [256, 175] on div "24 A practice is required to monitor and is liable for the actions of its Busin…" at bounding box center [218, 170] width 206 height 27
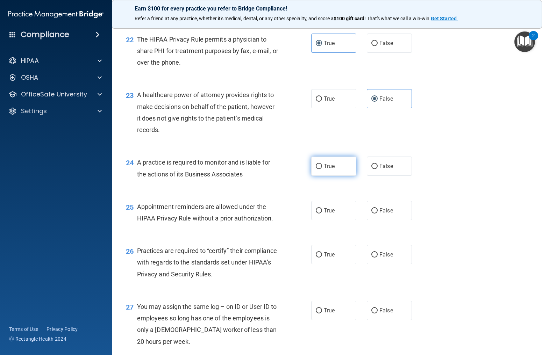
click at [329, 159] on label "True" at bounding box center [333, 166] width 45 height 19
click at [322, 164] on input "True" at bounding box center [319, 166] width 6 height 5
radio input "true"
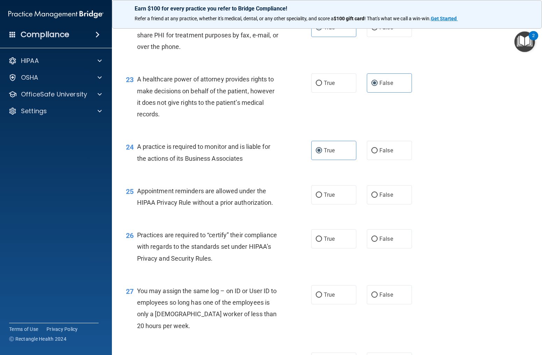
scroll to position [1350, 0]
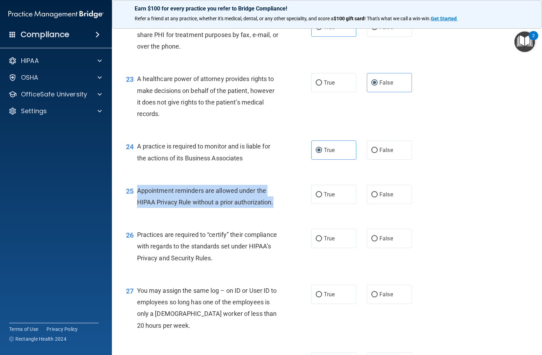
drag, startPoint x: 138, startPoint y: 191, endPoint x: 300, endPoint y: 202, distance: 162.3
click at [300, 202] on div "25 Appointment reminders are allowed under the HIPAA Privacy Rule without a pri…" at bounding box center [218, 198] width 206 height 27
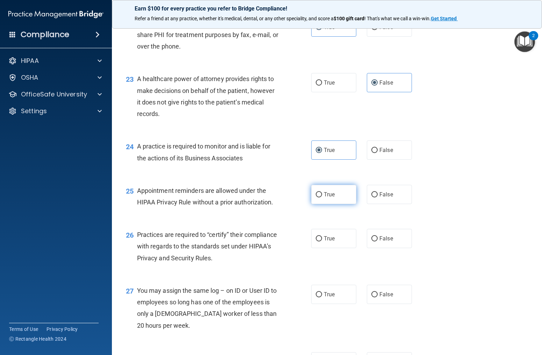
drag, startPoint x: 334, startPoint y: 192, endPoint x: 326, endPoint y: 196, distance: 8.9
click at [334, 192] on span "True" at bounding box center [329, 194] width 11 height 7
click at [322, 192] on input "True" at bounding box center [319, 194] width 6 height 5
radio input "true"
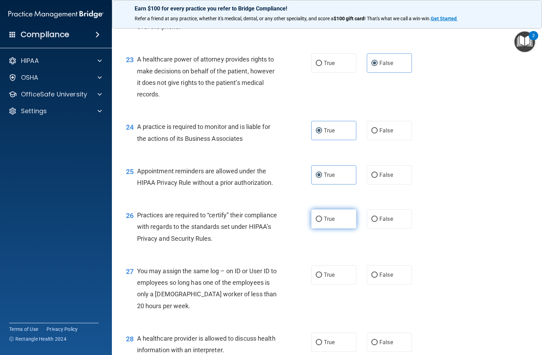
click at [317, 222] on label "True" at bounding box center [333, 218] width 45 height 19
click at [317, 222] on input "True" at bounding box center [319, 219] width 6 height 5
radio input "true"
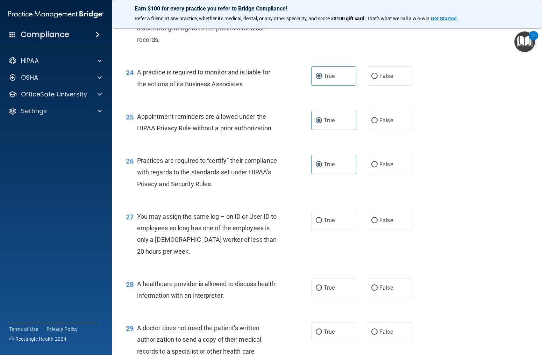
scroll to position [1421, 0]
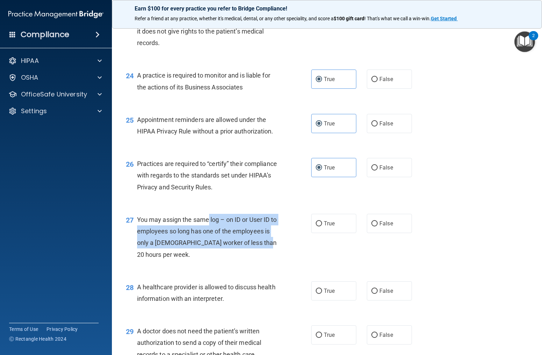
drag, startPoint x: 209, startPoint y: 220, endPoint x: 284, endPoint y: 235, distance: 76.4
click at [270, 236] on div "You may assign the same log – on ID or User ID to employees so long has one of …" at bounding box center [210, 237] width 147 height 47
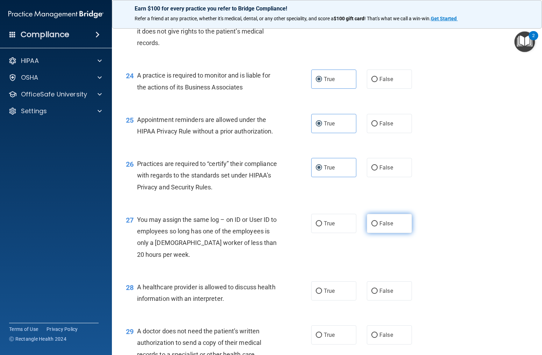
click at [405, 224] on label "False" at bounding box center [389, 223] width 45 height 19
click at [378, 224] on input "False" at bounding box center [374, 223] width 6 height 5
radio input "true"
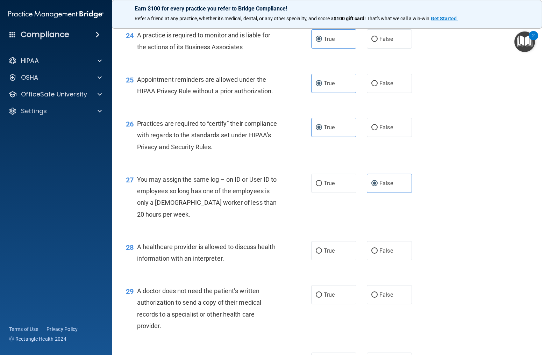
scroll to position [1464, 0]
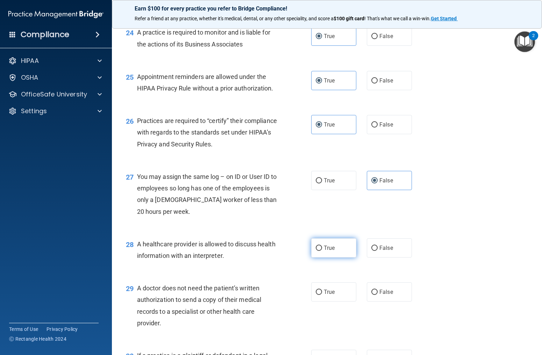
drag, startPoint x: 331, startPoint y: 248, endPoint x: 314, endPoint y: 256, distance: 18.3
click at [331, 248] on span "True" at bounding box center [329, 248] width 11 height 7
click at [322, 248] on input "True" at bounding box center [319, 248] width 6 height 5
radio input "true"
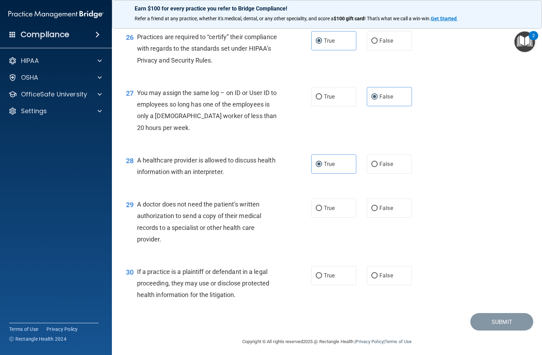
scroll to position [1548, 0]
click at [326, 208] on span "True" at bounding box center [329, 208] width 11 height 7
click at [322, 208] on input "True" at bounding box center [319, 208] width 6 height 5
radio input "true"
click at [325, 277] on span "True" at bounding box center [329, 275] width 11 height 7
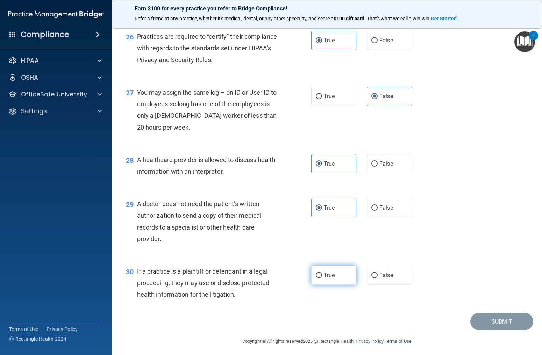
click at [322, 277] on input "True" at bounding box center [319, 275] width 6 height 5
radio input "true"
click at [516, 318] on button "Submit" at bounding box center [501, 322] width 63 height 18
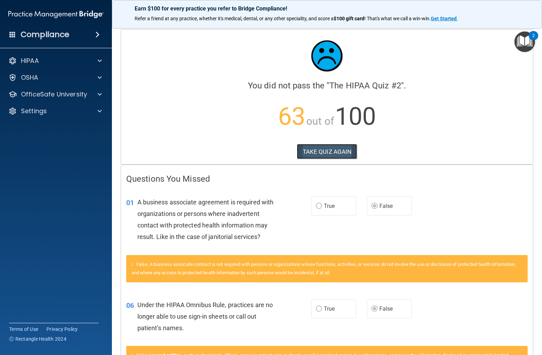
click at [333, 144] on button "TAKE QUIZ AGAIN" at bounding box center [327, 151] width 61 height 15
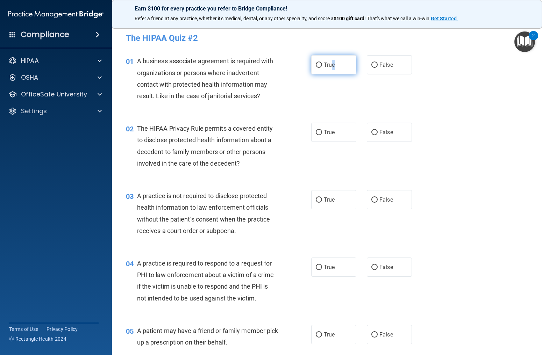
click at [331, 71] on label "True" at bounding box center [333, 64] width 45 height 19
click at [336, 61] on label "True" at bounding box center [333, 64] width 45 height 19
click at [322, 63] on input "True" at bounding box center [319, 65] width 6 height 5
radio input "true"
click at [326, 133] on span "True" at bounding box center [329, 132] width 11 height 7
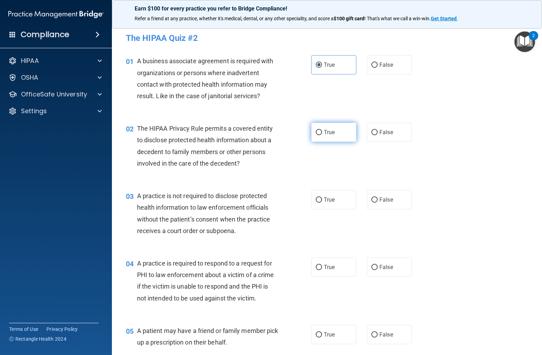
click at [322, 133] on input "True" at bounding box center [319, 132] width 6 height 5
radio input "true"
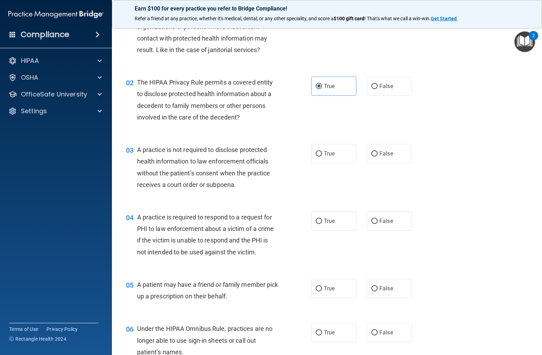
scroll to position [47, 0]
drag, startPoint x: 372, startPoint y: 158, endPoint x: 367, endPoint y: 160, distance: 6.0
click at [372, 158] on label "False" at bounding box center [389, 153] width 45 height 19
click at [372, 156] on input "False" at bounding box center [374, 153] width 6 height 5
radio input "true"
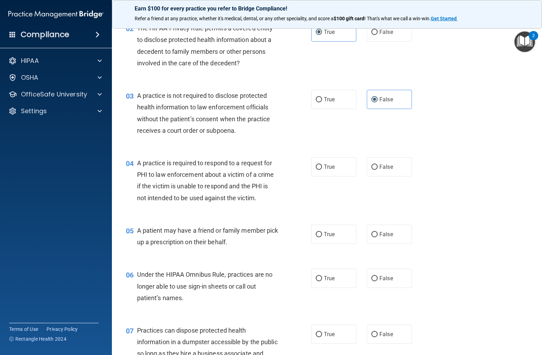
scroll to position [101, 0]
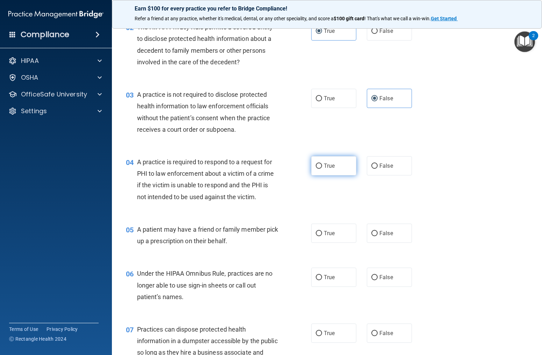
drag, startPoint x: 319, startPoint y: 169, endPoint x: 313, endPoint y: 170, distance: 5.9
click at [314, 170] on label "True" at bounding box center [333, 165] width 45 height 19
click at [316, 169] on input "True" at bounding box center [319, 166] width 6 height 5
radio input "true"
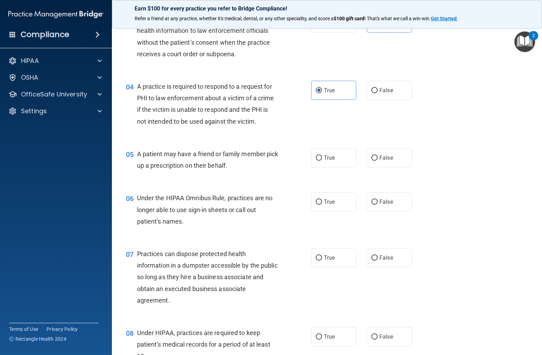
scroll to position [175, 0]
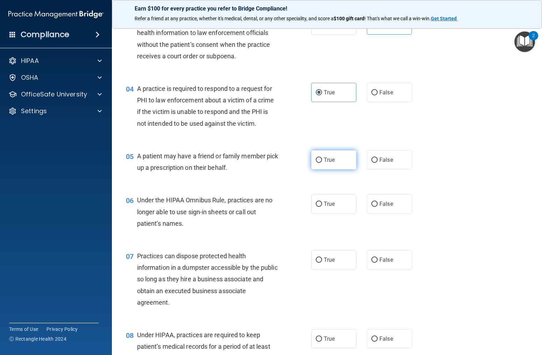
click at [323, 161] on label "True" at bounding box center [333, 159] width 45 height 19
click at [322, 161] on input "True" at bounding box center [319, 160] width 6 height 5
radio input "true"
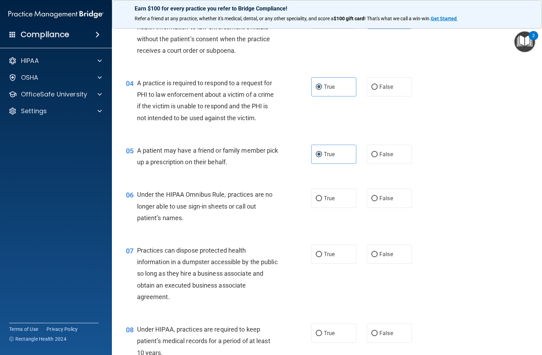
scroll to position [182, 0]
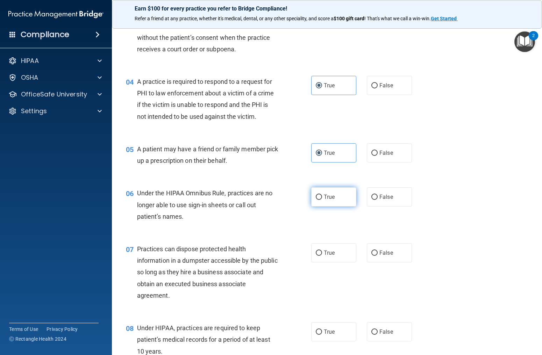
click at [319, 197] on input "True" at bounding box center [319, 197] width 6 height 5
radio input "true"
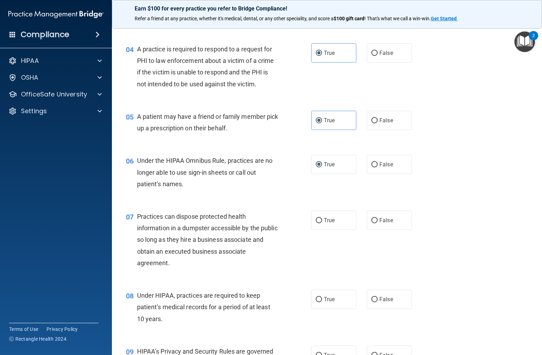
scroll to position [216, 0]
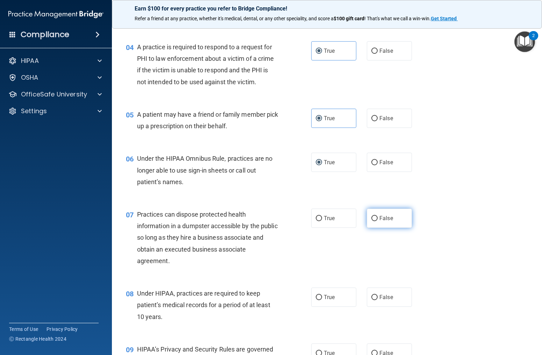
click at [395, 225] on label "False" at bounding box center [389, 218] width 45 height 19
click at [378, 221] on input "False" at bounding box center [374, 218] width 6 height 5
radio input "true"
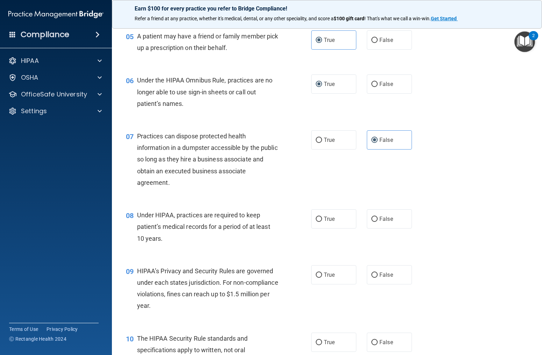
scroll to position [294, 0]
click at [320, 226] on label "True" at bounding box center [333, 220] width 45 height 19
click at [320, 223] on input "True" at bounding box center [319, 220] width 6 height 5
radio input "true"
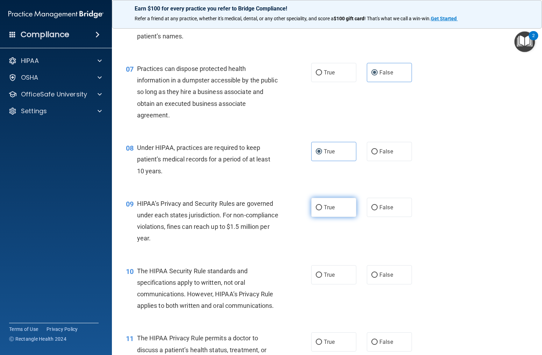
scroll to position [361, 0]
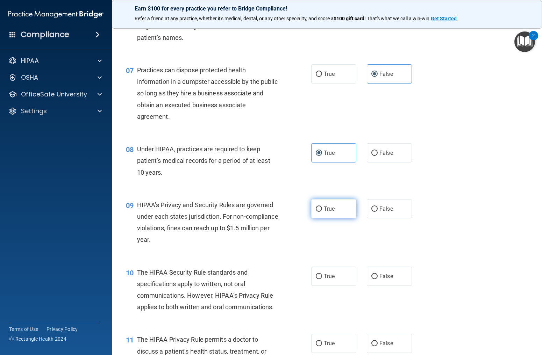
click at [345, 209] on label "True" at bounding box center [333, 208] width 45 height 19
click at [322, 209] on input "True" at bounding box center [319, 209] width 6 height 5
radio input "true"
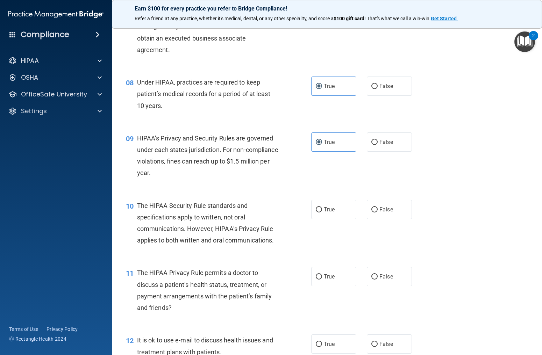
scroll to position [430, 0]
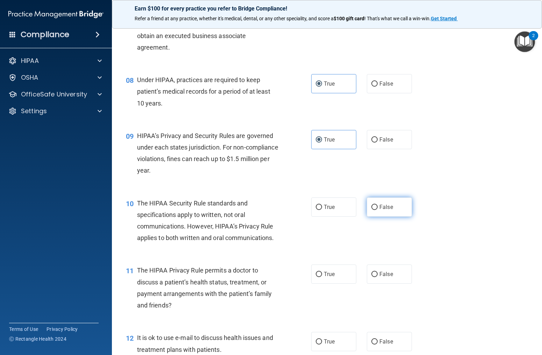
drag, startPoint x: 383, startPoint y: 212, endPoint x: 378, endPoint y: 214, distance: 5.2
click at [382, 213] on label "False" at bounding box center [389, 207] width 45 height 19
click at [374, 208] on input "False" at bounding box center [374, 207] width 6 height 5
radio input "true"
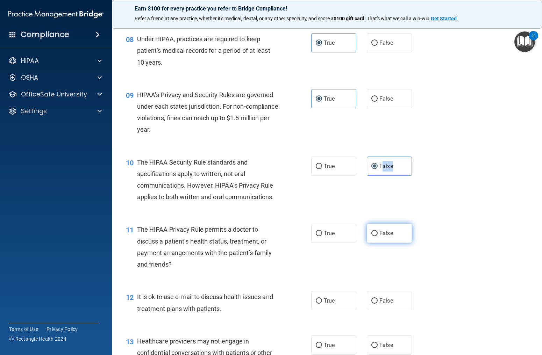
scroll to position [471, 0]
click at [373, 237] on label "False" at bounding box center [389, 233] width 45 height 19
click at [373, 237] on input "False" at bounding box center [374, 234] width 6 height 5
radio input "true"
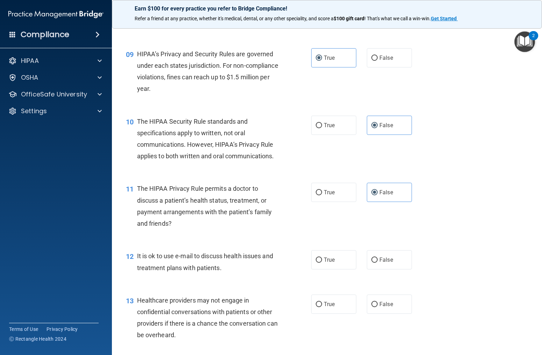
scroll to position [513, 0]
click at [315, 261] on label "True" at bounding box center [333, 259] width 45 height 19
click at [316, 261] on input "True" at bounding box center [319, 259] width 6 height 5
radio input "true"
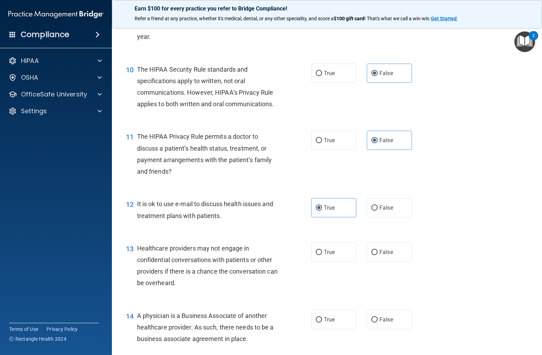
scroll to position [560, 0]
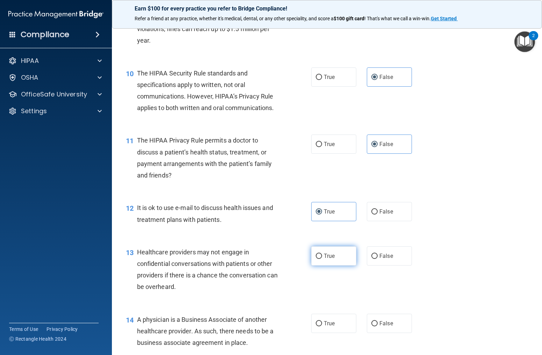
click at [320, 257] on input "True" at bounding box center [319, 256] width 6 height 5
radio input "true"
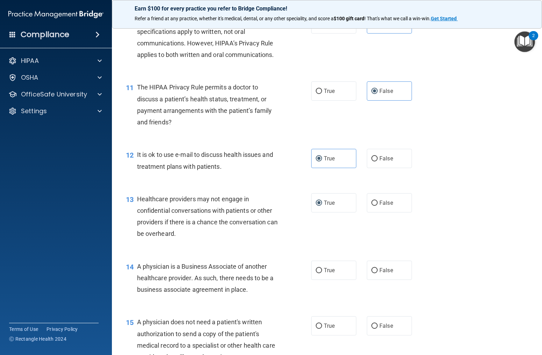
scroll to position [613, 0]
click at [321, 270] on input "True" at bounding box center [319, 271] width 6 height 5
radio input "true"
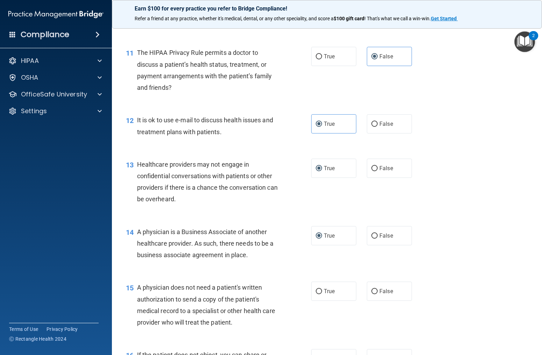
scroll to position [656, 0]
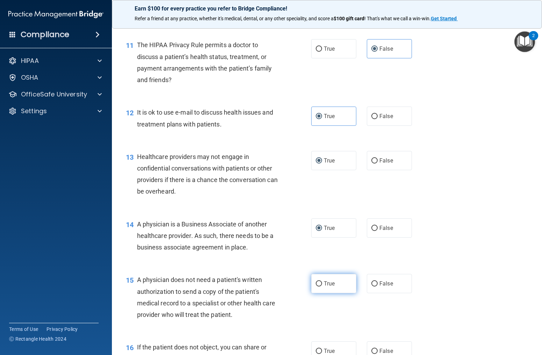
click at [318, 283] on input "True" at bounding box center [319, 284] width 6 height 5
radio input "true"
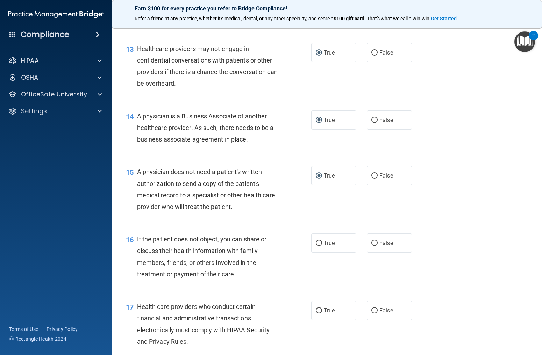
scroll to position [763, 0]
drag, startPoint x: 325, startPoint y: 244, endPoint x: 301, endPoint y: 254, distance: 26.5
click at [325, 244] on span "True" at bounding box center [329, 244] width 11 height 7
click at [322, 244] on input "True" at bounding box center [319, 244] width 6 height 5
radio input "true"
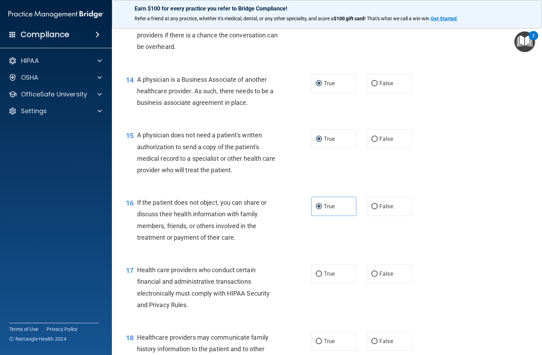
scroll to position [801, 0]
click at [327, 271] on span "True" at bounding box center [329, 273] width 11 height 7
click at [322, 271] on input "True" at bounding box center [319, 273] width 6 height 5
radio input "true"
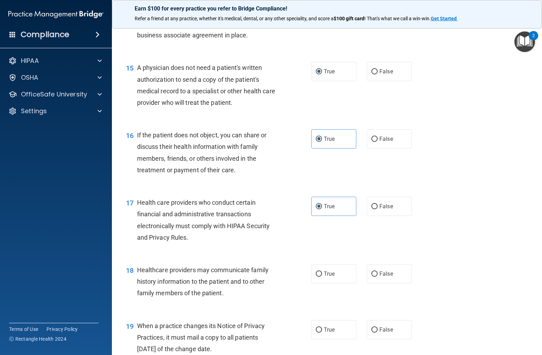
scroll to position [869, 0]
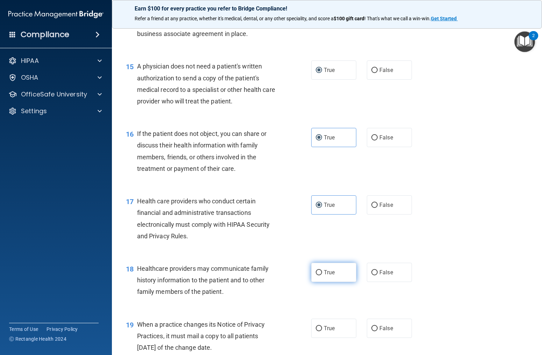
click at [331, 275] on span "True" at bounding box center [329, 272] width 11 height 7
click at [322, 275] on input "True" at bounding box center [319, 272] width 6 height 5
radio input "true"
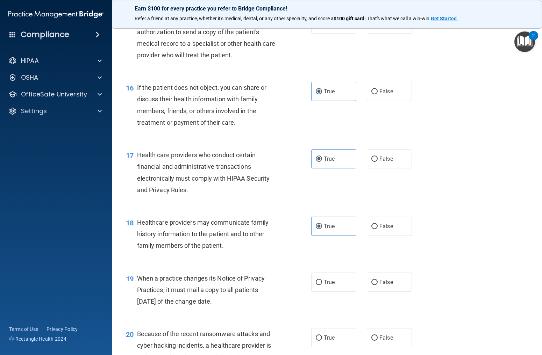
scroll to position [916, 0]
click at [385, 287] on label "False" at bounding box center [389, 281] width 45 height 19
click at [378, 285] on input "False" at bounding box center [374, 282] width 6 height 5
radio input "true"
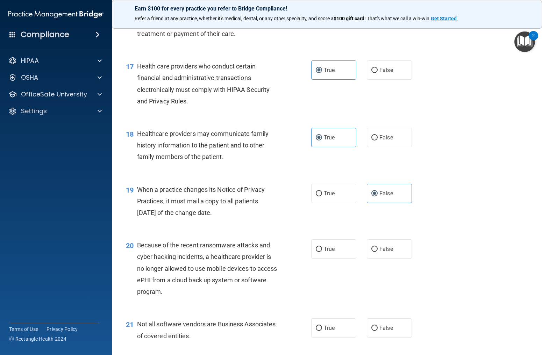
scroll to position [1004, 0]
click at [383, 258] on label "False" at bounding box center [389, 249] width 45 height 19
click at [378, 253] on input "False" at bounding box center [374, 250] width 6 height 5
radio input "true"
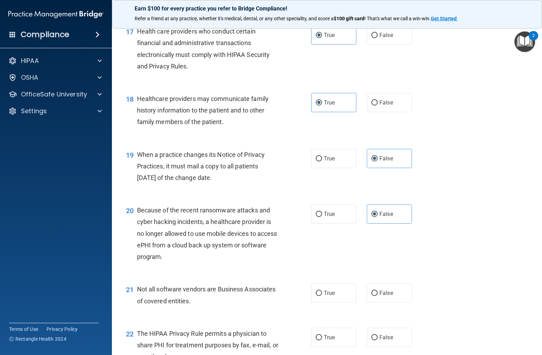
scroll to position [1039, 0]
click at [341, 291] on label "True" at bounding box center [333, 293] width 45 height 19
click at [322, 291] on input "True" at bounding box center [319, 293] width 6 height 5
radio input "true"
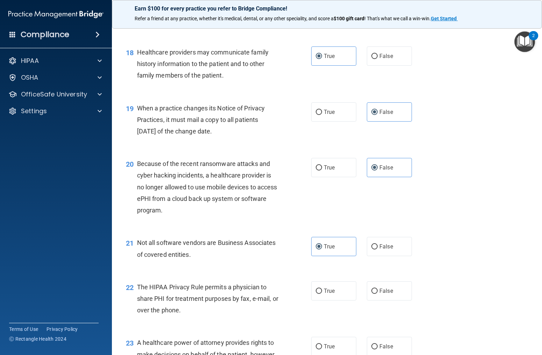
scroll to position [1086, 0]
drag, startPoint x: 336, startPoint y: 287, endPoint x: 309, endPoint y: 287, distance: 27.3
click at [336, 287] on label "True" at bounding box center [333, 290] width 45 height 19
click at [322, 289] on input "True" at bounding box center [319, 291] width 6 height 5
radio input "true"
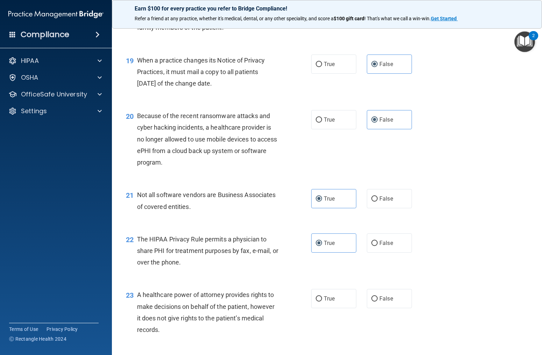
scroll to position [1135, 0]
drag, startPoint x: 399, startPoint y: 301, endPoint x: 393, endPoint y: 305, distance: 7.2
click at [399, 301] on label "False" at bounding box center [389, 297] width 45 height 19
click at [378, 301] on input "False" at bounding box center [374, 298] width 6 height 5
radio input "true"
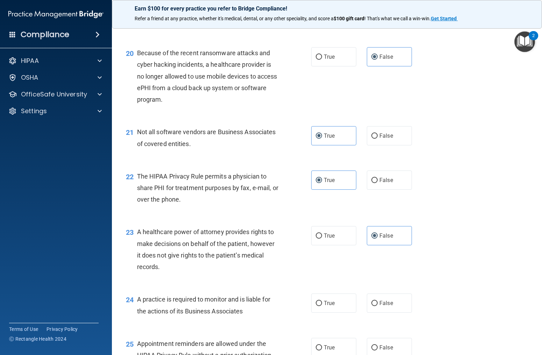
scroll to position [1198, 0]
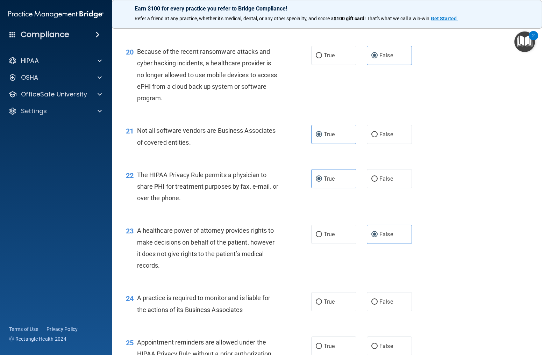
drag, startPoint x: 317, startPoint y: 302, endPoint x: 306, endPoint y: 304, distance: 11.3
click at [317, 302] on input "True" at bounding box center [319, 302] width 6 height 5
radio input "true"
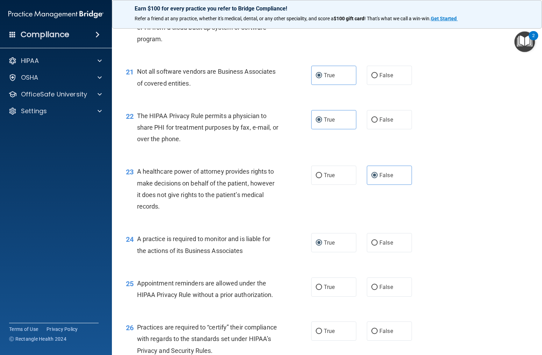
scroll to position [1257, 0]
drag, startPoint x: 324, startPoint y: 292, endPoint x: 317, endPoint y: 293, distance: 7.7
click at [324, 292] on label "True" at bounding box center [333, 287] width 45 height 19
click at [322, 291] on input "True" at bounding box center [319, 288] width 6 height 5
radio input "true"
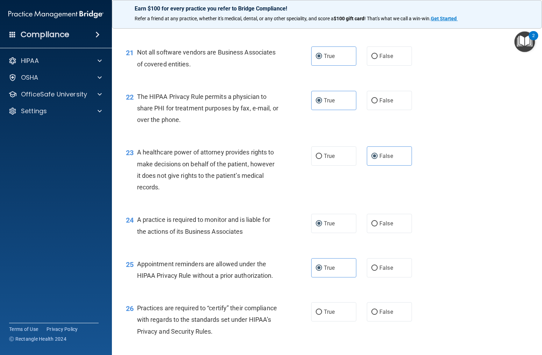
scroll to position [1297, 0]
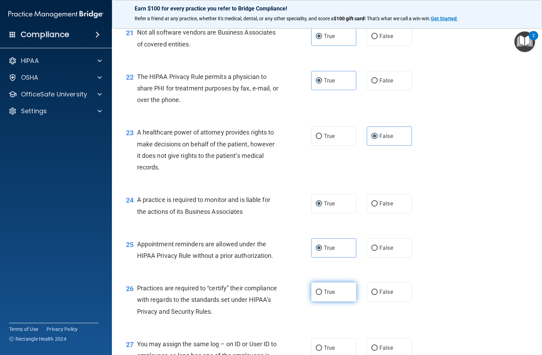
click at [321, 296] on label "True" at bounding box center [333, 292] width 45 height 19
click at [321, 295] on input "True" at bounding box center [319, 292] width 6 height 5
radio input "true"
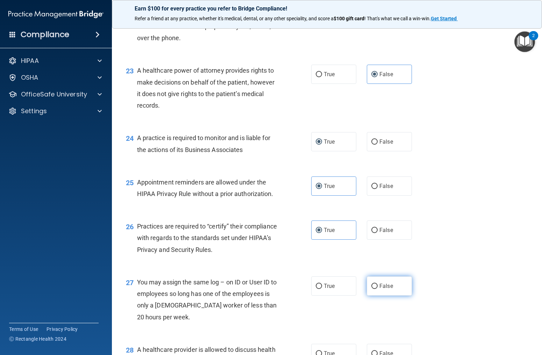
scroll to position [1356, 0]
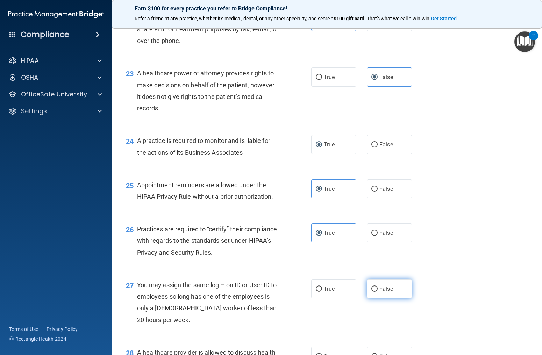
click at [395, 293] on label "False" at bounding box center [389, 288] width 45 height 19
click at [378, 292] on input "False" at bounding box center [374, 289] width 6 height 5
radio input "true"
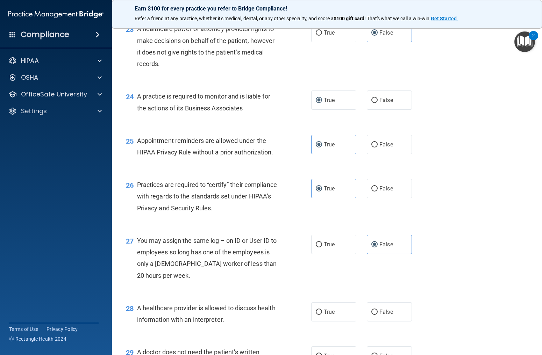
scroll to position [1398, 0]
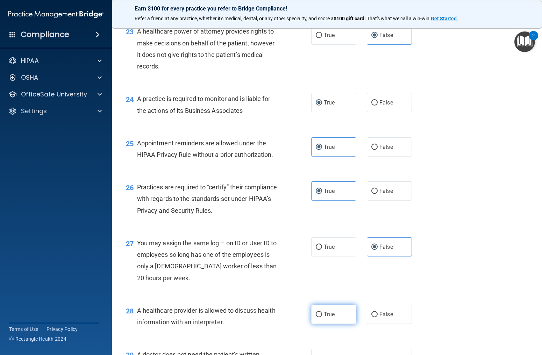
click at [331, 310] on label "True" at bounding box center [333, 314] width 45 height 19
click at [322, 312] on input "True" at bounding box center [319, 314] width 6 height 5
radio input "true"
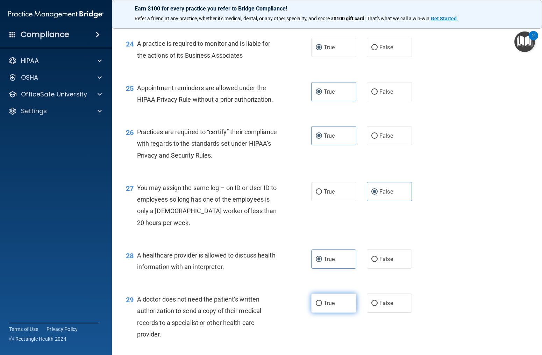
scroll to position [1453, 0]
click at [333, 302] on span "True" at bounding box center [329, 303] width 11 height 7
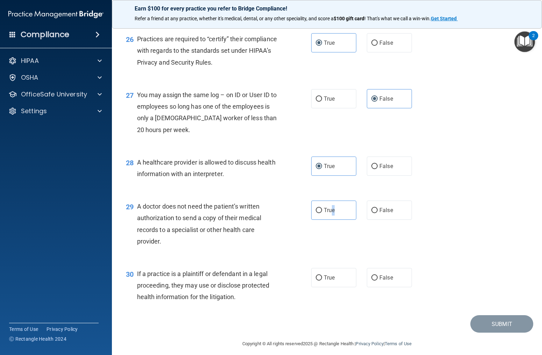
scroll to position [1552, 0]
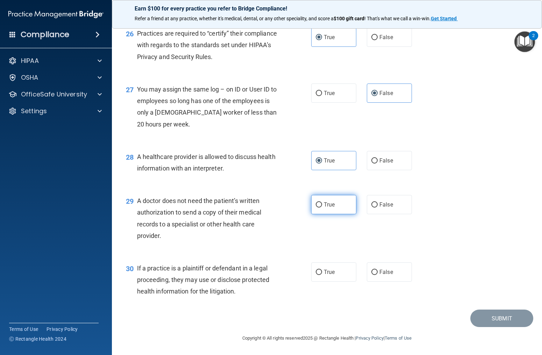
click at [324, 204] on span "True" at bounding box center [329, 204] width 11 height 7
click at [322, 204] on input "True" at bounding box center [319, 205] width 6 height 5
radio input "true"
click at [316, 271] on input "True" at bounding box center [319, 272] width 6 height 5
radio input "true"
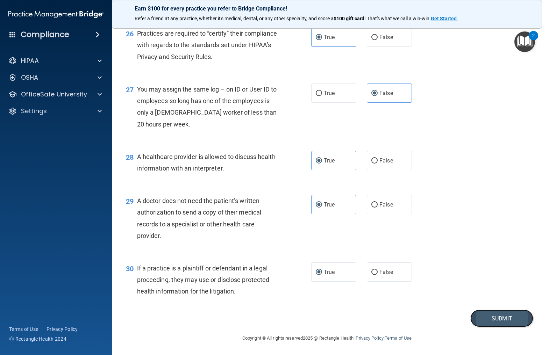
click at [498, 321] on button "Submit" at bounding box center [501, 319] width 63 height 18
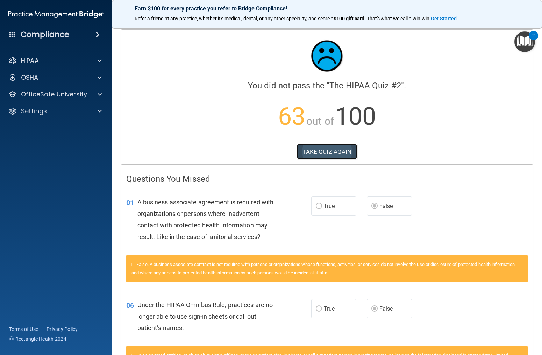
click at [317, 148] on button "TAKE QUIZ AGAIN" at bounding box center [327, 151] width 61 height 15
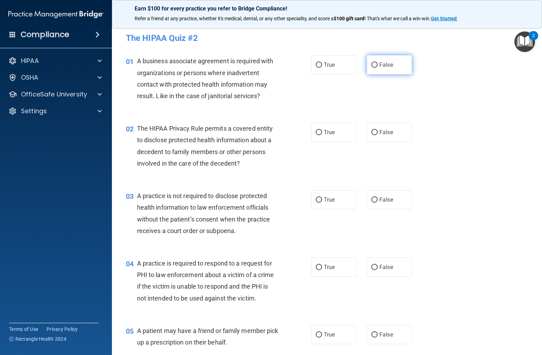
click at [398, 65] on label "False" at bounding box center [389, 64] width 45 height 19
click at [378, 65] on input "False" at bounding box center [374, 65] width 6 height 5
radio input "true"
click at [332, 134] on span "True" at bounding box center [329, 132] width 11 height 7
click at [322, 134] on input "True" at bounding box center [319, 132] width 6 height 5
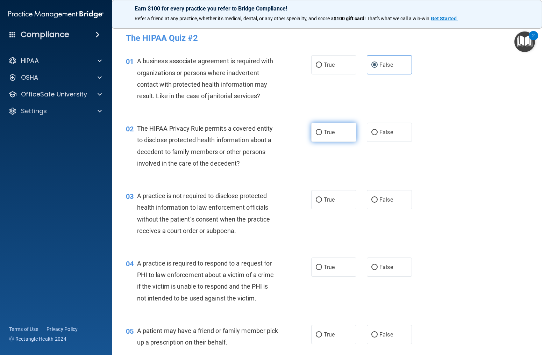
radio input "true"
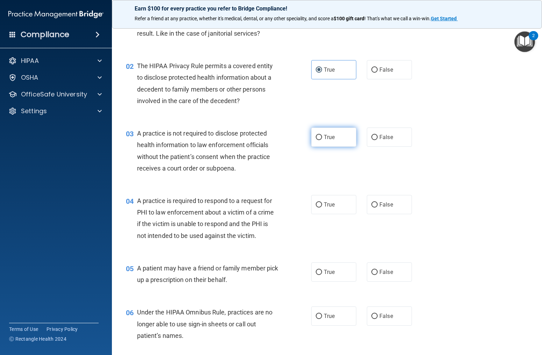
scroll to position [62, 0]
click at [382, 140] on span "False" at bounding box center [386, 137] width 14 height 7
click at [378, 140] on input "False" at bounding box center [374, 137] width 6 height 5
radio input "true"
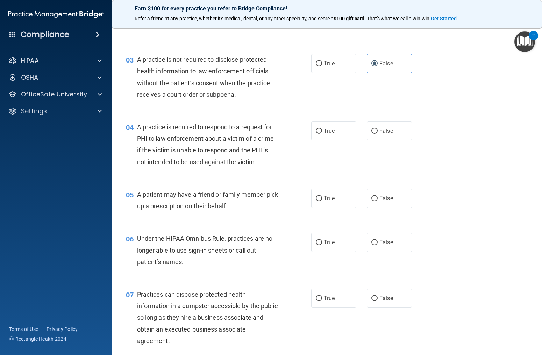
scroll to position [145, 0]
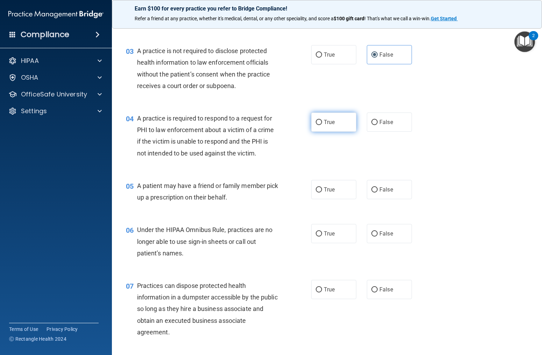
click at [318, 123] on input "True" at bounding box center [319, 122] width 6 height 5
radio input "true"
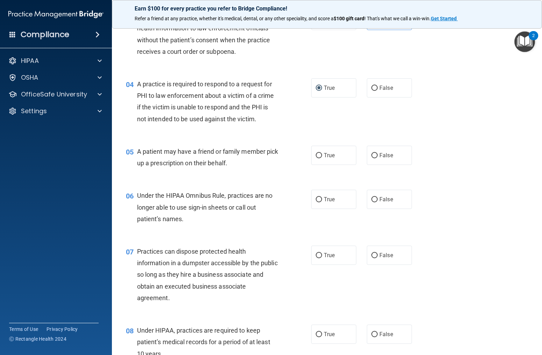
scroll to position [198, 0]
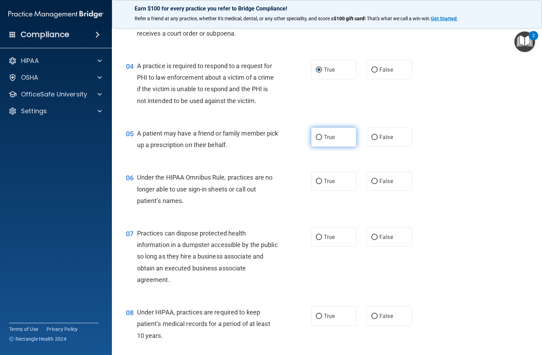
click at [334, 138] on span "True" at bounding box center [329, 137] width 11 height 7
click at [322, 138] on input "True" at bounding box center [319, 137] width 6 height 5
radio input "true"
click at [377, 182] on input "False" at bounding box center [374, 181] width 6 height 5
radio input "true"
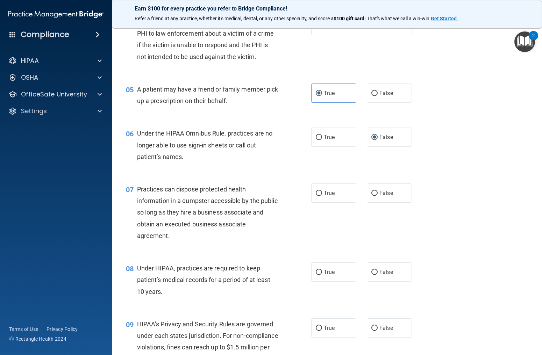
scroll to position [243, 0]
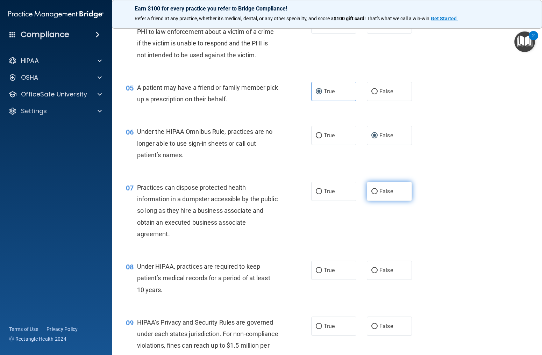
click at [379, 193] on label "False" at bounding box center [389, 191] width 45 height 19
click at [378, 193] on input "False" at bounding box center [374, 191] width 6 height 5
radio input "true"
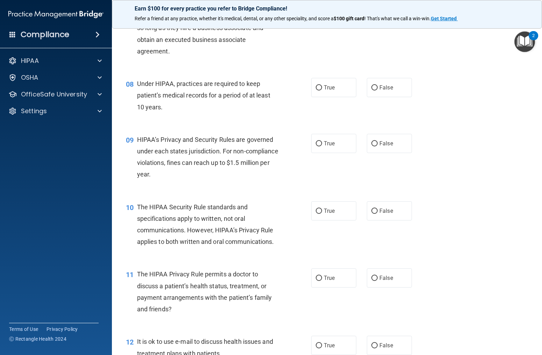
scroll to position [431, 0]
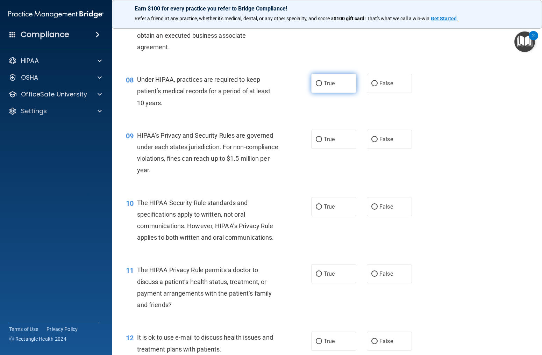
click at [338, 82] on label "True" at bounding box center [333, 83] width 45 height 19
click at [322, 82] on input "True" at bounding box center [319, 83] width 6 height 5
radio input "true"
click at [378, 82] on label "False" at bounding box center [389, 83] width 45 height 19
click at [378, 82] on input "False" at bounding box center [374, 83] width 6 height 5
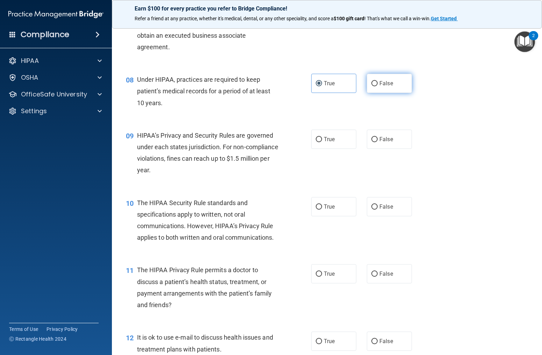
radio input "true"
radio input "false"
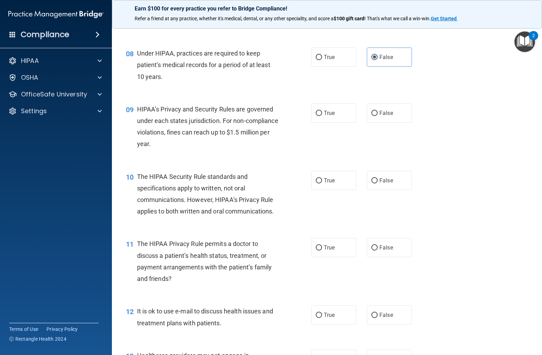
scroll to position [460, 0]
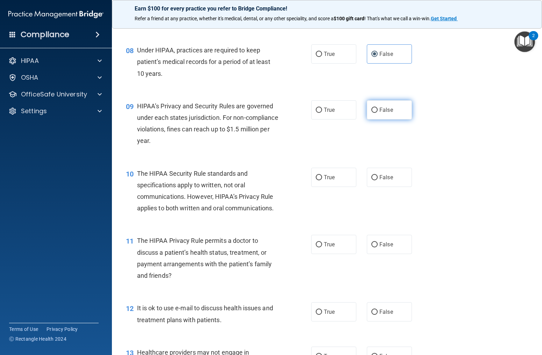
click at [379, 115] on label "False" at bounding box center [389, 109] width 45 height 19
click at [378, 113] on input "False" at bounding box center [374, 110] width 6 height 5
radio input "true"
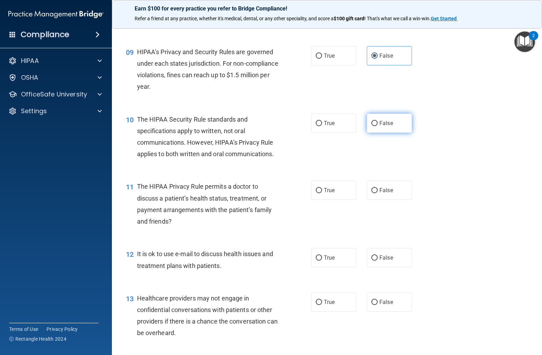
scroll to position [516, 0]
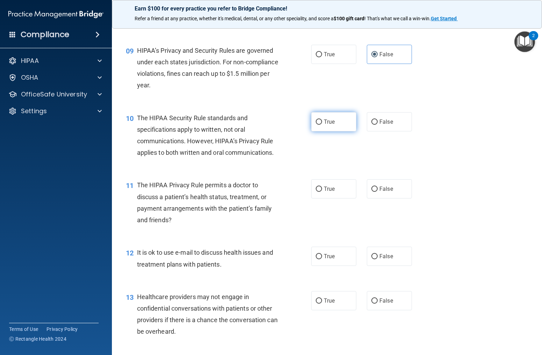
click at [350, 121] on label "True" at bounding box center [333, 121] width 45 height 19
click at [322, 121] on input "True" at bounding box center [319, 122] width 6 height 5
radio input "true"
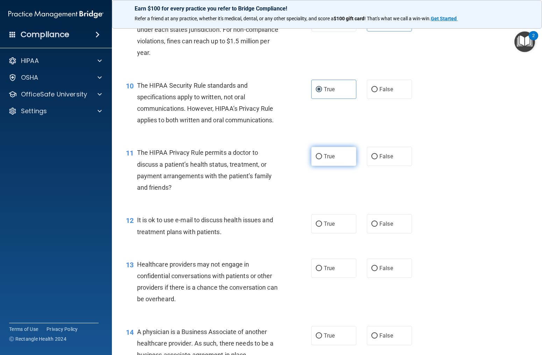
click at [331, 156] on span "True" at bounding box center [329, 156] width 11 height 7
click at [322, 156] on input "True" at bounding box center [319, 156] width 6 height 5
radio input "true"
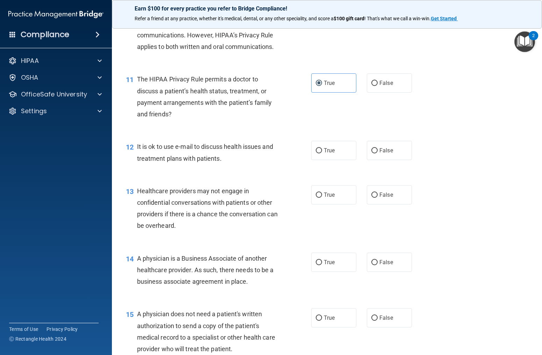
scroll to position [621, 0]
drag, startPoint x: 339, startPoint y: 153, endPoint x: 333, endPoint y: 155, distance: 6.1
click at [337, 154] on label "True" at bounding box center [333, 150] width 45 height 19
click at [322, 154] on input "True" at bounding box center [319, 151] width 6 height 5
radio input "true"
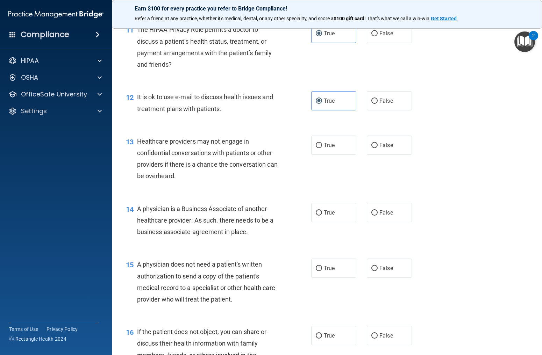
scroll to position [670, 0]
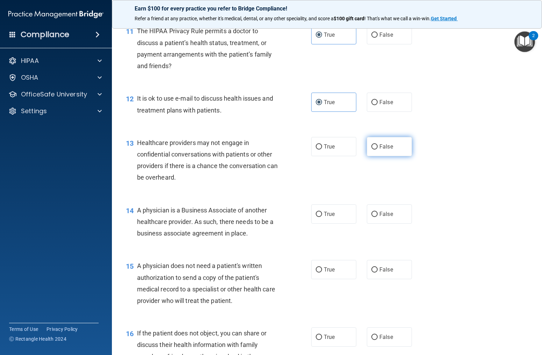
click at [380, 145] on span "False" at bounding box center [386, 146] width 14 height 7
click at [378, 145] on input "False" at bounding box center [374, 146] width 6 height 5
radio input "true"
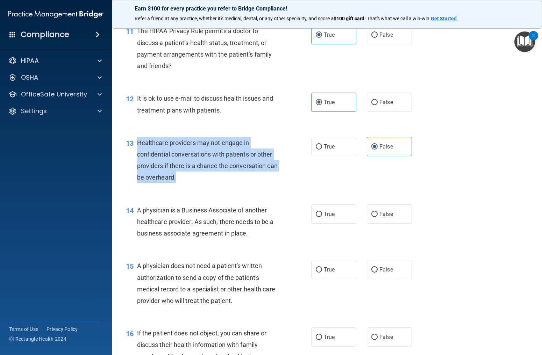
drag, startPoint x: 133, startPoint y: 142, endPoint x: 274, endPoint y: 180, distance: 145.9
click at [272, 182] on div "13 Healthcare providers may not engage in confidential conversations with patie…" at bounding box center [218, 162] width 206 height 50
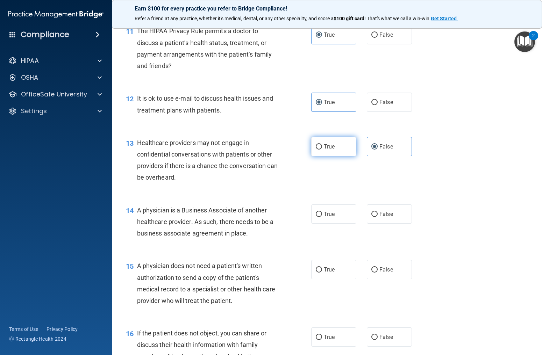
click at [317, 150] on label "True" at bounding box center [333, 146] width 45 height 19
click at [317, 150] on input "True" at bounding box center [319, 146] width 6 height 5
radio input "true"
radio input "false"
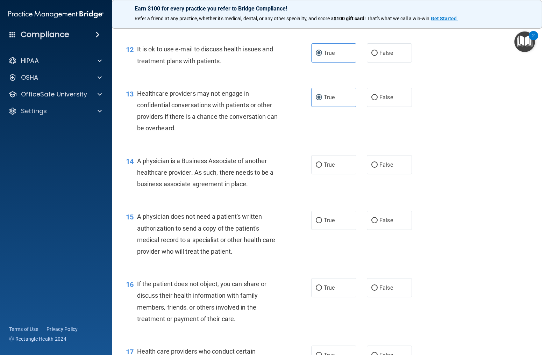
scroll to position [718, 0]
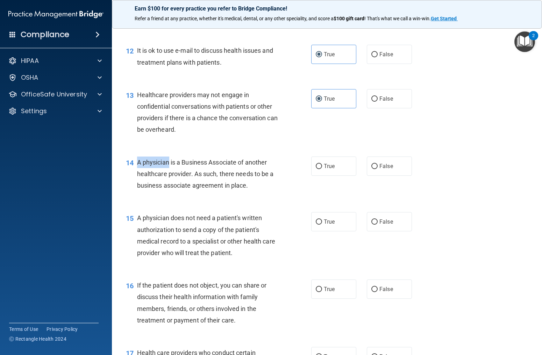
drag, startPoint x: 135, startPoint y: 164, endPoint x: 166, endPoint y: 164, distance: 31.5
click at [166, 164] on div "14 A physician is a Business Associate of another healthcare provider. As such,…" at bounding box center [218, 176] width 206 height 38
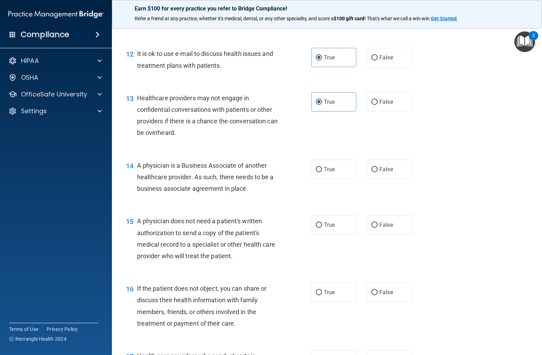
click at [173, 168] on span "A physician is a Business Associate of another healthcare provider. As such, th…" at bounding box center [205, 177] width 137 height 30
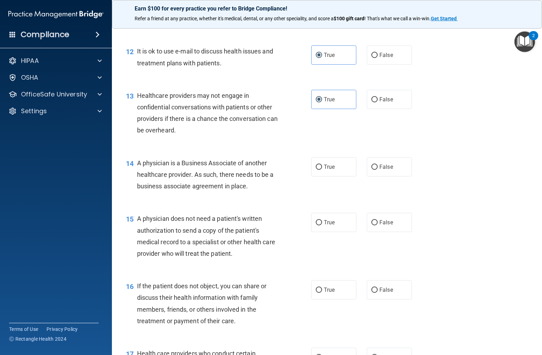
drag, startPoint x: 140, startPoint y: 167, endPoint x: 252, endPoint y: 186, distance: 113.5
click at [251, 186] on div "A physician is a Business Associate of another healthcare provider. As such, th…" at bounding box center [210, 174] width 147 height 35
click at [391, 161] on label "False" at bounding box center [389, 166] width 45 height 19
click at [378, 165] on input "False" at bounding box center [374, 167] width 6 height 5
radio input "true"
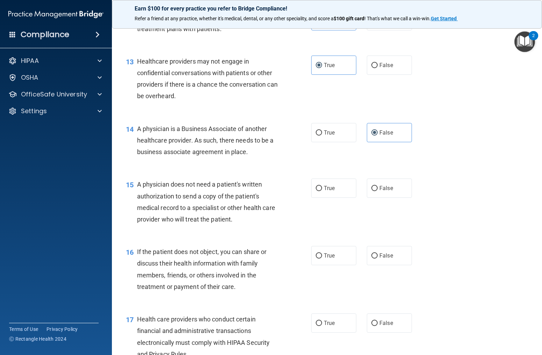
scroll to position [759, 0]
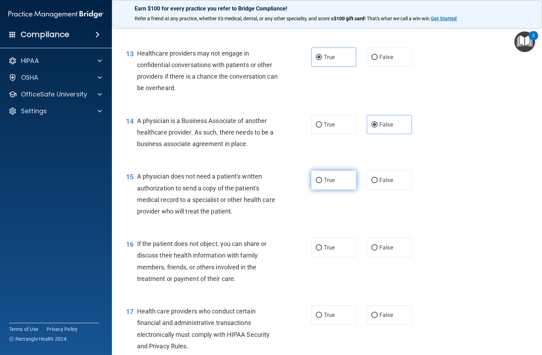
click at [327, 181] on span "True" at bounding box center [329, 180] width 11 height 7
click at [322, 181] on input "True" at bounding box center [319, 180] width 6 height 5
radio input "true"
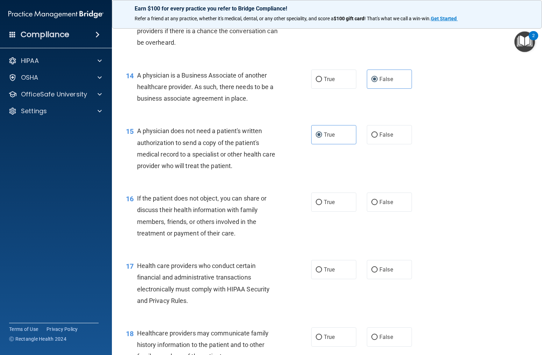
scroll to position [806, 0]
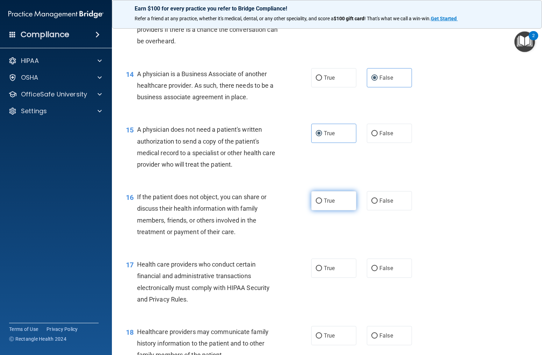
click at [326, 200] on span "True" at bounding box center [329, 201] width 11 height 7
click at [322, 200] on input "True" at bounding box center [319, 201] width 6 height 5
radio input "true"
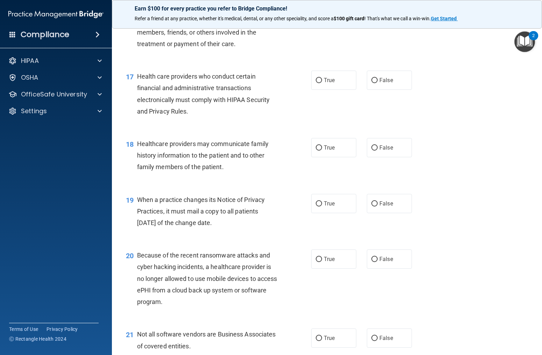
scroll to position [995, 0]
drag, startPoint x: 350, startPoint y: 80, endPoint x: 343, endPoint y: 82, distance: 7.7
click at [350, 80] on label "True" at bounding box center [333, 79] width 45 height 19
click at [322, 80] on input "True" at bounding box center [319, 79] width 6 height 5
radio input "true"
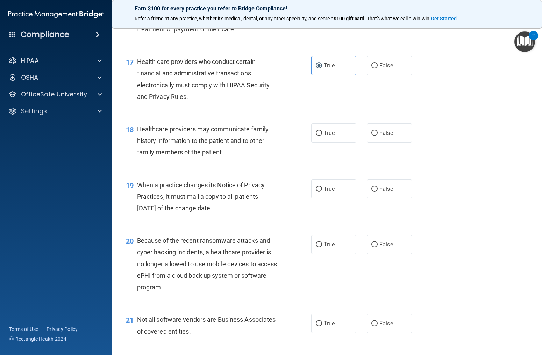
scroll to position [1012, 0]
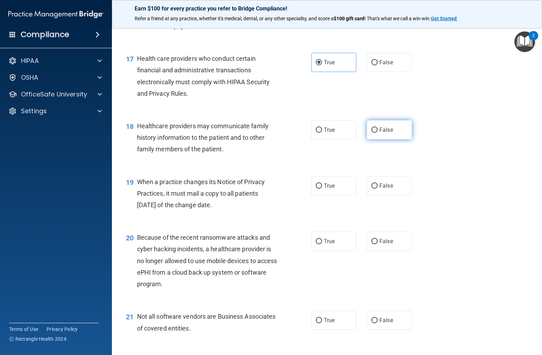
click at [395, 132] on label "False" at bounding box center [389, 129] width 45 height 19
click at [378, 132] on input "False" at bounding box center [374, 130] width 6 height 5
radio input "true"
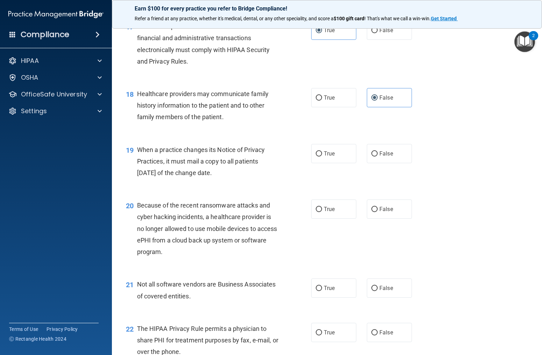
scroll to position [1045, 0]
click at [379, 154] on label "False" at bounding box center [389, 153] width 45 height 19
click at [378, 154] on input "False" at bounding box center [374, 153] width 6 height 5
radio input "true"
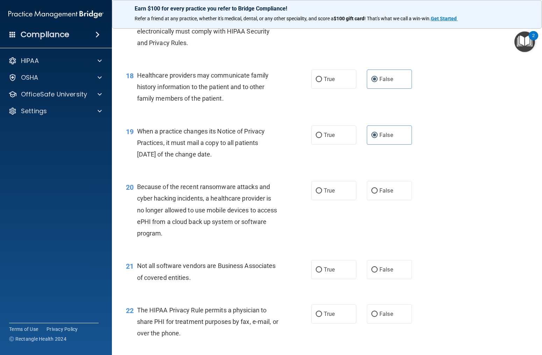
scroll to position [1065, 0]
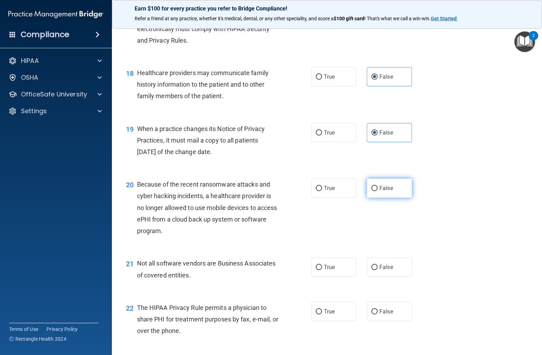
click at [381, 187] on span "False" at bounding box center [386, 188] width 14 height 7
click at [378, 187] on input "False" at bounding box center [374, 188] width 6 height 5
radio input "true"
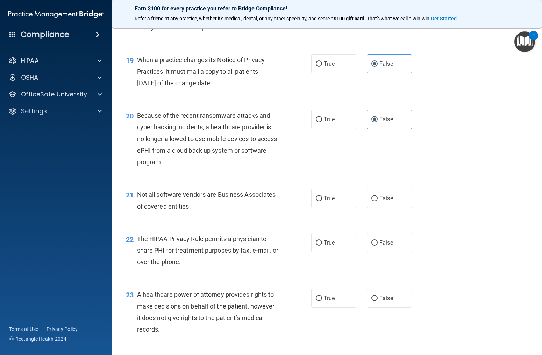
scroll to position [1134, 0]
drag, startPoint x: 345, startPoint y: 203, endPoint x: 342, endPoint y: 206, distance: 4.0
click at [345, 203] on label "True" at bounding box center [333, 199] width 45 height 19
click at [322, 202] on input "True" at bounding box center [319, 199] width 6 height 5
radio input "true"
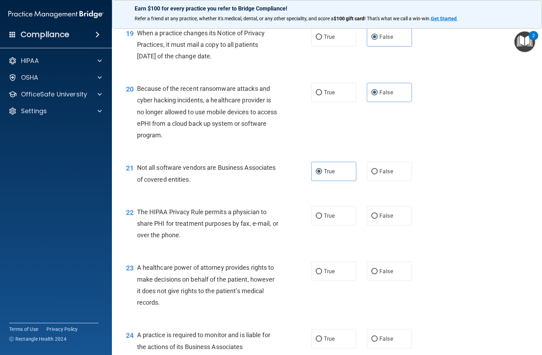
scroll to position [1166, 0]
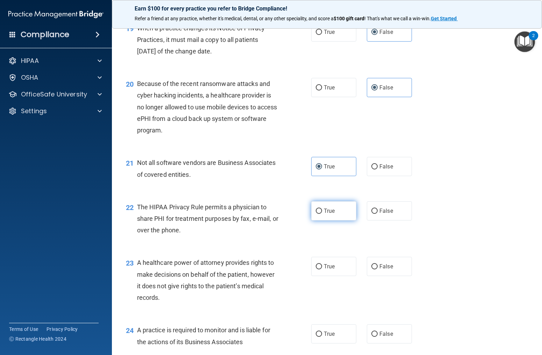
click at [347, 212] on label "True" at bounding box center [333, 210] width 45 height 19
click at [322, 212] on input "True" at bounding box center [319, 211] width 6 height 5
radio input "true"
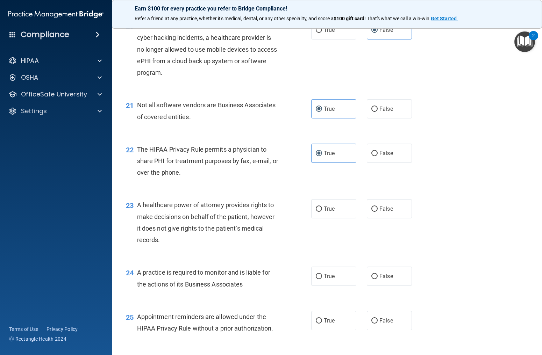
scroll to position [1235, 0]
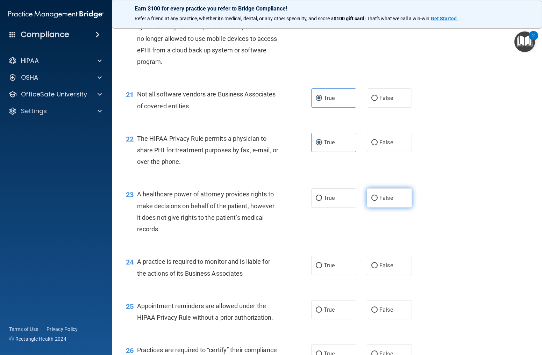
click at [394, 200] on label "False" at bounding box center [389, 198] width 45 height 19
click at [378, 200] on input "False" at bounding box center [374, 198] width 6 height 5
radio input "true"
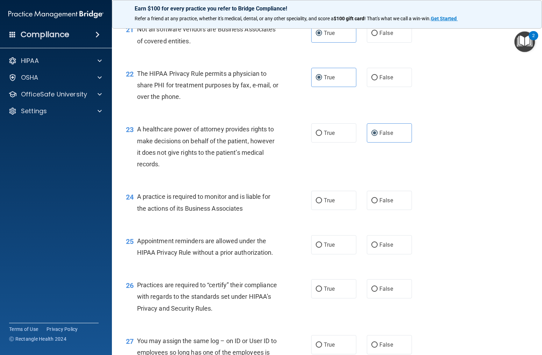
scroll to position [1300, 0]
drag, startPoint x: 400, startPoint y: 201, endPoint x: 397, endPoint y: 203, distance: 4.2
click at [397, 203] on label "False" at bounding box center [389, 200] width 45 height 19
click at [378, 203] on input "False" at bounding box center [374, 200] width 6 height 5
radio input "true"
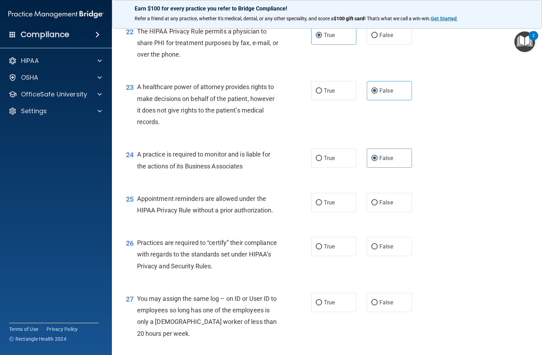
scroll to position [1345, 0]
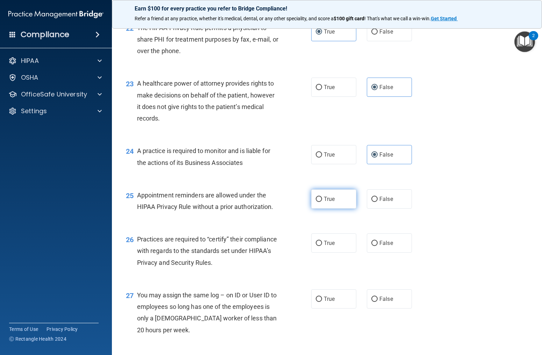
drag, startPoint x: 326, startPoint y: 201, endPoint x: 318, endPoint y: 205, distance: 8.6
click at [326, 201] on span "True" at bounding box center [329, 199] width 11 height 7
click at [322, 201] on input "True" at bounding box center [319, 199] width 6 height 5
radio input "true"
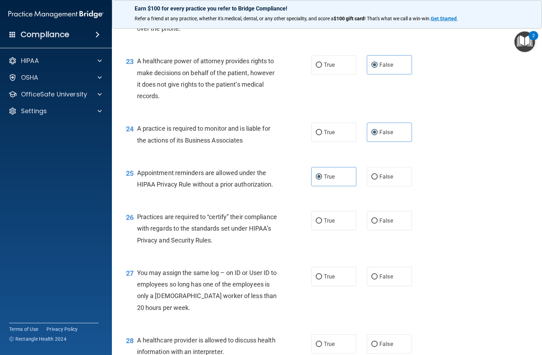
scroll to position [1376, 0]
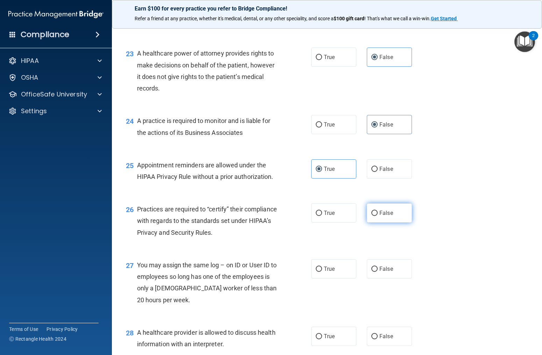
drag, startPoint x: 390, startPoint y: 214, endPoint x: 374, endPoint y: 228, distance: 21.4
click at [390, 214] on span "False" at bounding box center [386, 213] width 14 height 7
click at [378, 214] on input "False" at bounding box center [374, 213] width 6 height 5
radio input "true"
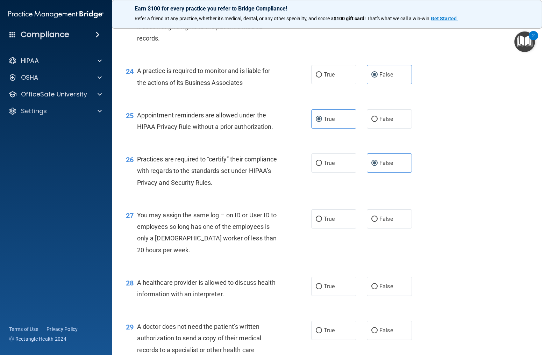
scroll to position [1426, 0]
click at [370, 223] on label "False" at bounding box center [389, 218] width 45 height 19
click at [371, 221] on input "False" at bounding box center [374, 218] width 6 height 5
radio input "true"
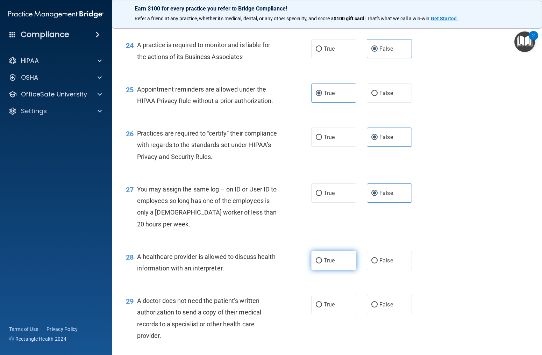
click at [335, 258] on label "True" at bounding box center [333, 260] width 45 height 19
click at [322, 258] on input "True" at bounding box center [319, 260] width 6 height 5
radio input "true"
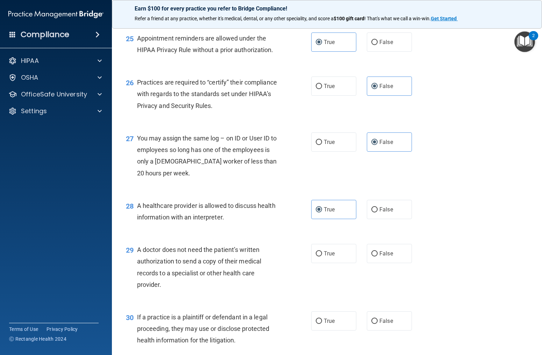
scroll to position [1502, 0]
click at [341, 252] on label "True" at bounding box center [333, 253] width 45 height 19
click at [322, 252] on input "True" at bounding box center [319, 254] width 6 height 5
radio input "true"
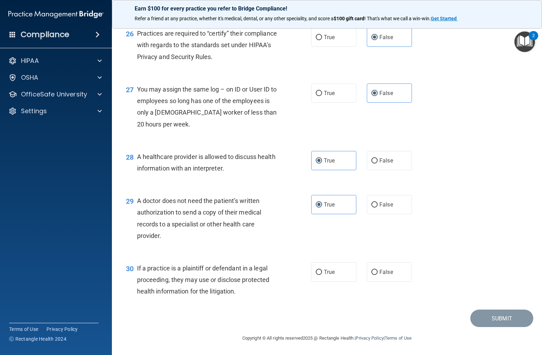
scroll to position [1551, 0]
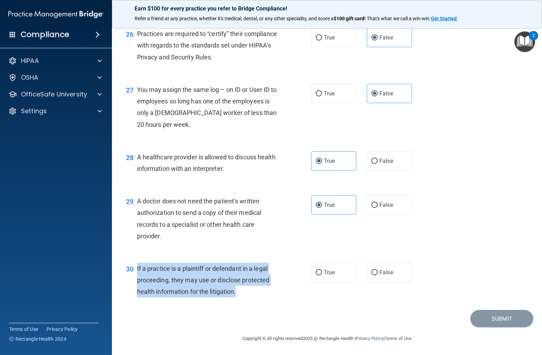
drag, startPoint x: 136, startPoint y: 267, endPoint x: 258, endPoint y: 287, distance: 123.3
click at [247, 292] on div "30 If a practice is a plaintiff or defendant in a legal proceeding, they may us…" at bounding box center [218, 282] width 206 height 38
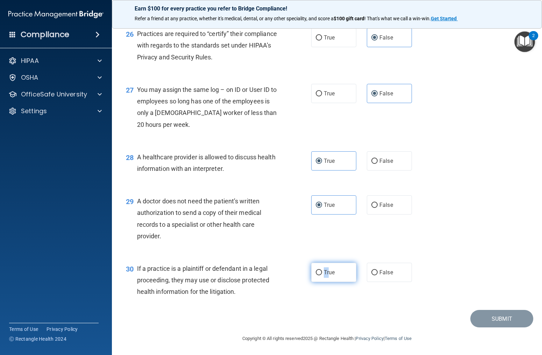
click at [328, 267] on label "True" at bounding box center [333, 272] width 45 height 19
click at [320, 277] on label "True" at bounding box center [333, 272] width 45 height 19
click at [320, 276] on input "True" at bounding box center [319, 272] width 6 height 5
radio input "true"
click at [511, 316] on button "Submit" at bounding box center [501, 319] width 63 height 18
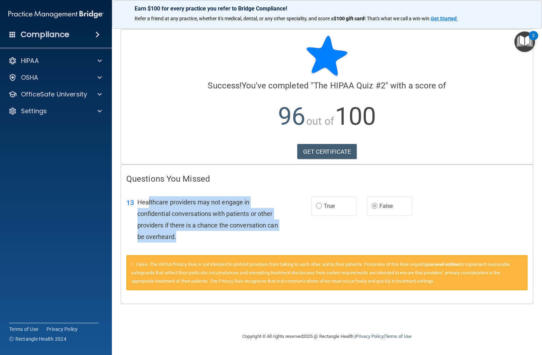
drag, startPoint x: 149, startPoint y: 201, endPoint x: 259, endPoint y: 243, distance: 118.1
click at [258, 243] on div "13 Healthcare providers may not engage in confidential conversations with patie…" at bounding box center [219, 222] width 206 height 50
click at [91, 95] on div at bounding box center [98, 94] width 17 height 8
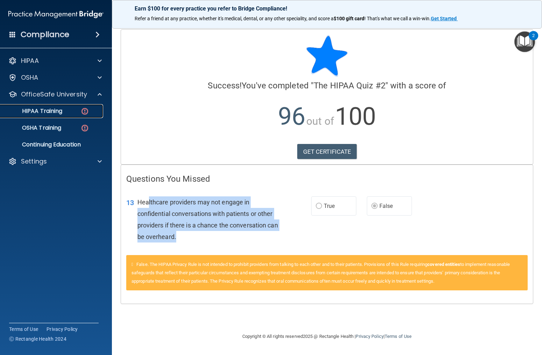
click at [66, 113] on div "HIPAA Training" at bounding box center [52, 111] width 95 height 7
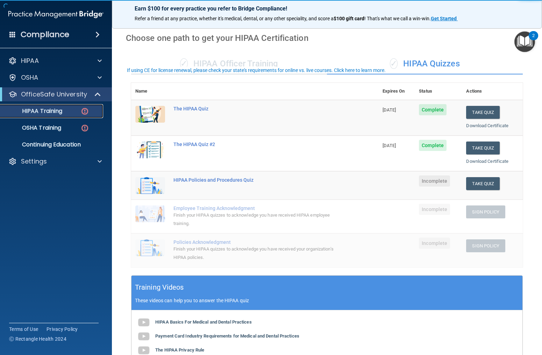
scroll to position [32, 0]
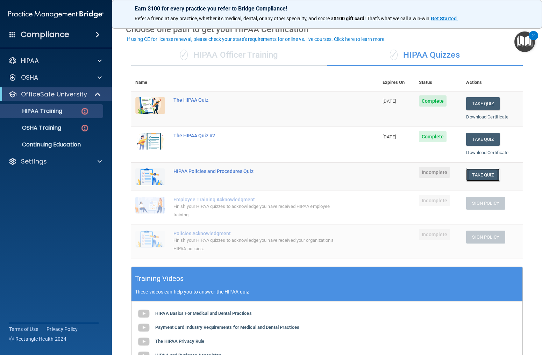
drag, startPoint x: 490, startPoint y: 173, endPoint x: 485, endPoint y: 174, distance: 4.3
click at [490, 173] on button "Take Quiz" at bounding box center [483, 175] width 34 height 13
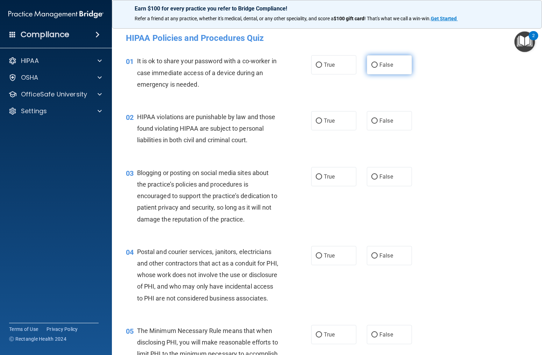
click at [396, 69] on label "False" at bounding box center [389, 64] width 45 height 19
click at [378, 68] on input "False" at bounding box center [374, 65] width 6 height 5
radio input "true"
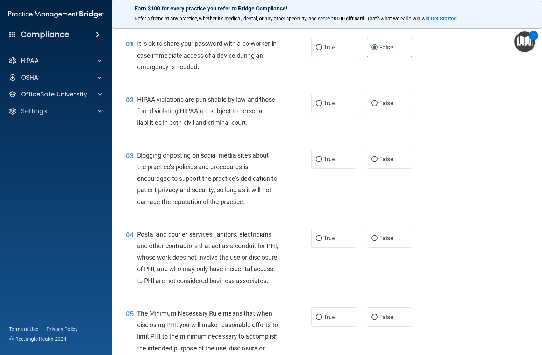
scroll to position [17, 0]
click at [333, 107] on label "True" at bounding box center [333, 103] width 45 height 19
click at [322, 107] on input "True" at bounding box center [319, 104] width 6 height 5
radio input "true"
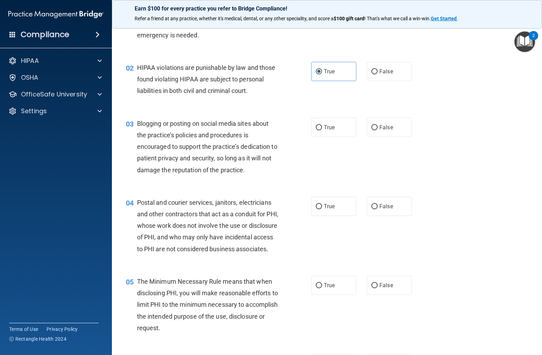
scroll to position [53, 0]
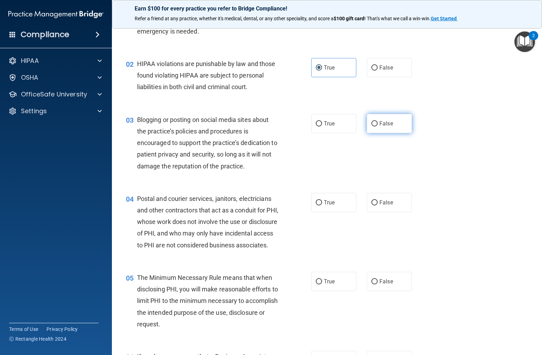
click at [390, 128] on label "False" at bounding box center [389, 123] width 45 height 19
click at [378, 127] on input "False" at bounding box center [374, 123] width 6 height 5
radio input "true"
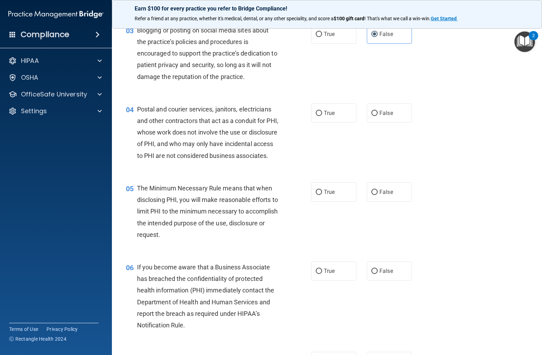
scroll to position [142, 0]
click at [319, 196] on input "True" at bounding box center [319, 192] width 6 height 5
radio input "true"
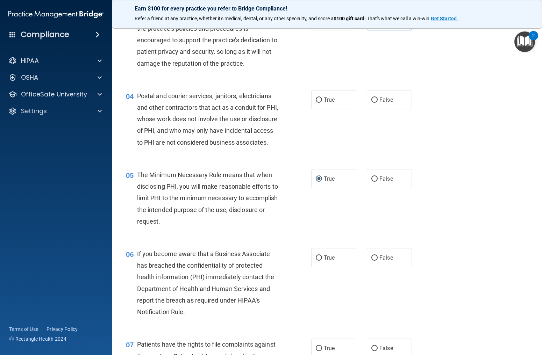
scroll to position [153, 0]
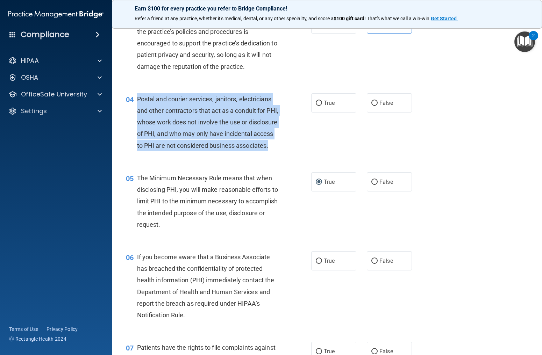
drag, startPoint x: 137, startPoint y: 97, endPoint x: 217, endPoint y: 155, distance: 98.5
click at [218, 151] on div "Postal and courier services, janitors, electricians and other contractors that …" at bounding box center [210, 122] width 147 height 58
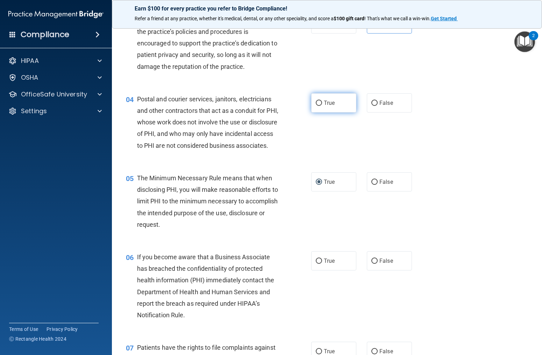
click at [325, 104] on span "True" at bounding box center [329, 103] width 11 height 7
click at [322, 104] on input "True" at bounding box center [319, 103] width 6 height 5
radio input "true"
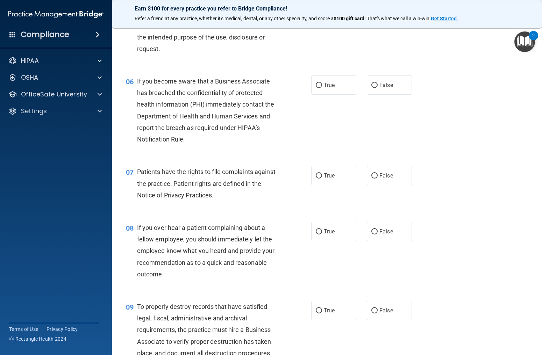
scroll to position [327, 0]
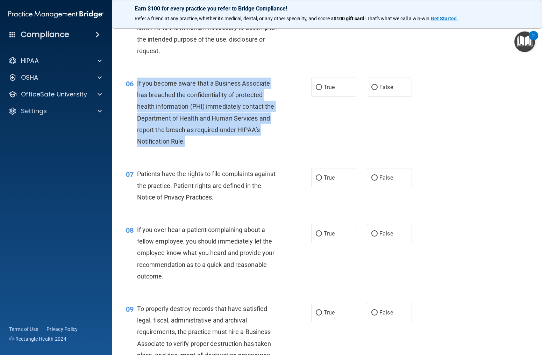
drag, startPoint x: 134, startPoint y: 95, endPoint x: 225, endPoint y: 152, distance: 107.8
click at [225, 151] on div "06 If you become aware that a Business Associate has breached the confidentiali…" at bounding box center [218, 114] width 206 height 73
click at [319, 181] on input "True" at bounding box center [319, 178] width 6 height 5
radio input "true"
click at [199, 147] on div "If you become aware that a Business Associate has breached the confidentiality …" at bounding box center [210, 113] width 147 height 70
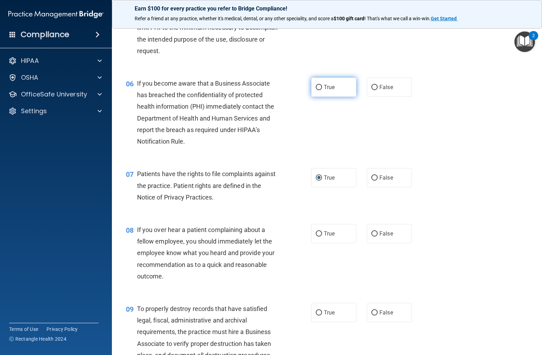
click at [323, 97] on label "True" at bounding box center [333, 87] width 45 height 19
click at [322, 90] on input "True" at bounding box center [319, 87] width 6 height 5
radio input "true"
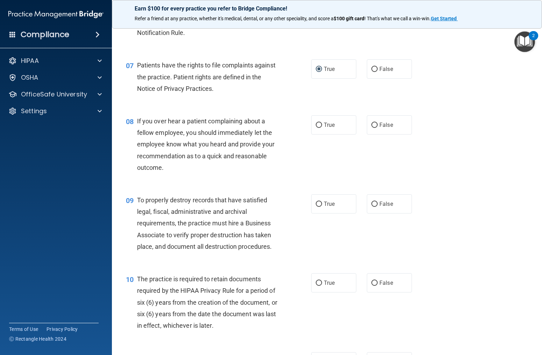
scroll to position [436, 0]
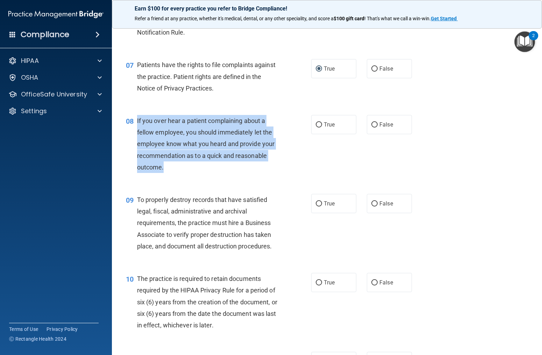
drag, startPoint x: 136, startPoint y: 132, endPoint x: 277, endPoint y: 180, distance: 149.4
click at [277, 177] on div "08 If you over hear a patient complaining about a fellow employee, you should i…" at bounding box center [218, 146] width 206 height 62
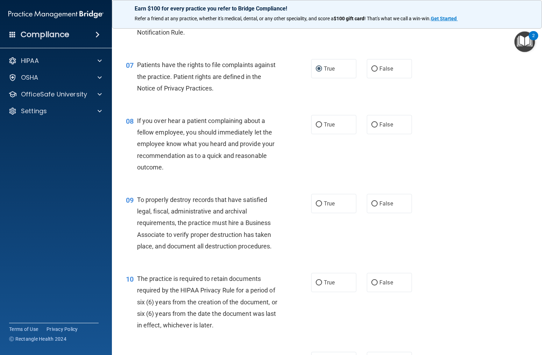
drag, startPoint x: 386, startPoint y: 140, endPoint x: 374, endPoint y: 149, distance: 15.0
click at [387, 128] on span "False" at bounding box center [386, 124] width 14 height 7
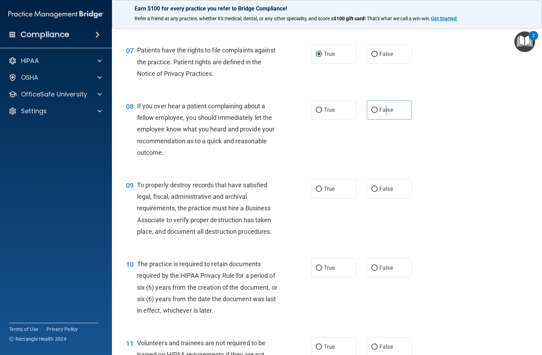
scroll to position [453, 0]
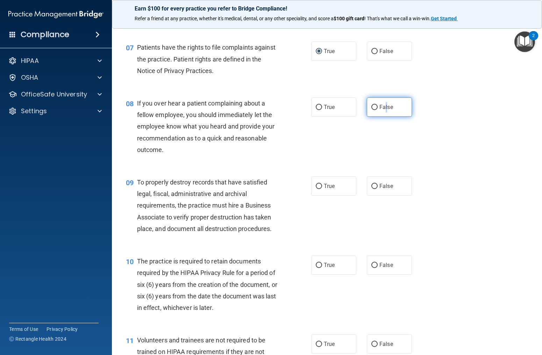
click at [374, 110] on input "False" at bounding box center [374, 107] width 6 height 5
radio input "true"
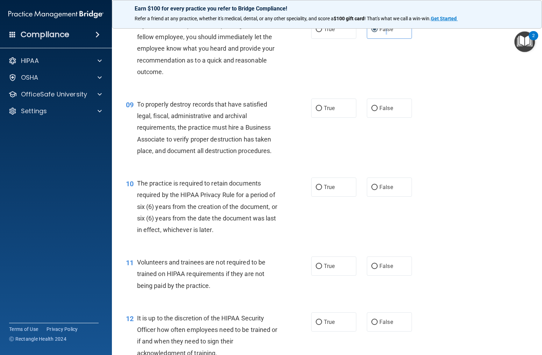
scroll to position [531, 0]
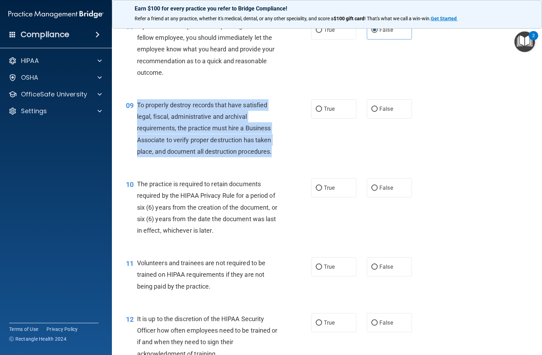
drag, startPoint x: 134, startPoint y: 116, endPoint x: 279, endPoint y: 164, distance: 153.0
click at [279, 161] on div "09 To properly destroy records that have satisfied legal, fiscal, administrativ…" at bounding box center [218, 130] width 206 height 62
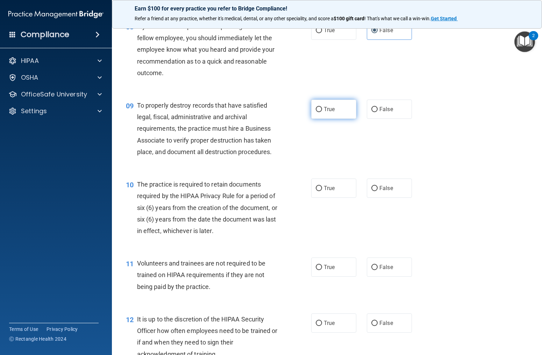
click at [316, 119] on label "True" at bounding box center [333, 109] width 45 height 19
click at [316, 112] on input "True" at bounding box center [319, 109] width 6 height 5
radio input "true"
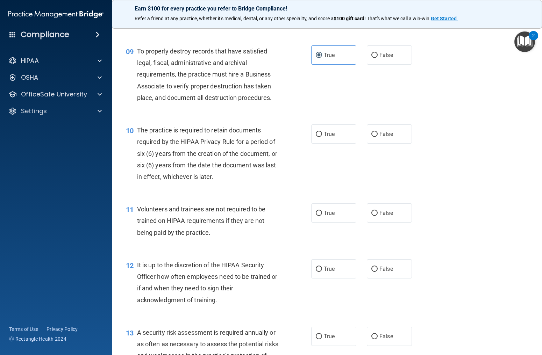
scroll to position [598, 0]
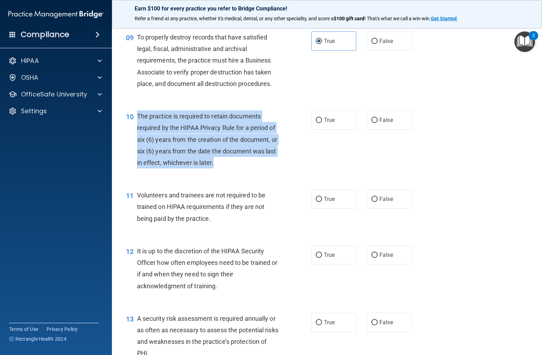
drag, startPoint x: 215, startPoint y: 175, endPoint x: 142, endPoint y: 133, distance: 83.7
click at [135, 130] on div "10 The practice is required to retain documents required by the HIPAA Privacy R…" at bounding box center [218, 142] width 206 height 62
click at [319, 123] on input "True" at bounding box center [319, 120] width 6 height 5
radio input "true"
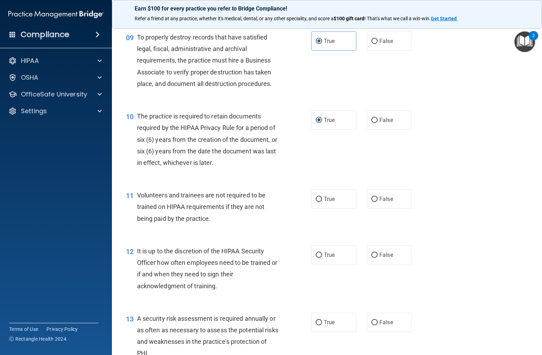
click at [204, 222] on span "Volunteers and trainees are not required to be trained on HIPAA requirements if…" at bounding box center [201, 207] width 129 height 30
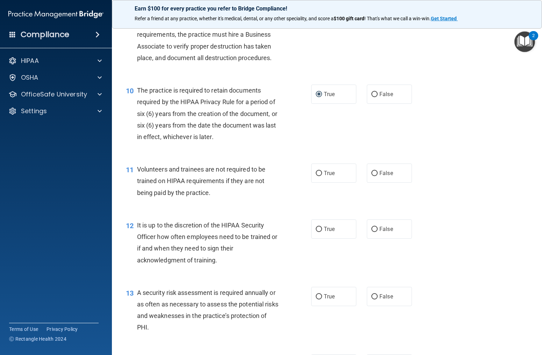
scroll to position [646, 0]
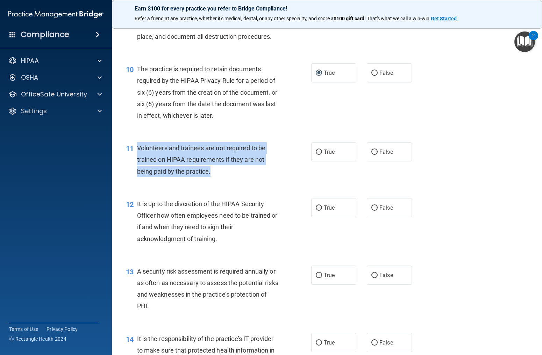
drag, startPoint x: 139, startPoint y: 159, endPoint x: 210, endPoint y: 188, distance: 77.2
click at [211, 177] on div "Volunteers and trainees are not required to be trained on HIPAA requirements if…" at bounding box center [210, 159] width 147 height 35
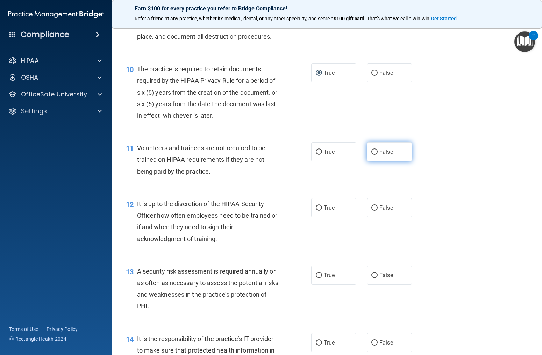
click at [378, 162] on label "False" at bounding box center [389, 151] width 45 height 19
click at [378, 155] on input "False" at bounding box center [374, 152] width 6 height 5
radio input "true"
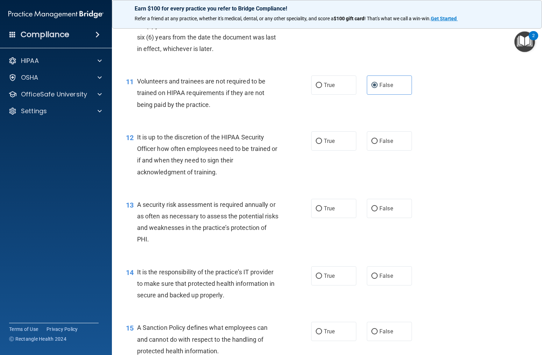
scroll to position [727, 0]
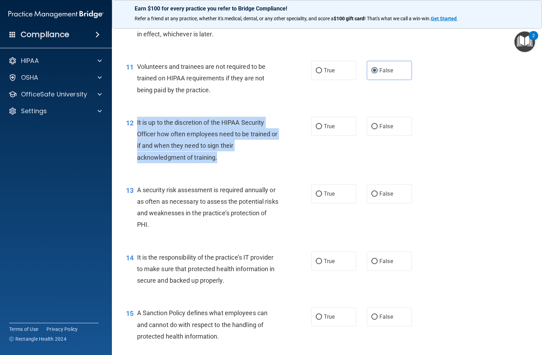
drag, startPoint x: 137, startPoint y: 134, endPoint x: 222, endPoint y: 165, distance: 90.4
click at [229, 163] on div "It is up to the discretion of the HIPAA Security Officer how often employees ne…" at bounding box center [210, 140] width 147 height 47
click at [318, 129] on input "True" at bounding box center [319, 126] width 6 height 5
radio input "true"
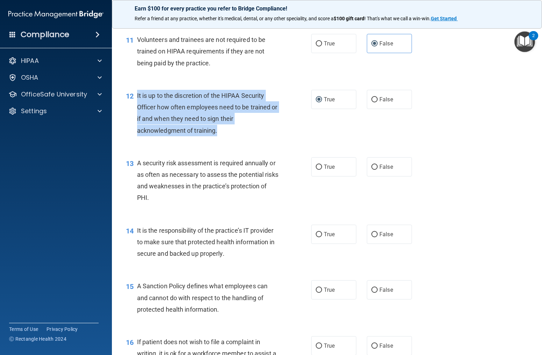
scroll to position [755, 0]
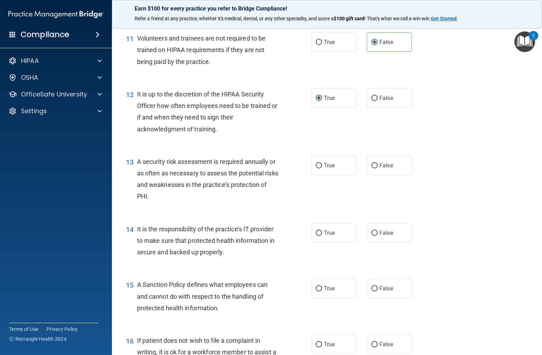
click at [172, 179] on div "A security risk assessment is required annually or as often as necessary to ass…" at bounding box center [210, 179] width 147 height 47
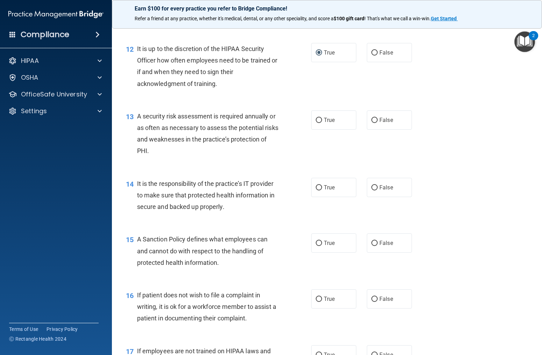
scroll to position [801, 0]
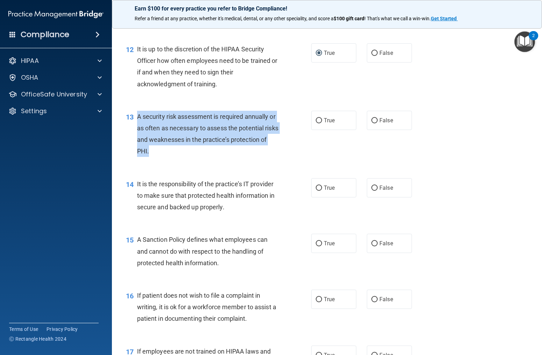
drag, startPoint x: 137, startPoint y: 128, endPoint x: 162, endPoint y: 158, distance: 39.2
click at [163, 157] on div "A security risk assessment is required annually or as often as necessary to ass…" at bounding box center [210, 134] width 147 height 47
click at [318, 123] on input "True" at bounding box center [319, 120] width 6 height 5
radio input "true"
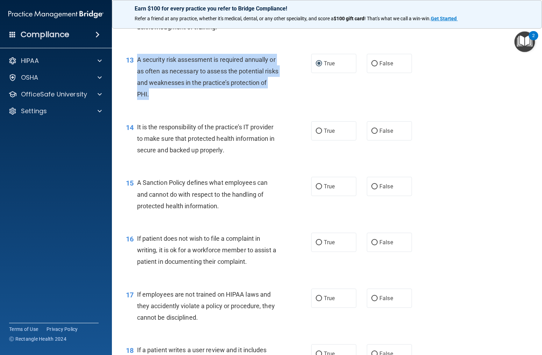
scroll to position [862, 0]
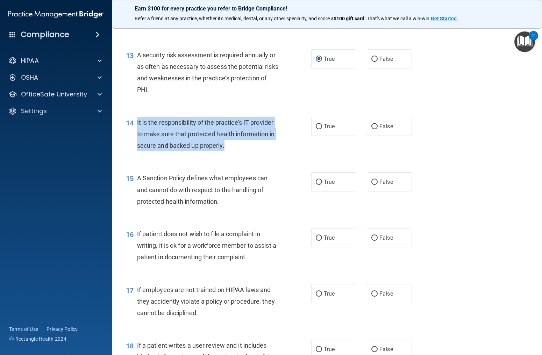
drag, startPoint x: 136, startPoint y: 133, endPoint x: 196, endPoint y: 144, distance: 60.7
click at [243, 155] on div "14 It is the responsibility of the practice’s IT provider to make sure that pro…" at bounding box center [218, 136] width 206 height 38
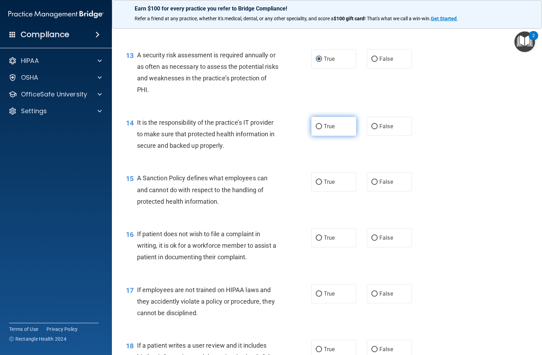
click at [324, 136] on label "True" at bounding box center [333, 126] width 45 height 19
click at [322, 129] on input "True" at bounding box center [319, 126] width 6 height 5
radio input "true"
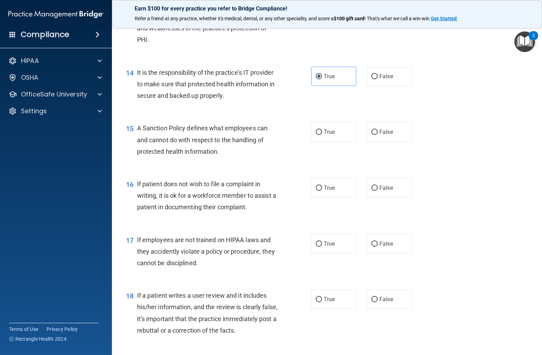
scroll to position [910, 0]
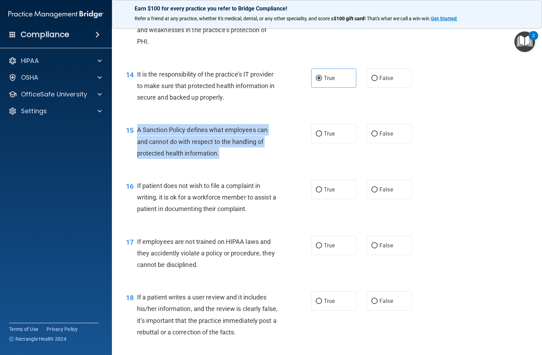
drag, startPoint x: 137, startPoint y: 140, endPoint x: 242, endPoint y: 165, distance: 107.6
click at [243, 159] on div "A Sanction Policy defines what employees can and cannot do with respect to the …" at bounding box center [210, 141] width 147 height 35
click at [321, 137] on input "True" at bounding box center [319, 134] width 6 height 5
radio input "true"
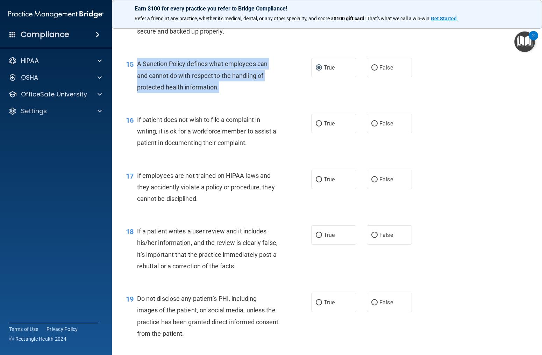
scroll to position [983, 0]
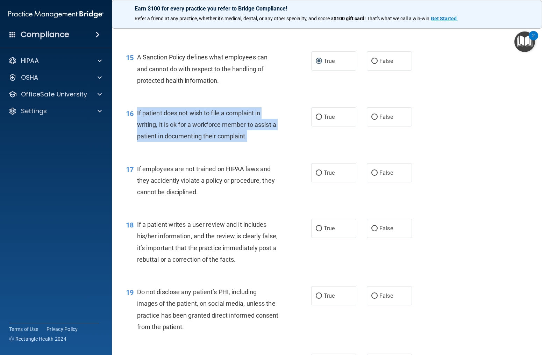
drag, startPoint x: 137, startPoint y: 123, endPoint x: 249, endPoint y: 146, distance: 113.5
click at [254, 146] on div "16 If patient does not wish to file a complaint in writing, it is ok for a work…" at bounding box center [218, 126] width 206 height 38
click at [321, 120] on input "True" at bounding box center [319, 117] width 6 height 5
radio input "true"
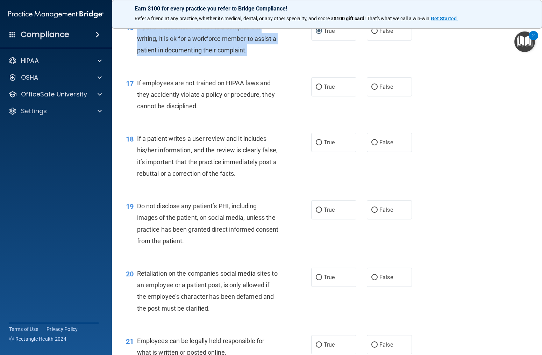
scroll to position [1065, 0]
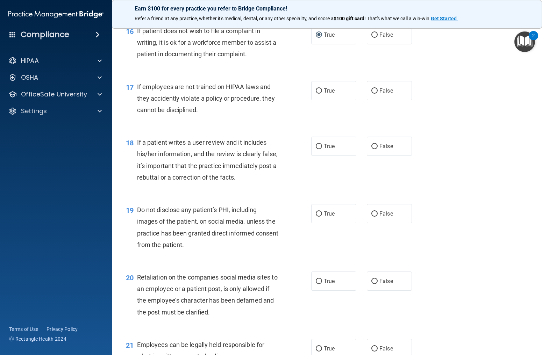
click at [168, 114] on span "If employees are not trained on HIPAA laws and they accidently violate a policy…" at bounding box center [206, 98] width 138 height 30
click at [372, 94] on input "False" at bounding box center [374, 90] width 6 height 5
radio input "true"
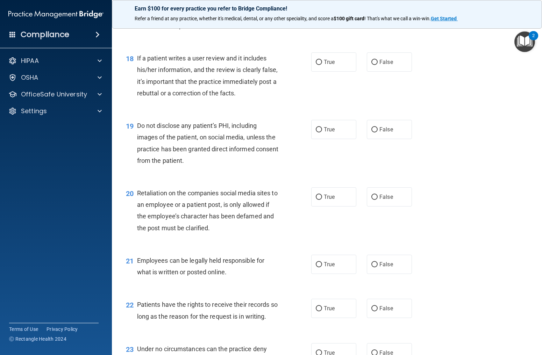
scroll to position [1148, 0]
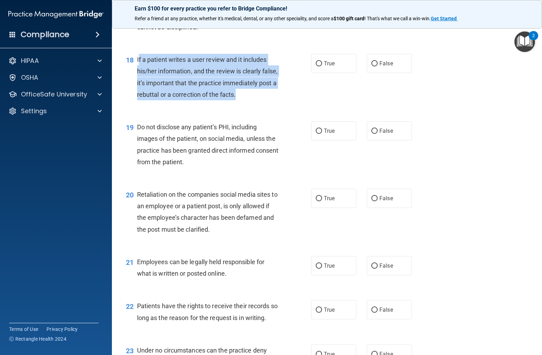
drag, startPoint x: 138, startPoint y: 71, endPoint x: 267, endPoint y: 105, distance: 133.6
click at [269, 100] on div "If a patient writes a user review and it includes his/her information, and the …" at bounding box center [210, 77] width 147 height 47
click at [375, 66] on input "False" at bounding box center [374, 63] width 6 height 5
radio input "true"
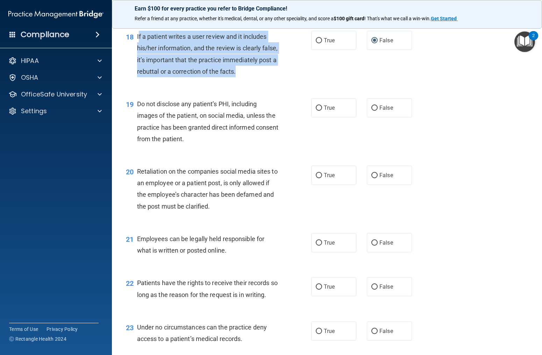
scroll to position [1179, 0]
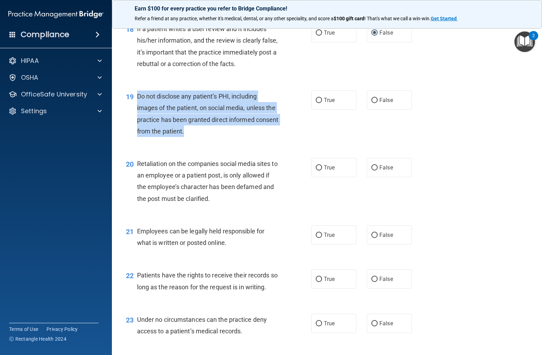
drag, startPoint x: 209, startPoint y: 144, endPoint x: 132, endPoint y: 109, distance: 84.2
click at [132, 109] on div "19 Do not disclose any patient’s PHI, including images of the patient, on socia…" at bounding box center [218, 116] width 206 height 50
click at [317, 103] on input "True" at bounding box center [319, 100] width 6 height 5
radio input "true"
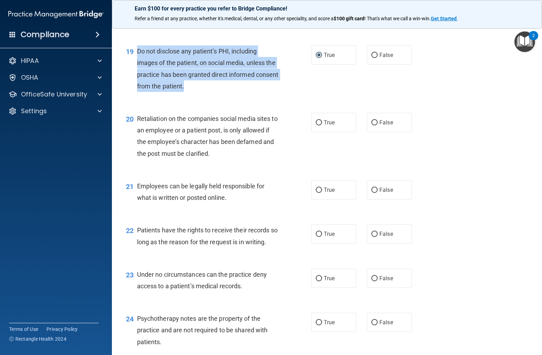
scroll to position [1244, 0]
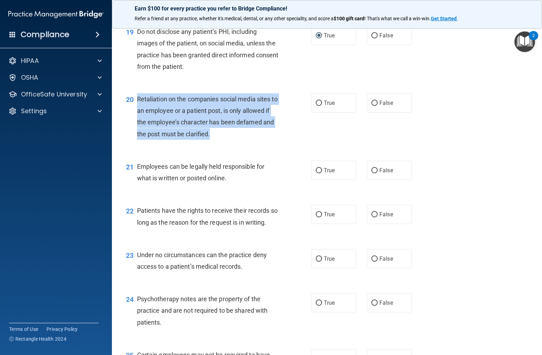
drag, startPoint x: 137, startPoint y: 110, endPoint x: 267, endPoint y: 146, distance: 134.0
click at [267, 140] on div "Retaliation on the companies social media sites to an employee or a patient pos…" at bounding box center [210, 116] width 147 height 47
click at [376, 106] on input "False" at bounding box center [374, 103] width 6 height 5
radio input "true"
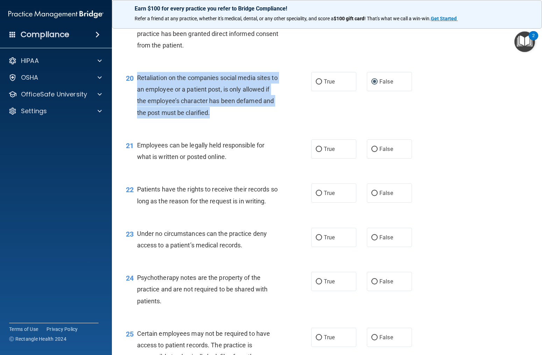
scroll to position [1270, 0]
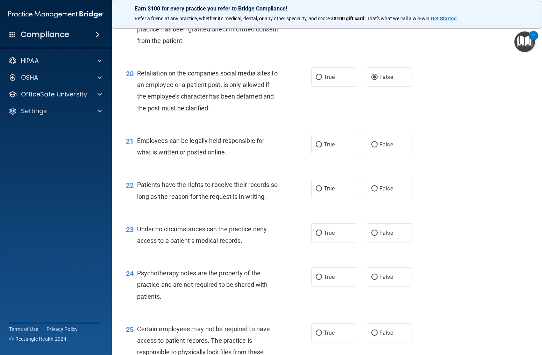
click at [190, 157] on div "Employees can be legally held responsible for what is written or posted online." at bounding box center [210, 146] width 147 height 23
drag, startPoint x: 226, startPoint y: 165, endPoint x: 188, endPoint y: 162, distance: 38.6
click at [189, 156] on span "Employees can be legally held responsible for what is written or posted online." at bounding box center [201, 146] width 128 height 19
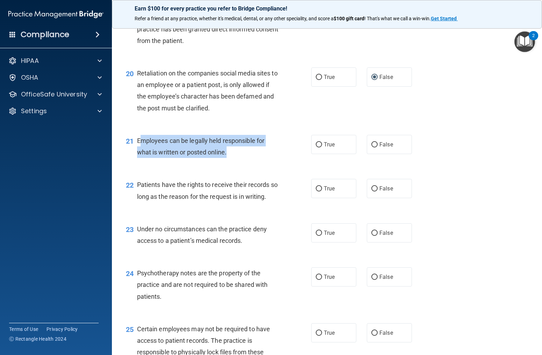
drag, startPoint x: 139, startPoint y: 153, endPoint x: 235, endPoint y: 165, distance: 96.5
click at [235, 158] on div "Employees can be legally held responsible for what is written or posted online." at bounding box center [210, 146] width 147 height 23
drag, startPoint x: 320, startPoint y: 157, endPoint x: 316, endPoint y: 158, distance: 4.2
click at [320, 148] on input "True" at bounding box center [319, 144] width 6 height 5
radio input "true"
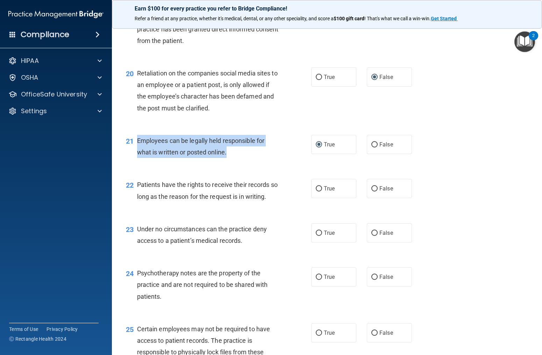
drag, startPoint x: 135, startPoint y: 152, endPoint x: 213, endPoint y: 158, distance: 78.2
click at [242, 162] on div "21 Employees can be legally held responsible for what is written or posted onli…" at bounding box center [218, 148] width 206 height 27
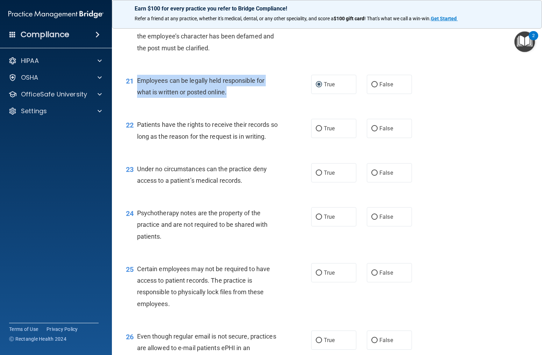
scroll to position [1356, 0]
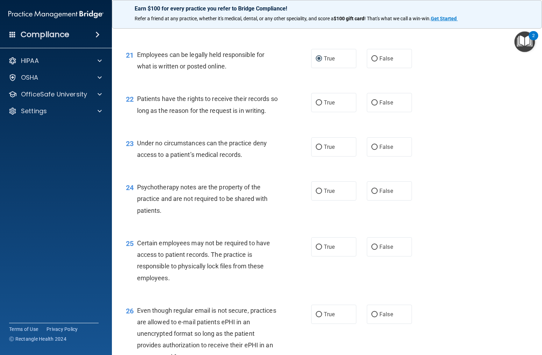
click at [169, 114] on span "Patients have the rights to receive their records so long as the reason for the…" at bounding box center [207, 104] width 141 height 19
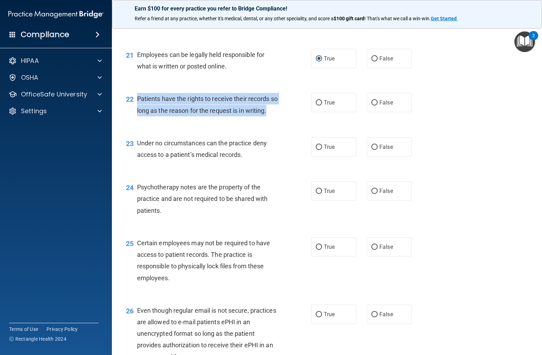
drag, startPoint x: 137, startPoint y: 110, endPoint x: 270, endPoint y: 122, distance: 133.5
click at [274, 116] on div "Patients have the rights to receive their records so long as the reason for the…" at bounding box center [210, 104] width 147 height 23
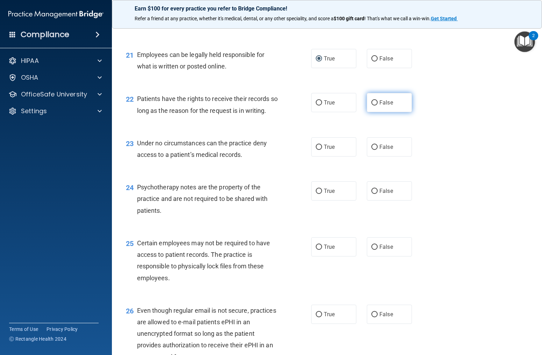
click at [372, 112] on label "False" at bounding box center [389, 102] width 45 height 19
click at [372, 106] on input "False" at bounding box center [374, 102] width 6 height 5
radio input "true"
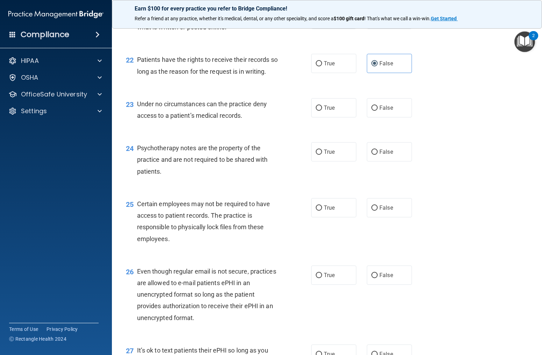
scroll to position [1395, 0]
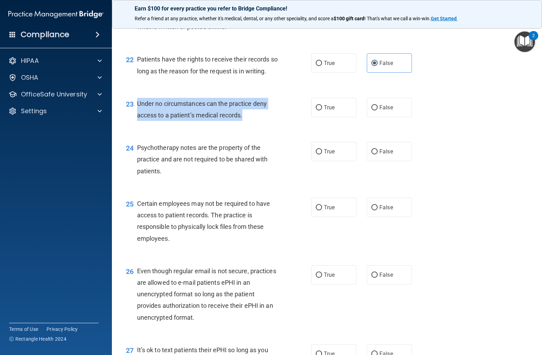
drag, startPoint x: 136, startPoint y: 114, endPoint x: 225, endPoint y: 128, distance: 89.1
click at [245, 125] on div "23 Under no circumstances can the practice deny access to a patient’s medical r…" at bounding box center [218, 111] width 206 height 27
click at [377, 111] on input "False" at bounding box center [374, 107] width 6 height 5
radio input "true"
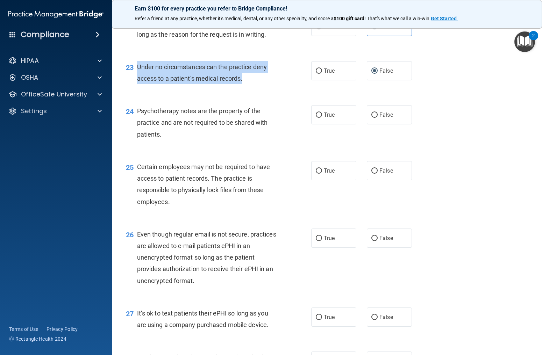
scroll to position [1434, 0]
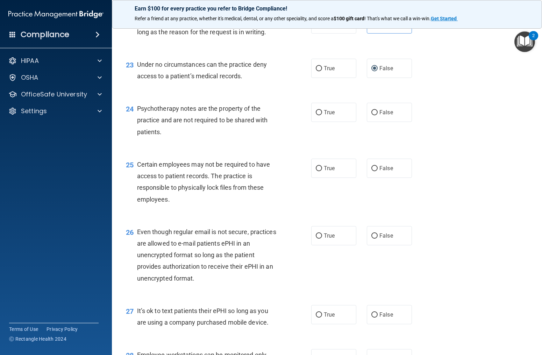
click at [150, 136] on div "Psychotherapy notes are the property of the practice and are not required to be…" at bounding box center [210, 120] width 147 height 35
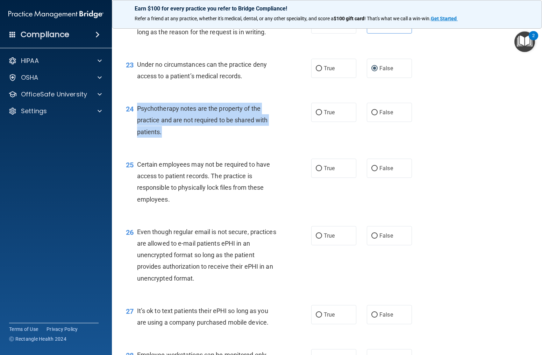
drag, startPoint x: 133, startPoint y: 120, endPoint x: 161, endPoint y: 137, distance: 32.8
click at [176, 141] on div "24 Psychotherapy notes are the property of the practice and are not required to…" at bounding box center [218, 122] width 206 height 38
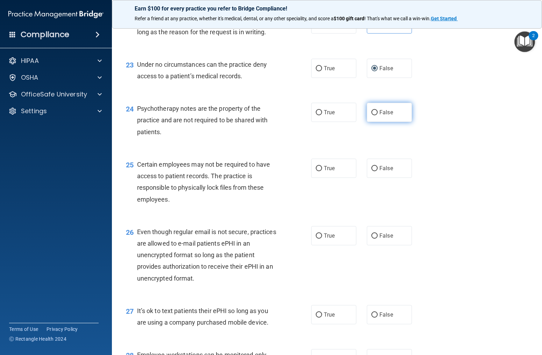
click at [383, 122] on label "False" at bounding box center [389, 112] width 45 height 19
click at [378, 115] on input "False" at bounding box center [374, 112] width 6 height 5
radio input "true"
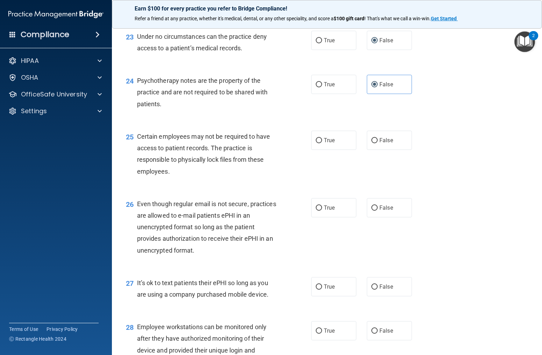
scroll to position [1471, 0]
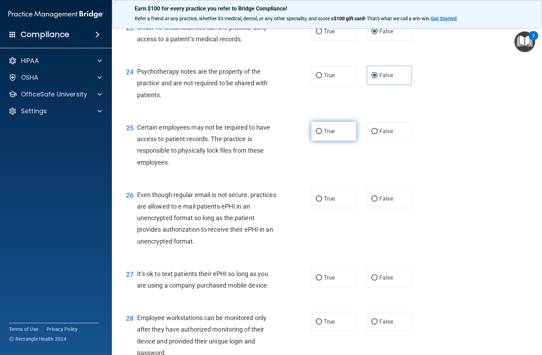
click at [330, 141] on label "True" at bounding box center [333, 131] width 45 height 19
click at [322, 134] on input "True" at bounding box center [319, 131] width 6 height 5
radio input "true"
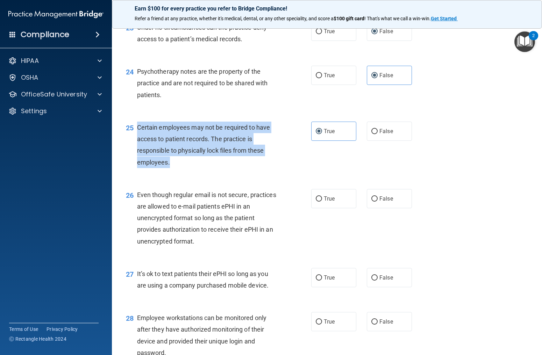
drag, startPoint x: 137, startPoint y: 137, endPoint x: 166, endPoint y: 167, distance: 41.8
click at [173, 168] on div "Certain employees may not be required to have access to patient records. The pr…" at bounding box center [210, 145] width 147 height 47
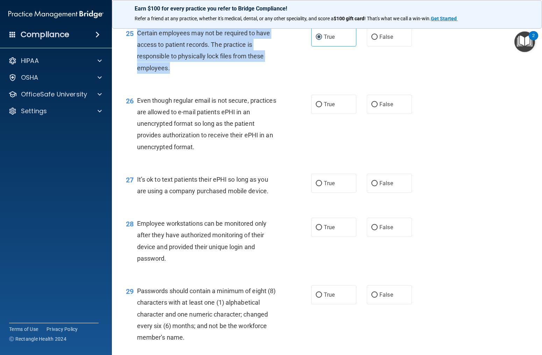
scroll to position [1566, 0]
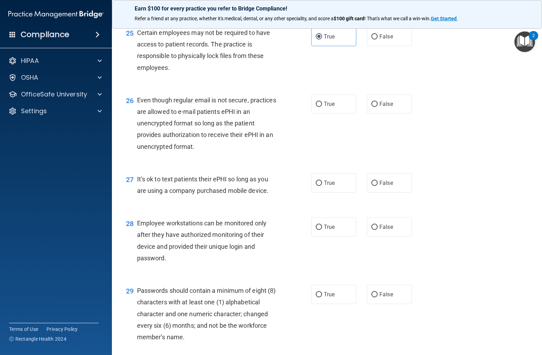
drag, startPoint x: 187, startPoint y: 138, endPoint x: 182, endPoint y: 137, distance: 5.4
click at [187, 138] on span "Even though regular email is not secure, practices are allowed to e-mail patien…" at bounding box center [206, 124] width 139 height 54
click at [329, 107] on span "True" at bounding box center [329, 104] width 11 height 7
click at [322, 107] on input "True" at bounding box center [319, 104] width 6 height 5
radio input "true"
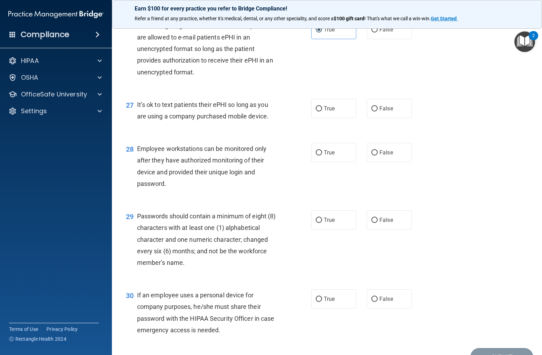
click at [156, 120] on span "It’s ok to text patients their ePHI so long as you are using a company purchase…" at bounding box center [203, 110] width 132 height 19
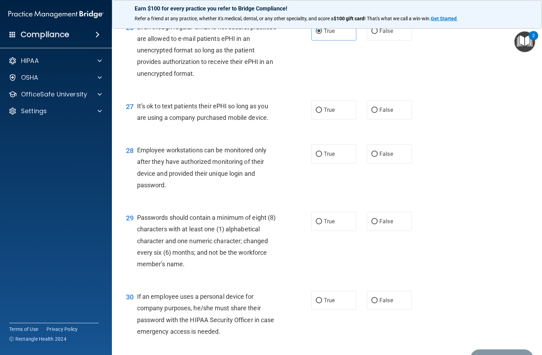
drag, startPoint x: 139, startPoint y: 118, endPoint x: 281, endPoint y: 129, distance: 142.4
click at [282, 123] on div "It’s ok to text patients their ePHI so long as you are using a company purchase…" at bounding box center [210, 111] width 147 height 23
click at [374, 120] on label "False" at bounding box center [389, 109] width 45 height 19
click at [374, 113] on input "False" at bounding box center [374, 110] width 6 height 5
radio input "true"
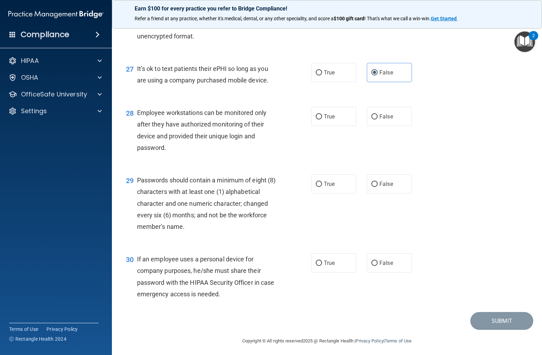
scroll to position [1680, 0]
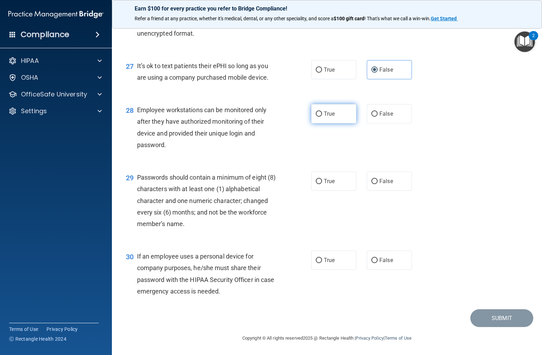
click at [320, 117] on input "True" at bounding box center [319, 114] width 6 height 5
radio input "true"
click at [321, 179] on input "True" at bounding box center [319, 181] width 6 height 5
radio input "true"
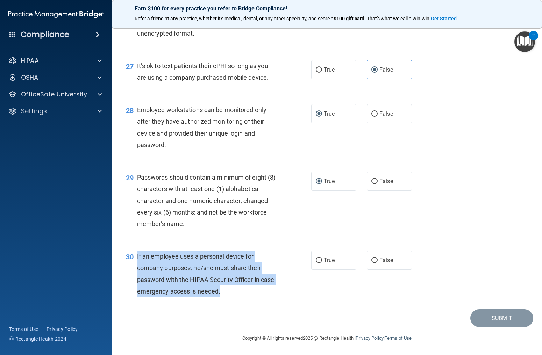
drag, startPoint x: 136, startPoint y: 256, endPoint x: 204, endPoint y: 286, distance: 74.3
click at [224, 292] on div "30 If an employee uses a personal device for company purposes, he/she must shar…" at bounding box center [218, 276] width 206 height 50
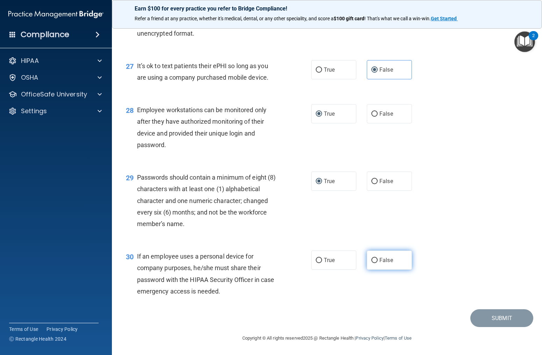
click at [400, 263] on label "False" at bounding box center [389, 260] width 45 height 19
click at [378, 263] on input "False" at bounding box center [374, 260] width 6 height 5
radio input "true"
click at [488, 317] on button "Submit" at bounding box center [501, 319] width 63 height 18
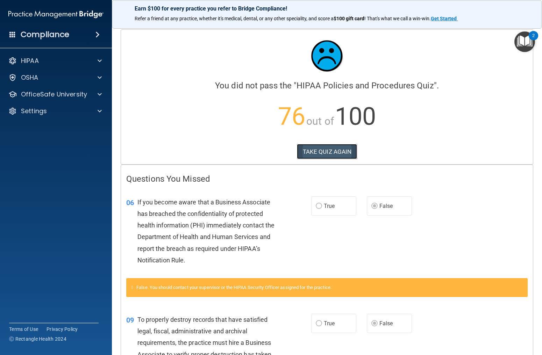
click at [330, 150] on button "TAKE QUIZ AGAIN" at bounding box center [327, 151] width 61 height 15
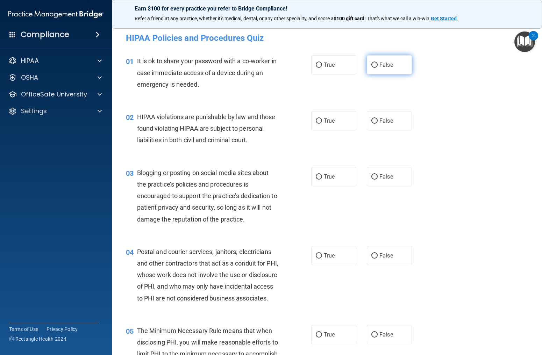
drag, startPoint x: 380, startPoint y: 69, endPoint x: 367, endPoint y: 71, distance: 13.1
click at [380, 69] on label "False" at bounding box center [389, 64] width 45 height 19
click at [378, 68] on input "False" at bounding box center [374, 65] width 6 height 5
radio input "true"
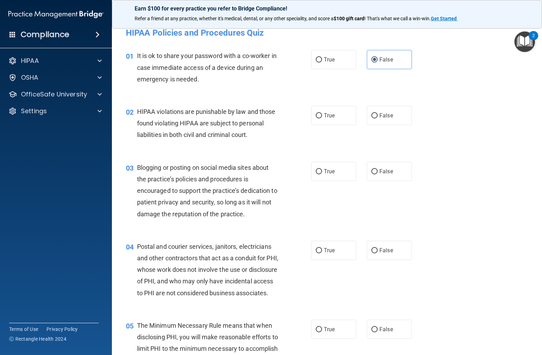
scroll to position [6, 0]
click at [328, 116] on span "True" at bounding box center [329, 115] width 11 height 7
click at [322, 116] on input "True" at bounding box center [319, 115] width 6 height 5
radio input "true"
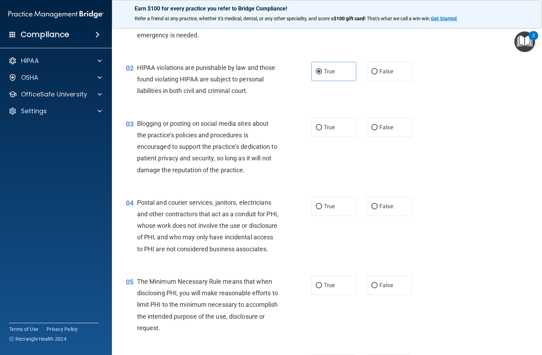
scroll to position [61, 0]
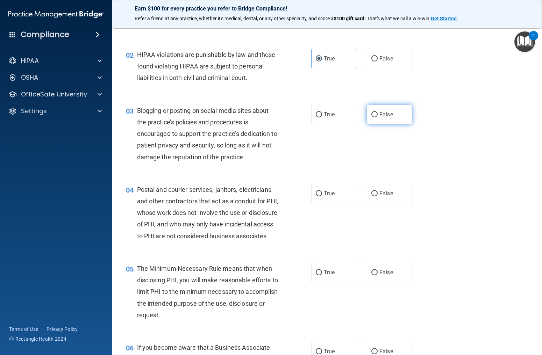
drag, startPoint x: 393, startPoint y: 112, endPoint x: 386, endPoint y: 117, distance: 8.7
click at [393, 112] on label "False" at bounding box center [389, 114] width 45 height 19
click at [378, 112] on input "False" at bounding box center [374, 114] width 6 height 5
radio input "true"
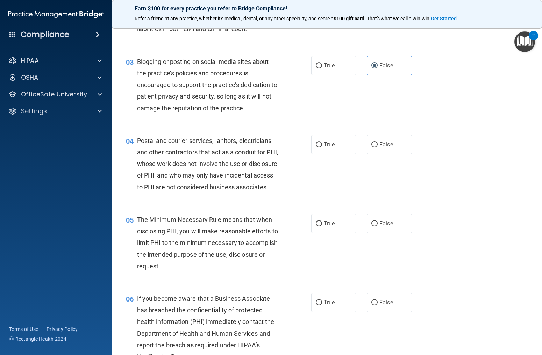
scroll to position [116, 0]
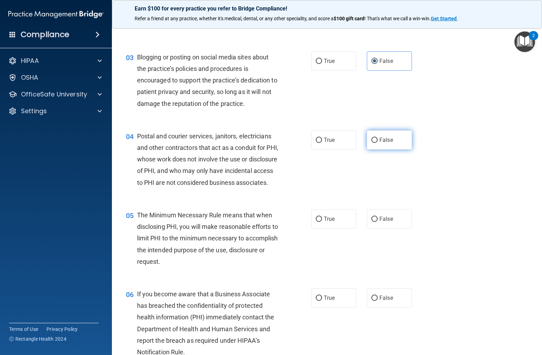
click at [377, 142] on input "False" at bounding box center [374, 140] width 6 height 5
radio input "true"
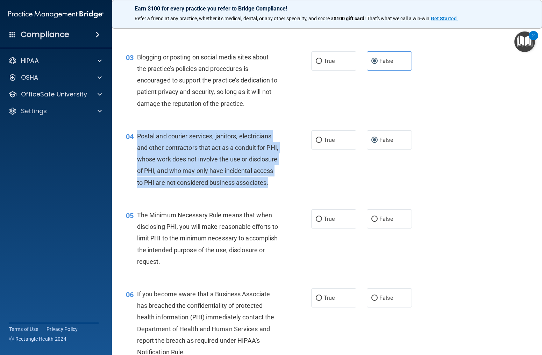
drag, startPoint x: 137, startPoint y: 136, endPoint x: 197, endPoint y: 184, distance: 77.2
click at [209, 192] on div "04 Postal and courier services, janitors, electricians and other contractors th…" at bounding box center [218, 161] width 206 height 62
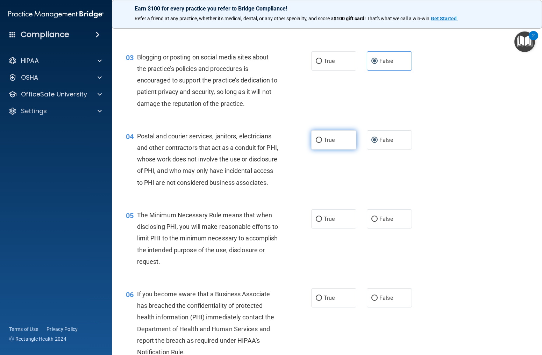
click at [336, 136] on label "True" at bounding box center [333, 139] width 45 height 19
click at [322, 138] on input "True" at bounding box center [319, 140] width 6 height 5
radio input "true"
radio input "false"
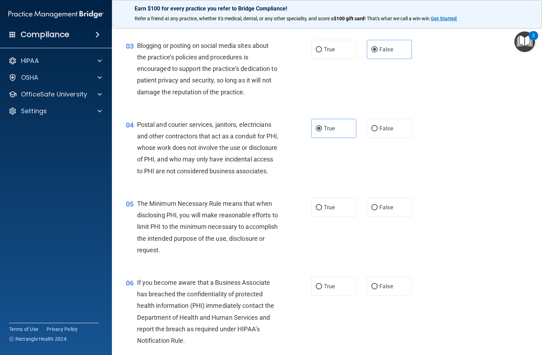
scroll to position [147, 0]
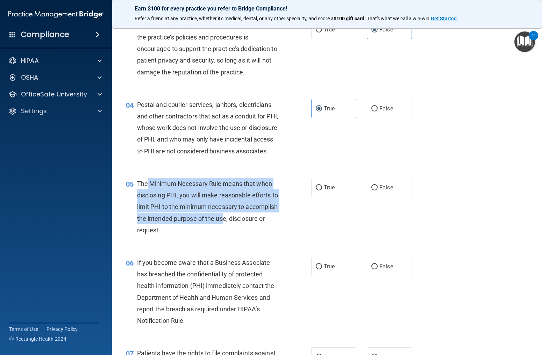
drag, startPoint x: 147, startPoint y: 195, endPoint x: 286, endPoint y: 217, distance: 141.0
click at [261, 226] on div "The Minimum Necessary Rule means that when disclosing PHI, you will make reason…" at bounding box center [210, 207] width 147 height 58
drag, startPoint x: 319, startPoint y: 200, endPoint x: 316, endPoint y: 204, distance: 5.5
click at [319, 191] on input "True" at bounding box center [319, 187] width 6 height 5
radio input "true"
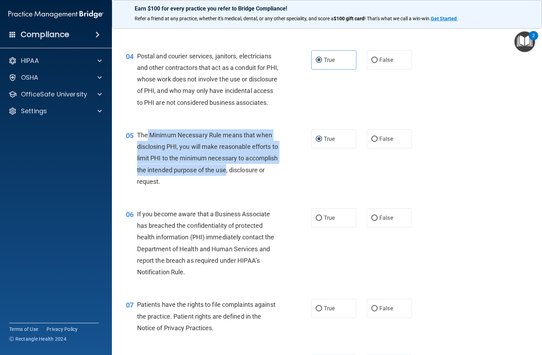
scroll to position [198, 0]
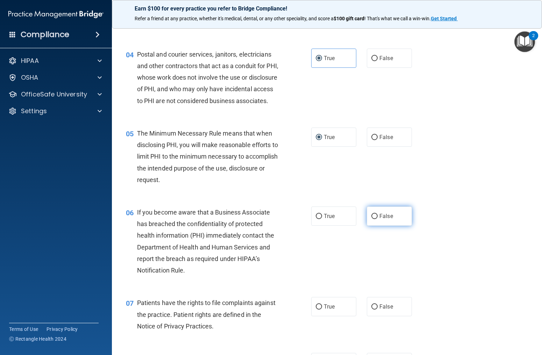
click at [383, 220] on span "False" at bounding box center [386, 216] width 14 height 7
click at [378, 219] on input "False" at bounding box center [374, 216] width 6 height 5
radio input "true"
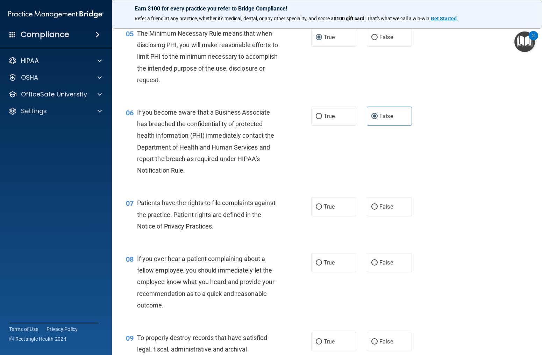
scroll to position [306, 0]
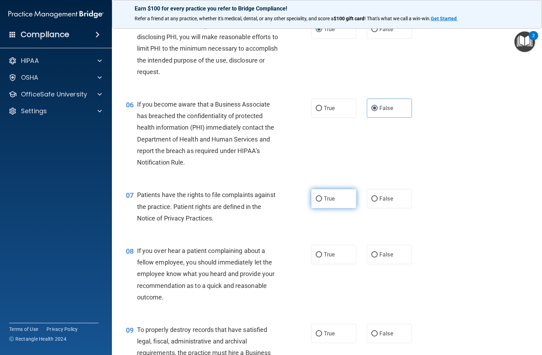
click at [319, 208] on label "True" at bounding box center [333, 198] width 45 height 19
click at [319, 202] on input "True" at bounding box center [319, 199] width 6 height 5
radio input "true"
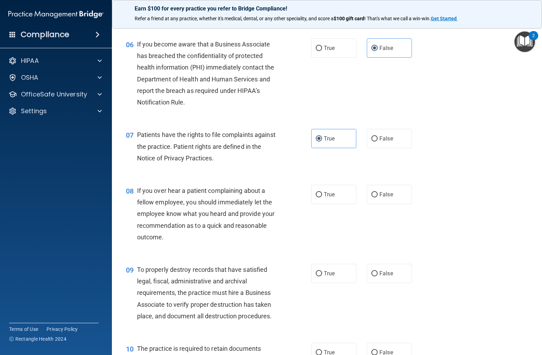
scroll to position [367, 0]
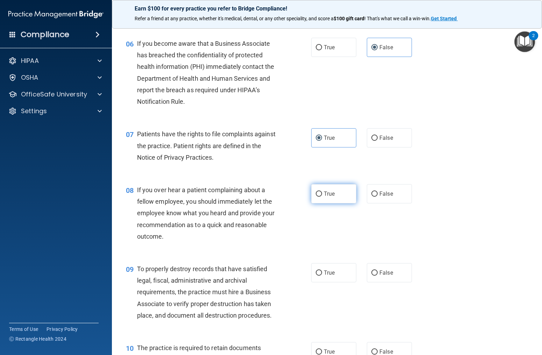
click at [319, 204] on label "True" at bounding box center [333, 193] width 45 height 19
click at [319, 197] on input "True" at bounding box center [319, 194] width 6 height 5
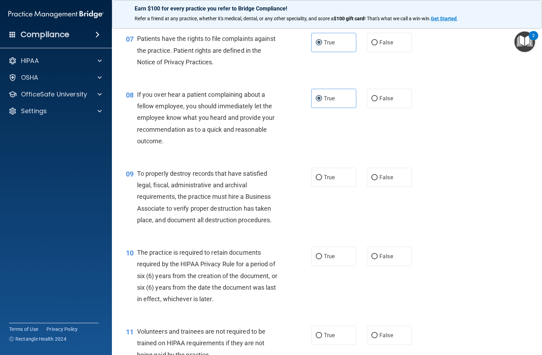
scroll to position [461, 0]
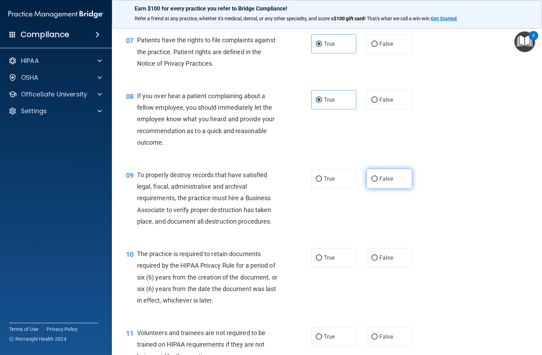
click at [383, 182] on span "False" at bounding box center [386, 179] width 14 height 7
click at [378, 182] on input "False" at bounding box center [374, 179] width 6 height 5
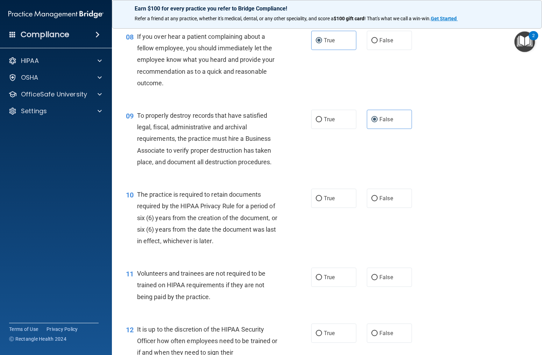
scroll to position [521, 0]
click at [326, 207] on label "True" at bounding box center [333, 197] width 45 height 19
click at [322, 201] on input "True" at bounding box center [319, 198] width 6 height 5
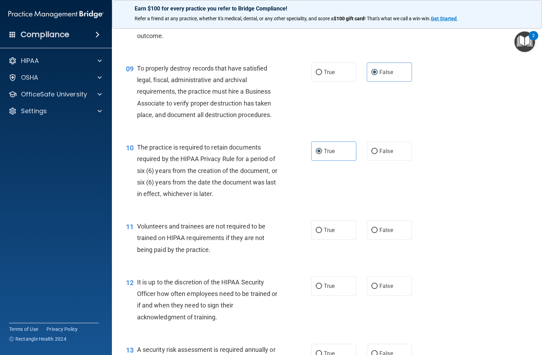
scroll to position [567, 0]
click at [376, 238] on label "False" at bounding box center [389, 230] width 45 height 19
click at [376, 234] on input "False" at bounding box center [374, 230] width 6 height 5
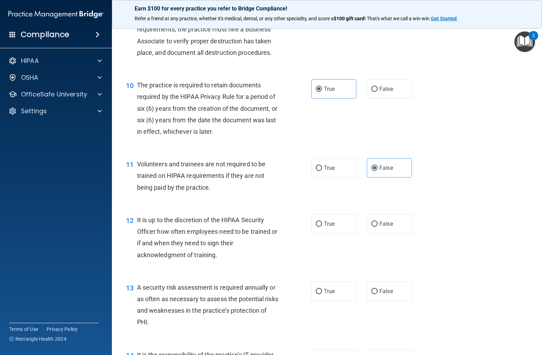
scroll to position [628, 0]
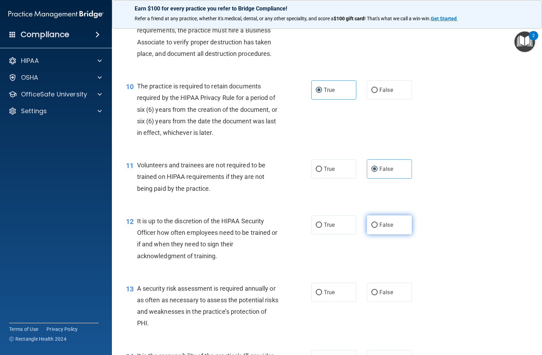
click at [388, 233] on label "False" at bounding box center [389, 224] width 45 height 19
click at [378, 228] on input "False" at bounding box center [374, 225] width 6 height 5
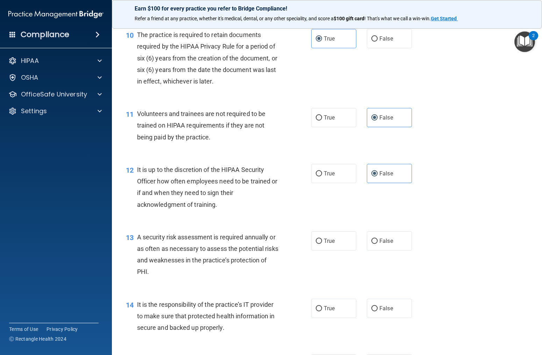
scroll to position [677, 0]
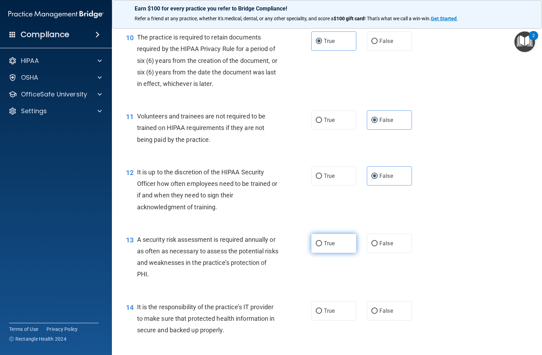
drag, startPoint x: 338, startPoint y: 251, endPoint x: 333, endPoint y: 251, distance: 4.2
click at [336, 251] on label "True" at bounding box center [333, 243] width 45 height 19
click at [322, 247] on input "True" at bounding box center [319, 243] width 6 height 5
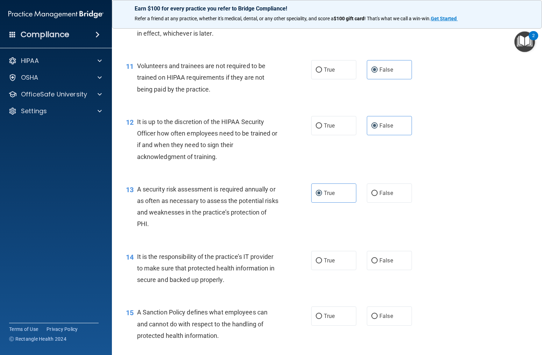
scroll to position [732, 0]
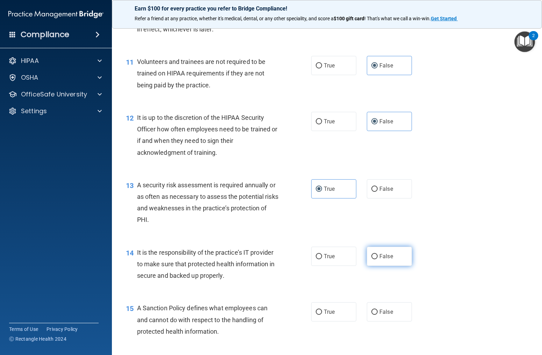
click at [380, 260] on span "False" at bounding box center [386, 256] width 14 height 7
click at [378, 260] on input "False" at bounding box center [374, 256] width 6 height 5
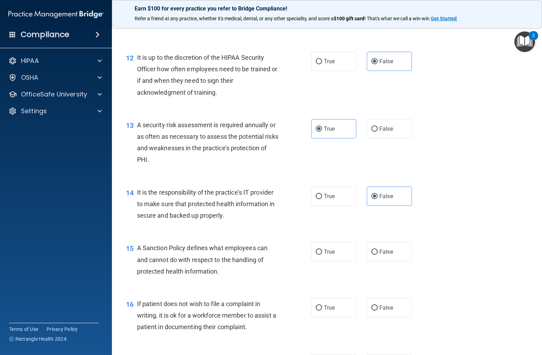
scroll to position [793, 0]
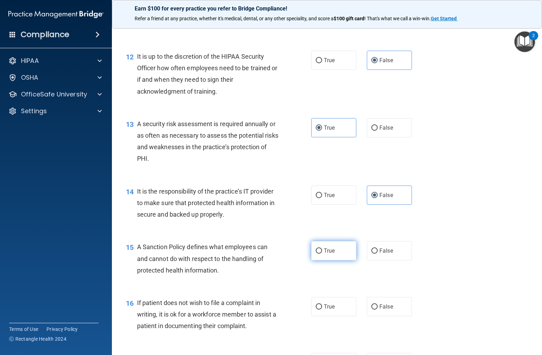
click at [319, 254] on input "True" at bounding box center [319, 251] width 6 height 5
drag, startPoint x: 382, startPoint y: 265, endPoint x: 348, endPoint y: 269, distance: 33.4
click at [381, 254] on span "False" at bounding box center [386, 251] width 14 height 7
click at [378, 254] on input "False" at bounding box center [374, 251] width 6 height 5
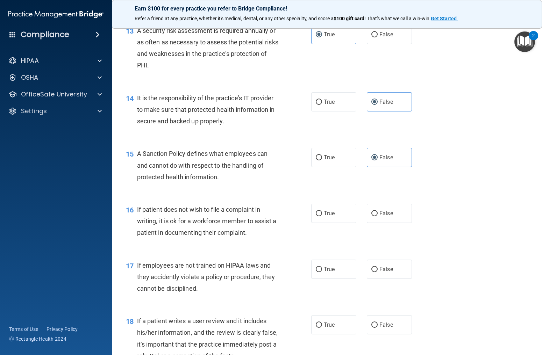
scroll to position [886, 0]
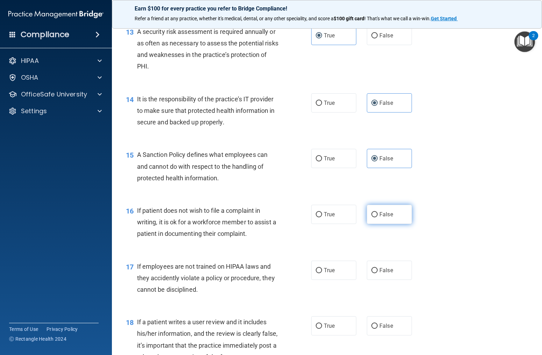
drag, startPoint x: 390, startPoint y: 226, endPoint x: 381, endPoint y: 227, distance: 9.6
click at [390, 218] on span "False" at bounding box center [386, 214] width 14 height 7
click at [378, 218] on input "False" at bounding box center [374, 214] width 6 height 5
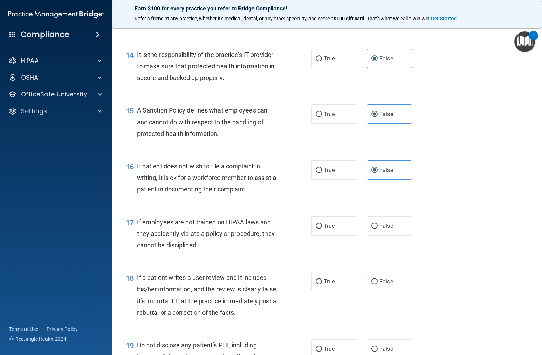
scroll to position [933, 0]
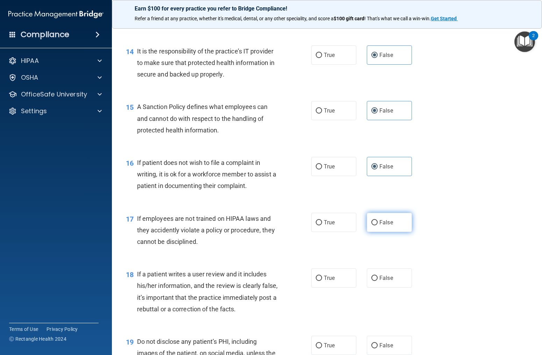
click at [385, 226] on span "False" at bounding box center [386, 222] width 14 height 7
click at [378, 226] on input "False" at bounding box center [374, 222] width 6 height 5
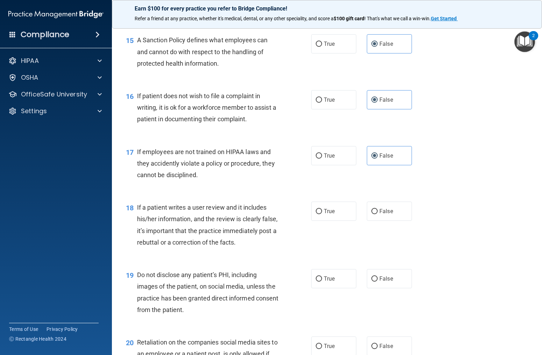
scroll to position [1008, 0]
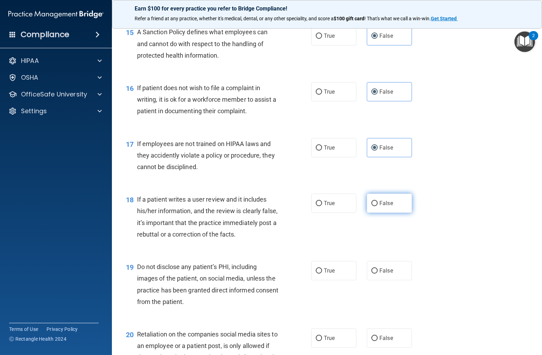
click at [400, 213] on label "False" at bounding box center [389, 203] width 45 height 19
click at [378, 206] on input "False" at bounding box center [374, 203] width 6 height 5
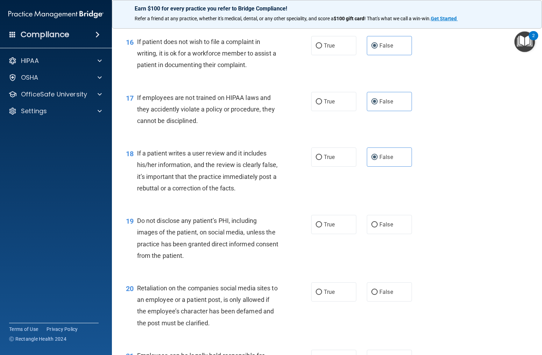
scroll to position [1061, 0]
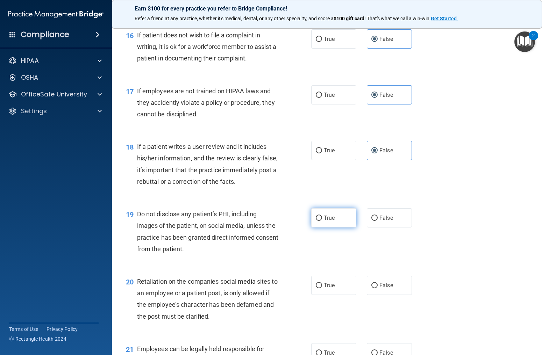
click at [326, 221] on span "True" at bounding box center [329, 218] width 11 height 7
click at [322, 221] on input "True" at bounding box center [319, 218] width 6 height 5
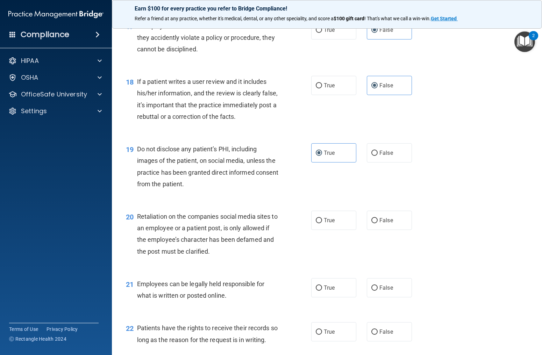
scroll to position [1125, 0]
click at [384, 231] on label "False" at bounding box center [389, 221] width 45 height 19
click at [378, 224] on input "False" at bounding box center [374, 221] width 6 height 5
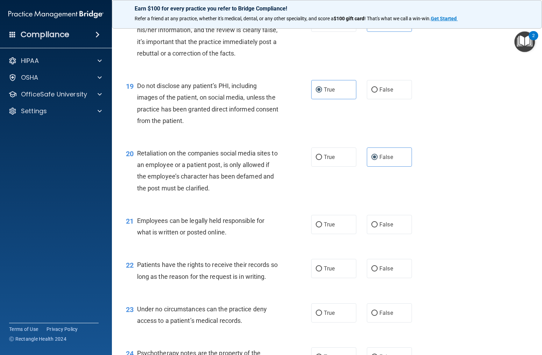
scroll to position [1190, 0]
drag, startPoint x: 328, startPoint y: 235, endPoint x: 321, endPoint y: 235, distance: 6.7
click at [328, 228] on span "True" at bounding box center [329, 224] width 11 height 7
click at [322, 227] on input "True" at bounding box center [319, 224] width 6 height 5
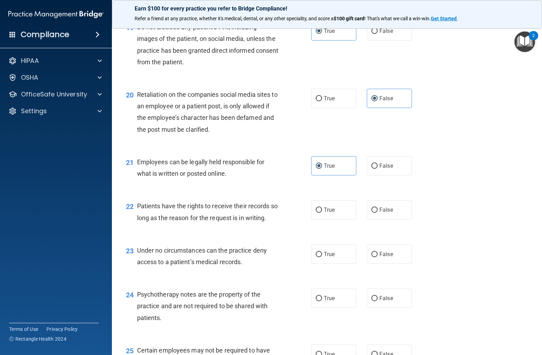
scroll to position [1250, 0]
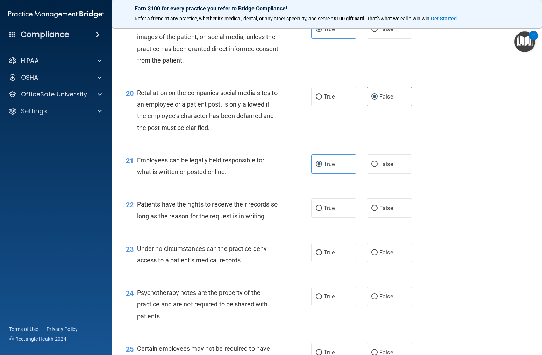
drag, startPoint x: 376, startPoint y: 222, endPoint x: 354, endPoint y: 232, distance: 24.1
click at [376, 211] on input "False" at bounding box center [374, 208] width 6 height 5
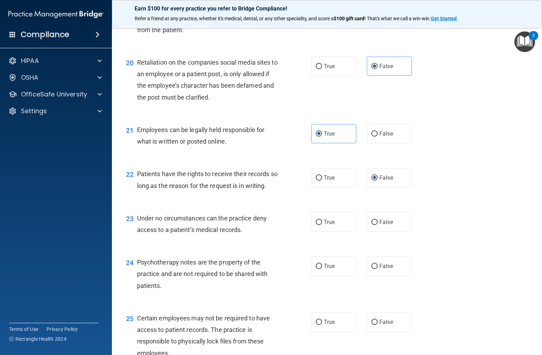
scroll to position [1284, 0]
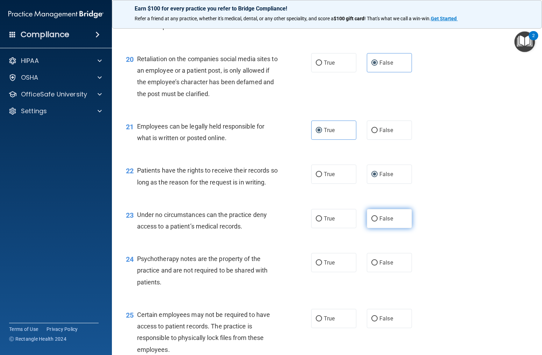
drag, startPoint x: 393, startPoint y: 234, endPoint x: 388, endPoint y: 234, distance: 4.9
click at [391, 228] on label "False" at bounding box center [389, 218] width 45 height 19
click at [374, 222] on input "False" at bounding box center [374, 218] width 6 height 5
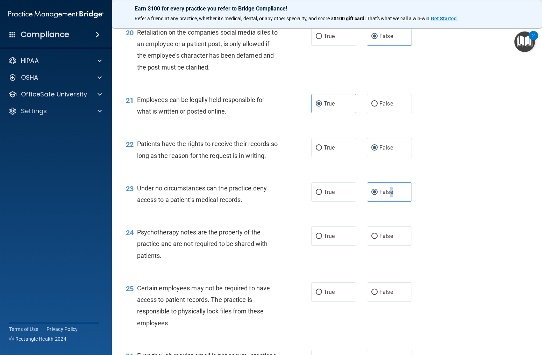
scroll to position [1310, 0]
click at [320, 240] on input "True" at bounding box center [319, 236] width 6 height 5
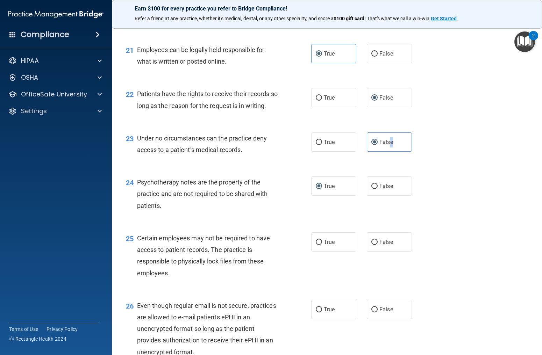
scroll to position [1362, 0]
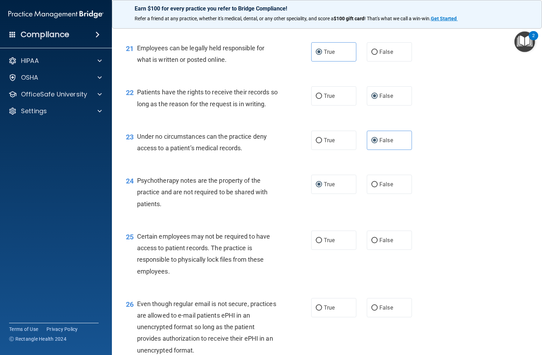
click at [178, 250] on span "Certain employees may not be required to have access to patient records. The pr…" at bounding box center [203, 254] width 133 height 42
click at [319, 243] on input "True" at bounding box center [319, 240] width 6 height 5
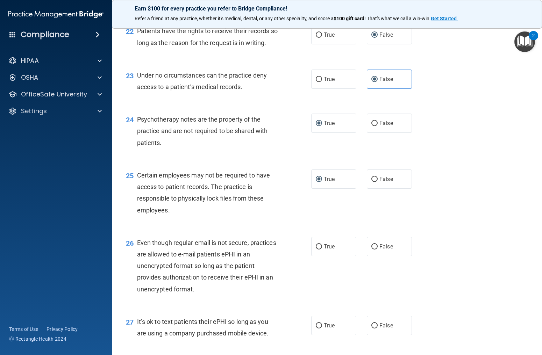
scroll to position [1427, 0]
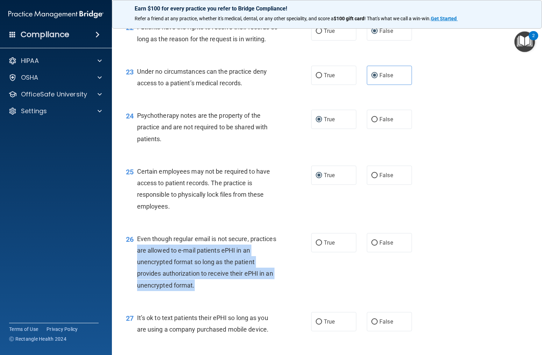
drag, startPoint x: 137, startPoint y: 262, endPoint x: 279, endPoint y: 296, distance: 146.3
click at [279, 295] on div "26 Even though regular email is not secure, practices are allowed to e-mail pat…" at bounding box center [218, 264] width 206 height 62
click at [213, 257] on div "Even though regular email is not secure, practices are allowed to e-mail patien…" at bounding box center [210, 262] width 147 height 58
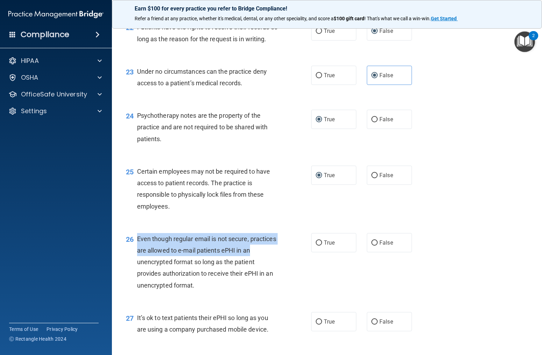
drag, startPoint x: 139, startPoint y: 251, endPoint x: 268, endPoint y: 260, distance: 129.4
click at [268, 260] on div "Even though regular email is not secure, practices are allowed to e-mail patien…" at bounding box center [210, 262] width 147 height 58
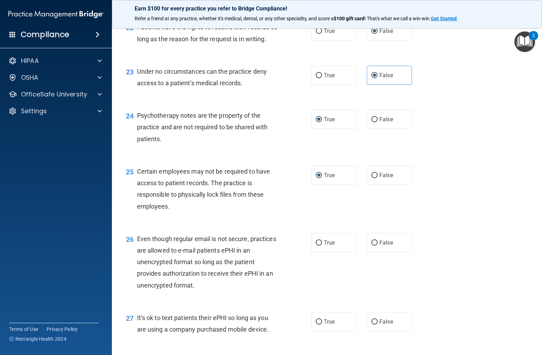
click at [149, 271] on span "Even though regular email is not secure, practices are allowed to e-mail patien…" at bounding box center [206, 262] width 139 height 54
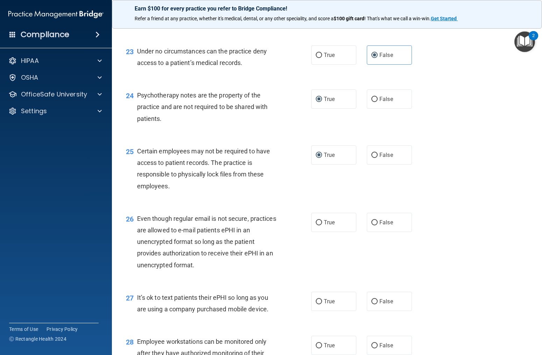
scroll to position [1460, 0]
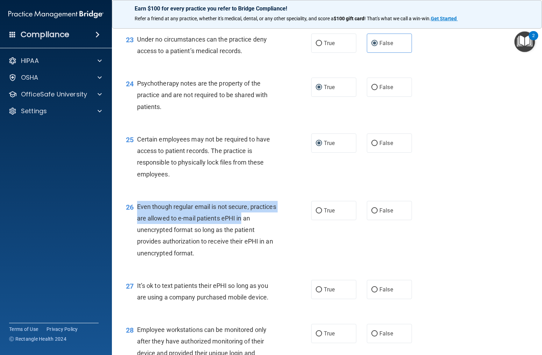
drag, startPoint x: 136, startPoint y: 215, endPoint x: 242, endPoint y: 232, distance: 106.9
click at [242, 232] on div "26 Even though regular email is not secure, practices are allowed to e-mail pat…" at bounding box center [218, 232] width 206 height 62
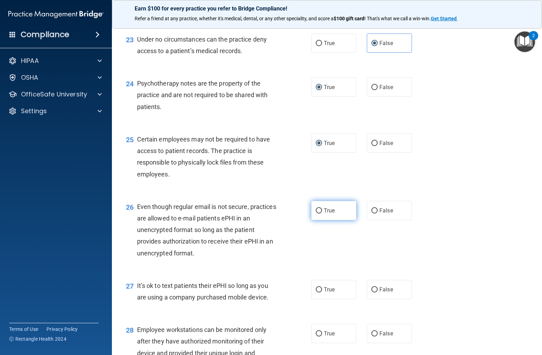
click at [334, 214] on span "True" at bounding box center [329, 210] width 11 height 7
click at [322, 214] on input "True" at bounding box center [319, 210] width 6 height 5
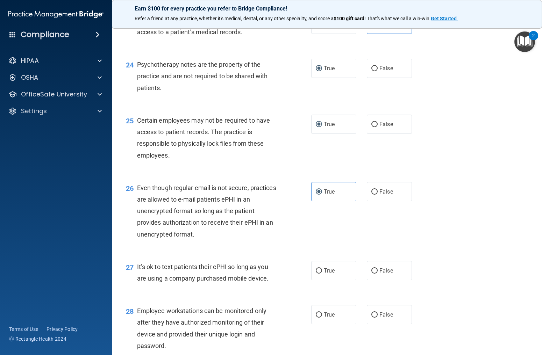
scroll to position [1513, 0]
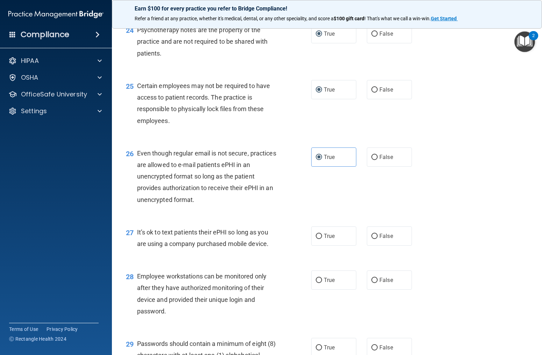
drag, startPoint x: 396, startPoint y: 254, endPoint x: 384, endPoint y: 258, distance: 12.9
click at [396, 246] on label "False" at bounding box center [389, 236] width 45 height 19
click at [378, 239] on input "False" at bounding box center [374, 236] width 6 height 5
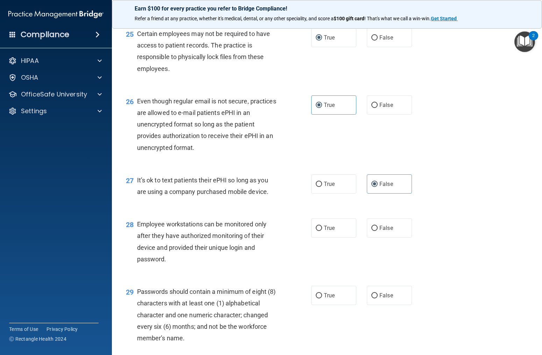
scroll to position [1566, 0]
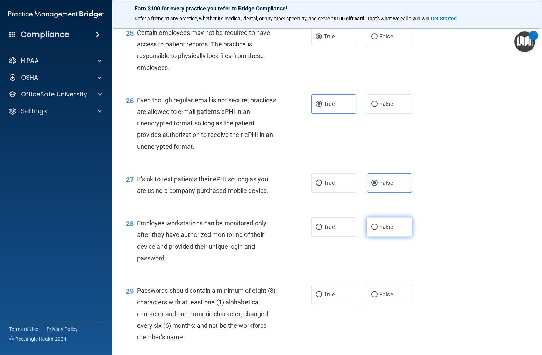
click at [392, 237] on label "False" at bounding box center [389, 227] width 45 height 19
click at [378, 230] on input "False" at bounding box center [374, 227] width 6 height 5
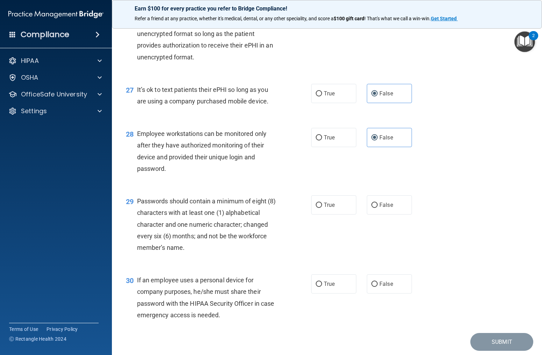
scroll to position [1654, 0]
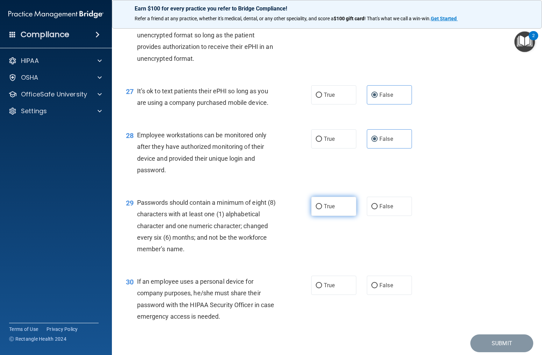
click at [335, 216] on label "True" at bounding box center [333, 206] width 45 height 19
click at [322, 209] on input "True" at bounding box center [319, 206] width 6 height 5
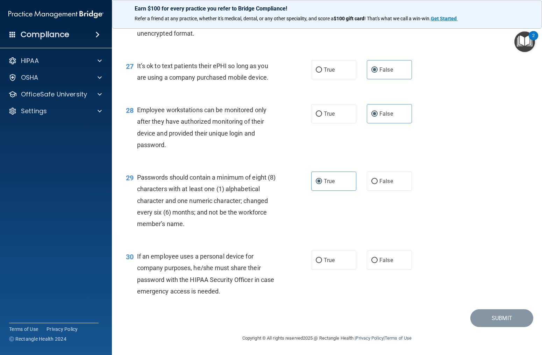
scroll to position [1691, 0]
click at [385, 262] on span "False" at bounding box center [386, 260] width 14 height 7
click at [378, 262] on input "False" at bounding box center [374, 260] width 6 height 5
click at [513, 314] on button "Submit" at bounding box center [501, 319] width 63 height 18
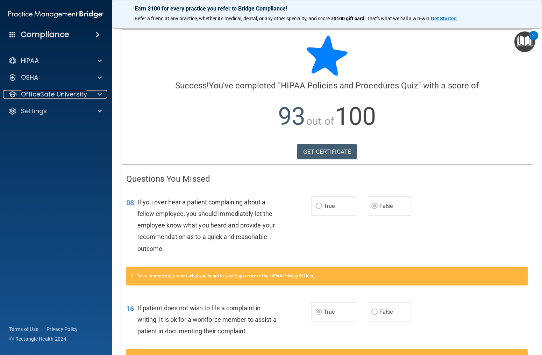
drag, startPoint x: 83, startPoint y: 95, endPoint x: 85, endPoint y: 102, distance: 7.3
click at [83, 95] on p "OfficeSafe University" at bounding box center [54, 94] width 66 height 8
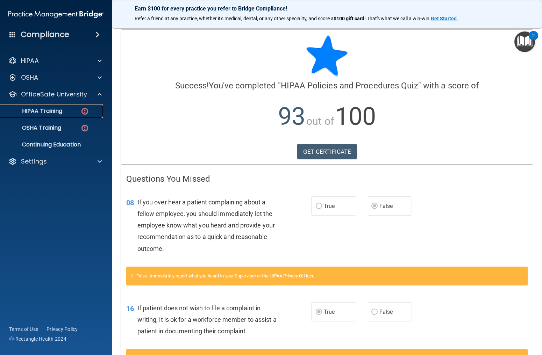
click at [77, 115] on link "HIPAA Training" at bounding box center [48, 111] width 110 height 14
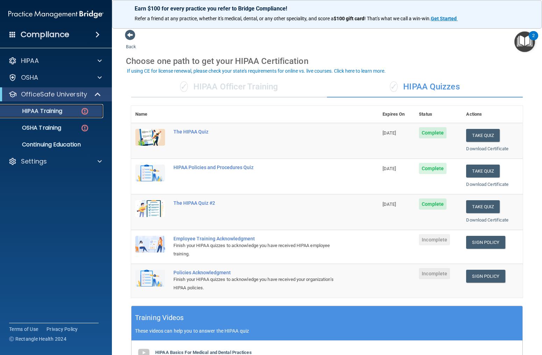
scroll to position [15, 0]
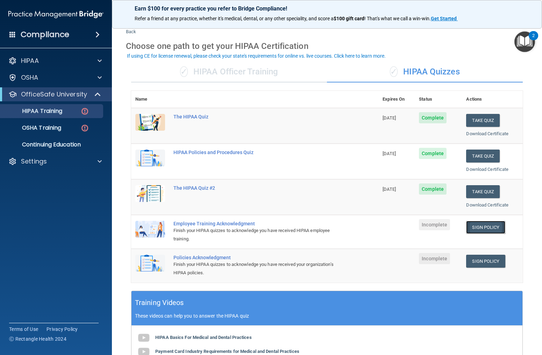
click at [474, 228] on link "Sign Policy" at bounding box center [485, 227] width 39 height 13
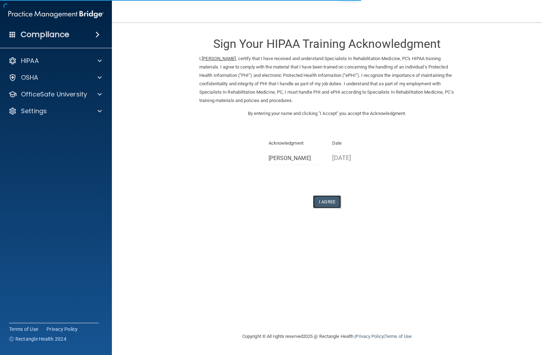
click at [325, 202] on button "I Agree" at bounding box center [327, 202] width 28 height 13
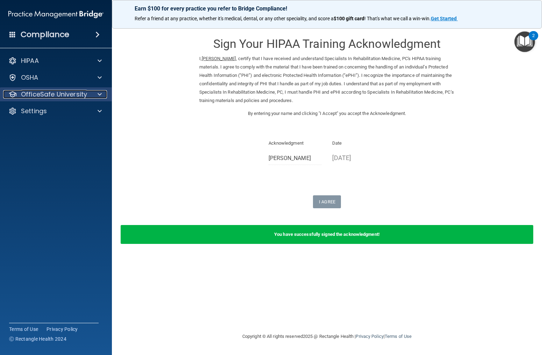
drag, startPoint x: 55, startPoint y: 93, endPoint x: 58, endPoint y: 99, distance: 6.1
click at [55, 94] on p "OfficeSafe University" at bounding box center [54, 94] width 66 height 8
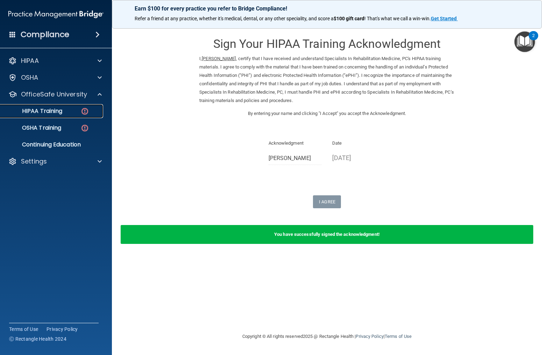
click at [58, 112] on p "HIPAA Training" at bounding box center [34, 111] width 58 height 7
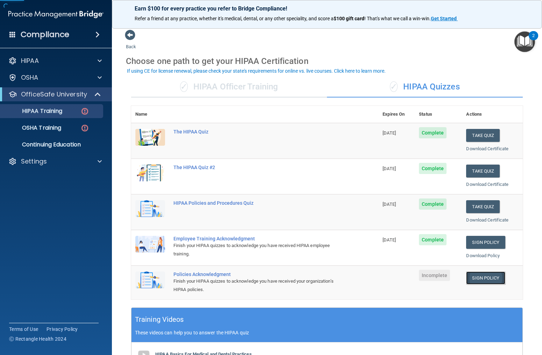
click at [492, 280] on link "Sign Policy" at bounding box center [485, 278] width 39 height 13
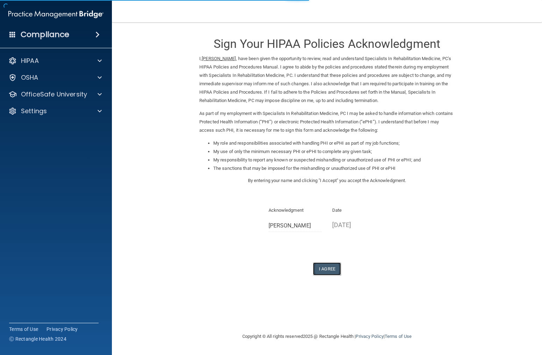
click at [322, 268] on button "I Agree" at bounding box center [327, 269] width 28 height 13
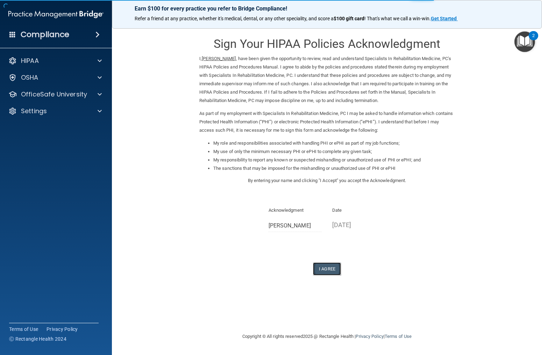
click at [322, 268] on button "I Agree" at bounding box center [327, 269] width 28 height 13
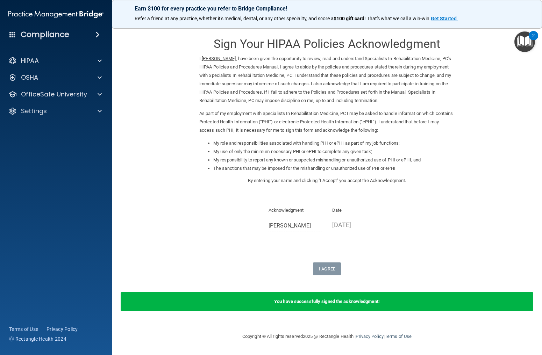
drag, startPoint x: 373, startPoint y: 280, endPoint x: 302, endPoint y: 224, distance: 90.3
click at [372, 279] on form "Sign Your HIPAA Policies Acknowledgment I, Mackenzie Korff , have been given th…" at bounding box center [327, 174] width 402 height 290
drag, startPoint x: 92, startPoint y: 90, endPoint x: 96, endPoint y: 93, distance: 5.2
click at [92, 90] on div "OfficeSafe University" at bounding box center [56, 94] width 112 height 14
drag, startPoint x: 93, startPoint y: 101, endPoint x: 95, endPoint y: 98, distance: 3.8
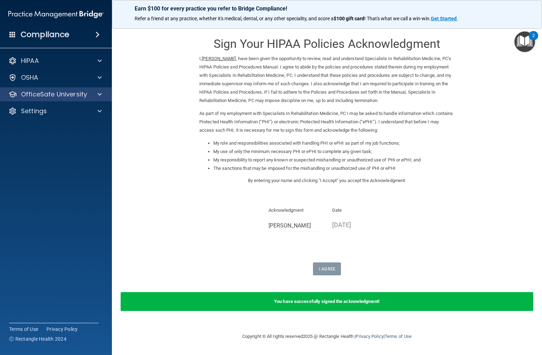
click at [93, 101] on div "OfficeSafe University" at bounding box center [56, 94] width 112 height 14
click at [100, 95] on span at bounding box center [100, 94] width 4 height 8
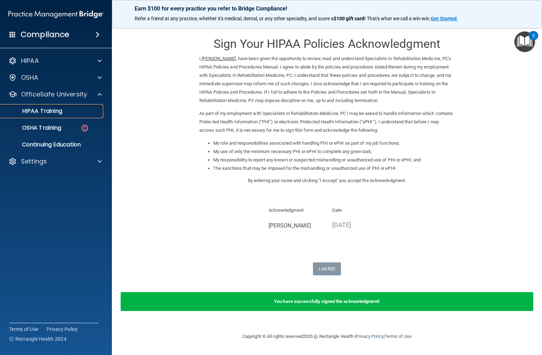
click at [85, 114] on div "HIPAA Training" at bounding box center [52, 111] width 95 height 7
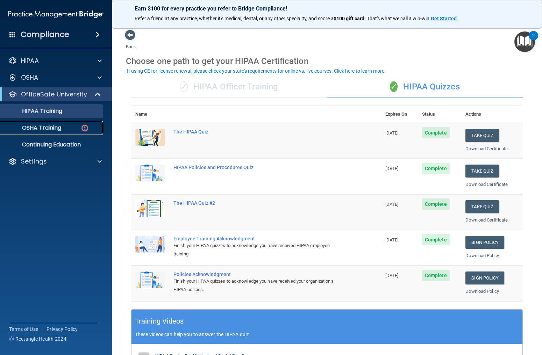
click at [69, 130] on div "OSHA Training" at bounding box center [52, 128] width 95 height 7
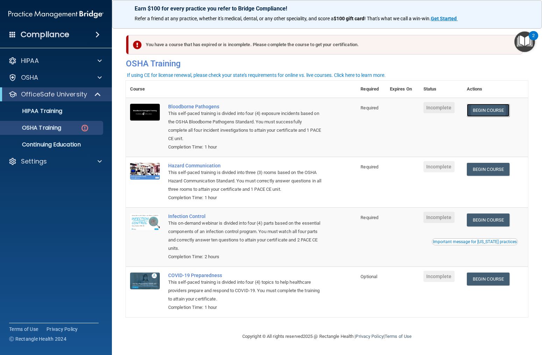
click at [487, 111] on link "Begin Course" at bounding box center [488, 110] width 43 height 13
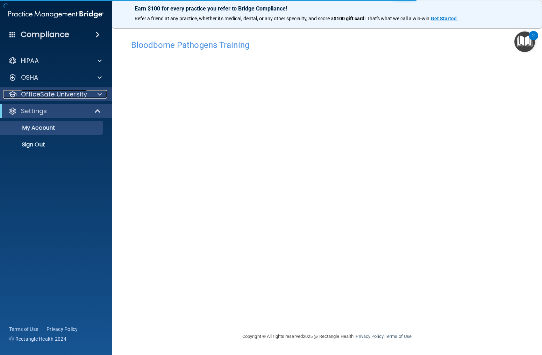
click at [84, 96] on p "OfficeSafe University" at bounding box center [54, 94] width 66 height 8
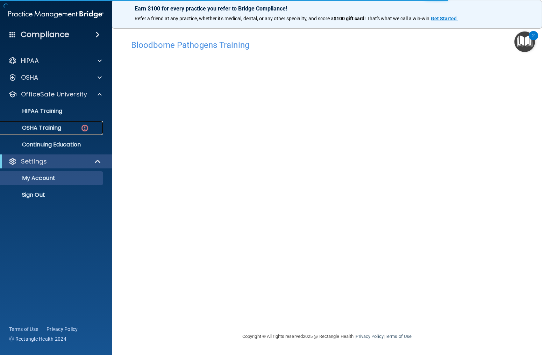
click at [74, 127] on div "OSHA Training" at bounding box center [52, 128] width 95 height 7
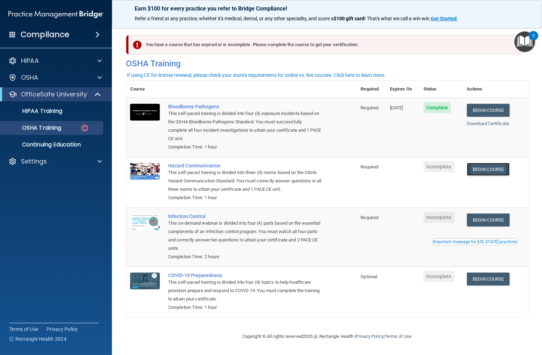
click at [500, 170] on link "Begin Course" at bounding box center [488, 169] width 43 height 13
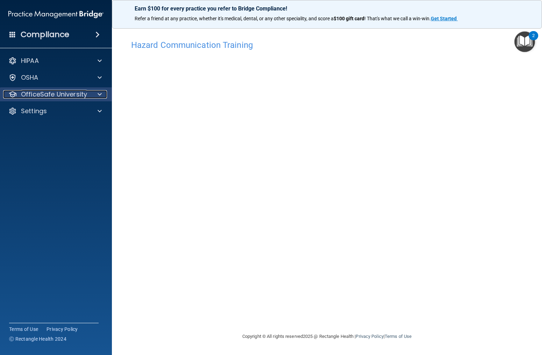
click at [97, 93] on div at bounding box center [98, 94] width 17 height 8
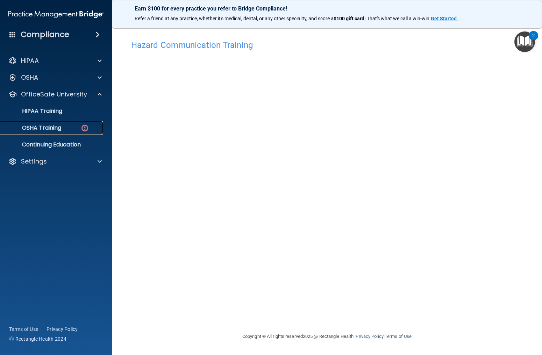
click at [85, 129] on img at bounding box center [84, 128] width 9 height 9
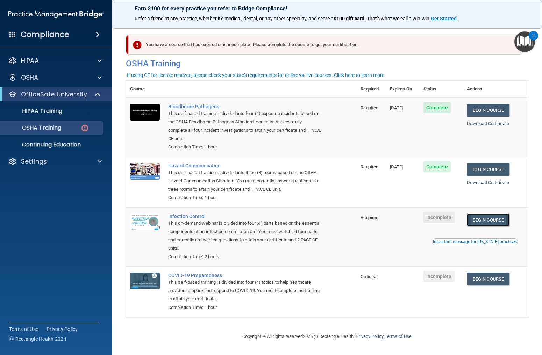
click at [480, 220] on link "Begin Course" at bounding box center [488, 220] width 43 height 13
click at [36, 138] on link "Continuing Education" at bounding box center [48, 145] width 110 height 14
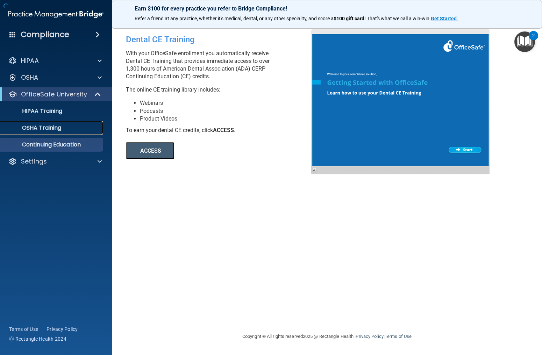
click at [41, 130] on p "OSHA Training" at bounding box center [33, 128] width 57 height 7
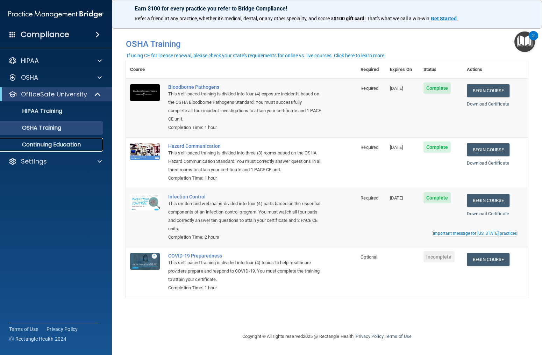
click at [38, 143] on p "Continuing Education" at bounding box center [52, 144] width 95 height 7
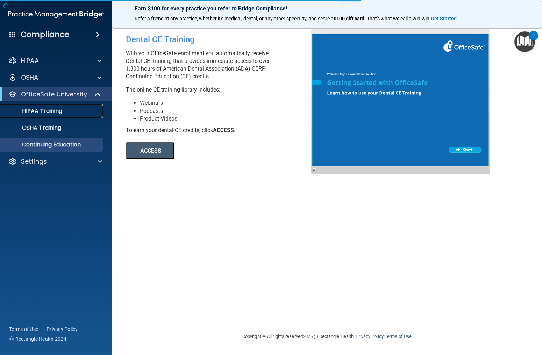
click at [36, 112] on p "HIPAA Training" at bounding box center [34, 111] width 58 height 7
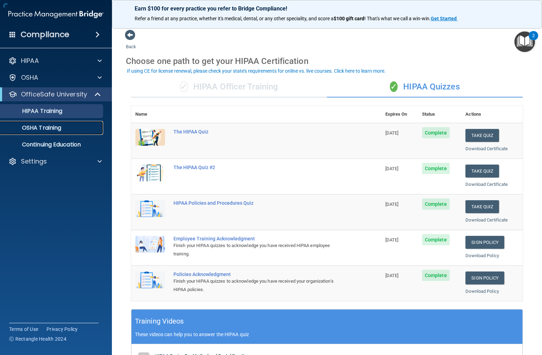
click at [34, 125] on p "OSHA Training" at bounding box center [33, 128] width 57 height 7
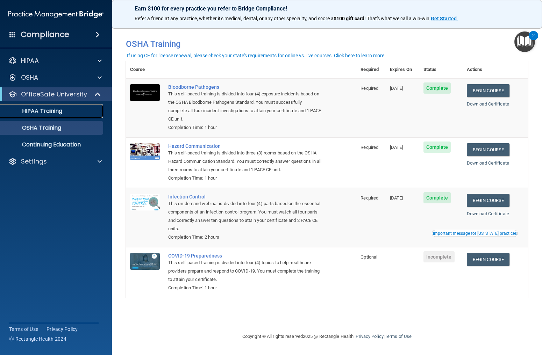
click at [38, 109] on p "HIPAA Training" at bounding box center [34, 111] width 58 height 7
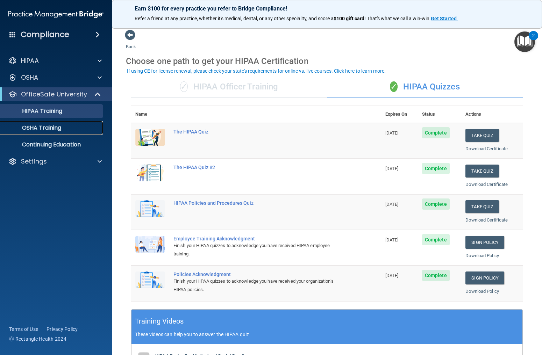
click at [46, 126] on p "OSHA Training" at bounding box center [33, 128] width 57 height 7
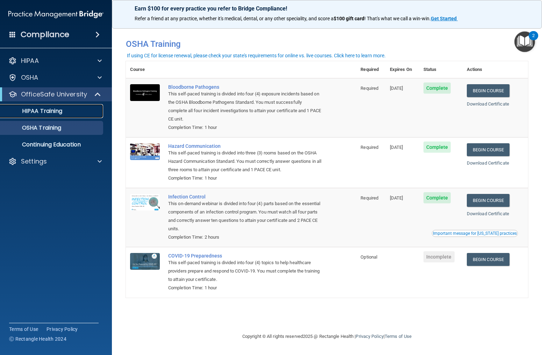
click at [70, 116] on link "HIPAA Training" at bounding box center [48, 111] width 110 height 14
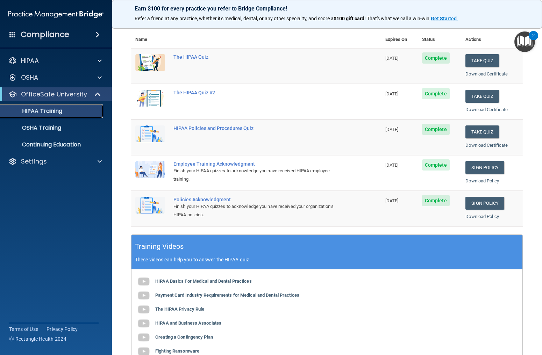
scroll to position [71, 0]
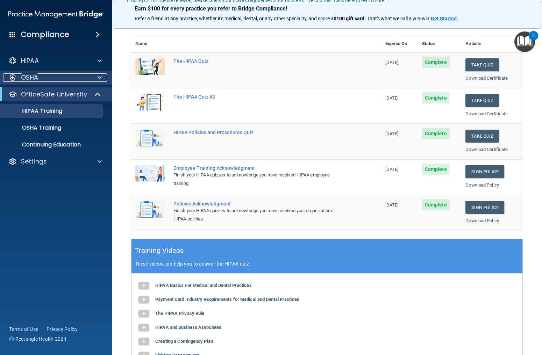
click at [57, 80] on div "OSHA" at bounding box center [46, 77] width 87 height 8
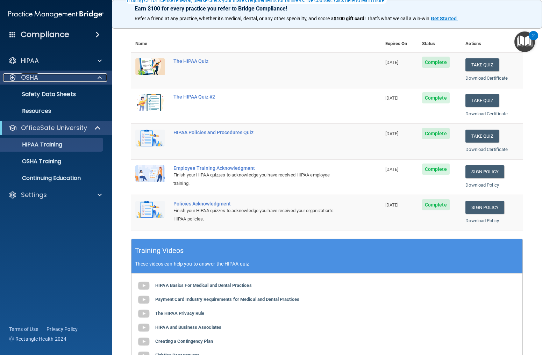
click at [60, 80] on div "OSHA" at bounding box center [46, 77] width 87 height 8
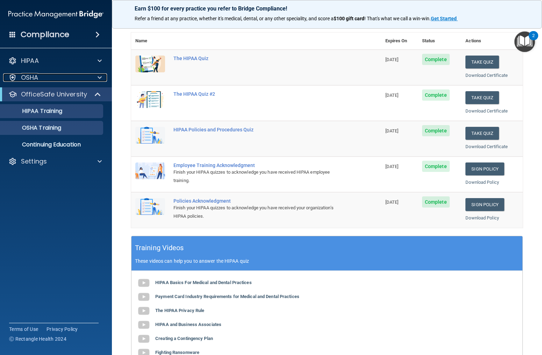
scroll to position [69, 0]
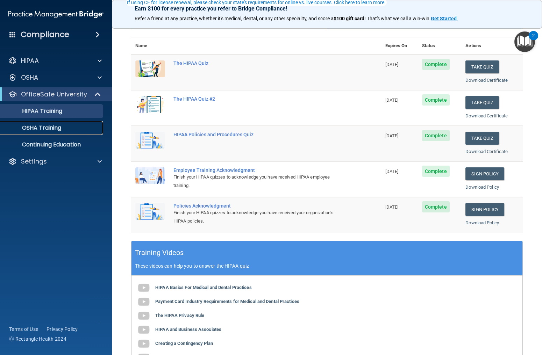
click at [38, 125] on p "OSHA Training" at bounding box center [33, 128] width 57 height 7
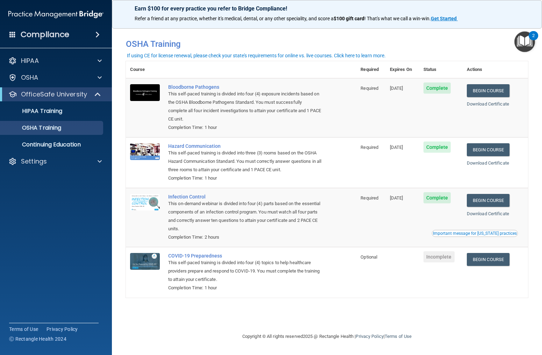
click at [45, 34] on h4 "Compliance" at bounding box center [45, 35] width 49 height 10
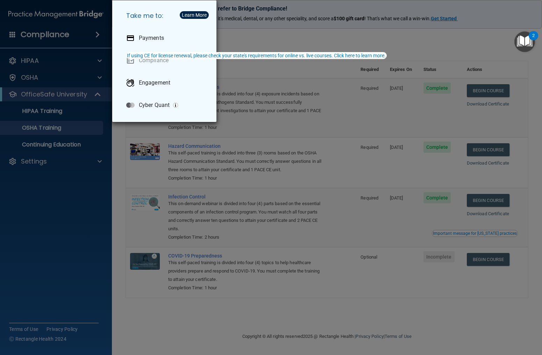
drag, startPoint x: 42, startPoint y: 37, endPoint x: 40, endPoint y: 45, distance: 8.5
click at [42, 38] on div "Take me to: Payments Compliance Engagement Cyber Quant" at bounding box center [271, 177] width 542 height 355
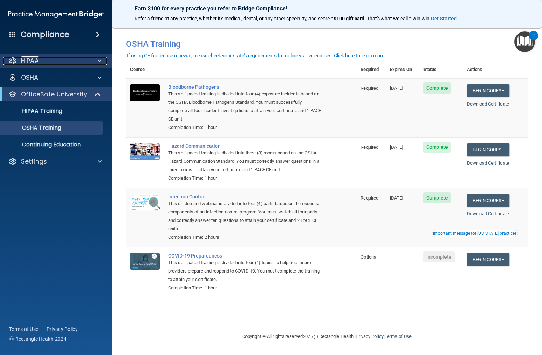
click at [29, 62] on p "HIPAA" at bounding box center [30, 61] width 18 height 8
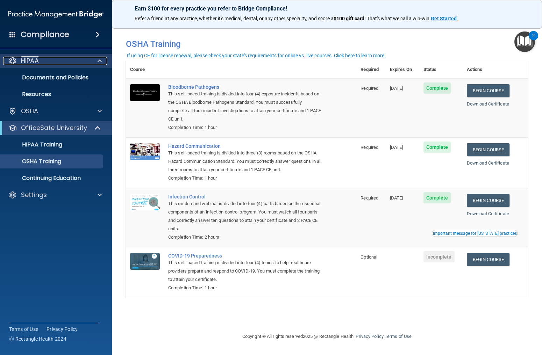
click at [54, 61] on div "HIPAA" at bounding box center [46, 61] width 87 height 8
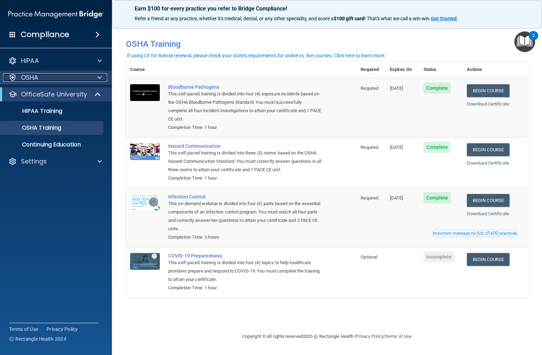
click at [39, 80] on div "OSHA" at bounding box center [46, 77] width 87 height 8
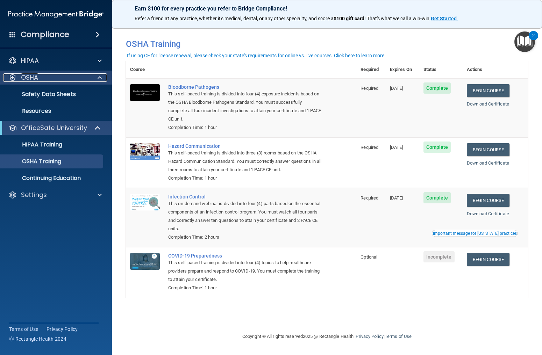
click at [40, 79] on div "OSHA" at bounding box center [46, 77] width 87 height 8
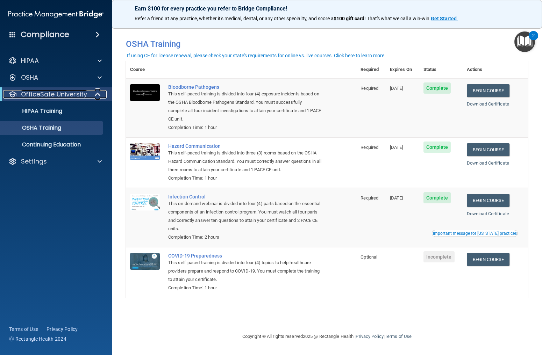
click at [51, 98] on p "OfficeSafe University" at bounding box center [54, 94] width 66 height 8
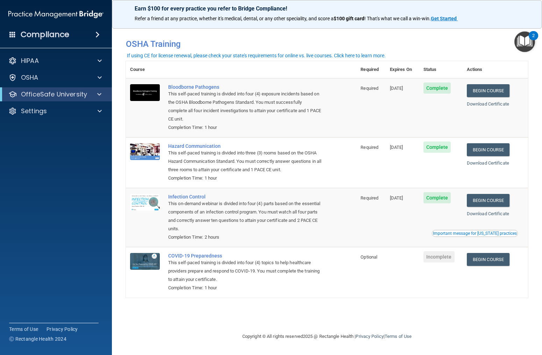
click at [12, 34] on span at bounding box center [12, 34] width 6 height 6
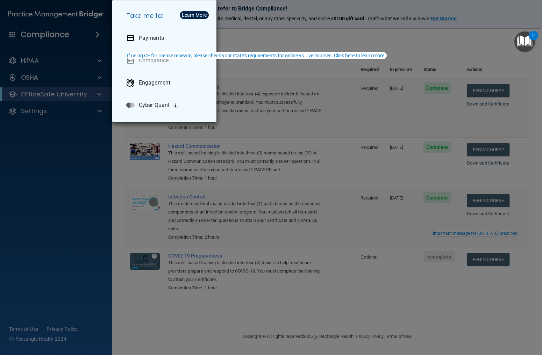
click at [59, 20] on div "Take me to: Payments Compliance Engagement Cyber Quant" at bounding box center [271, 177] width 542 height 355
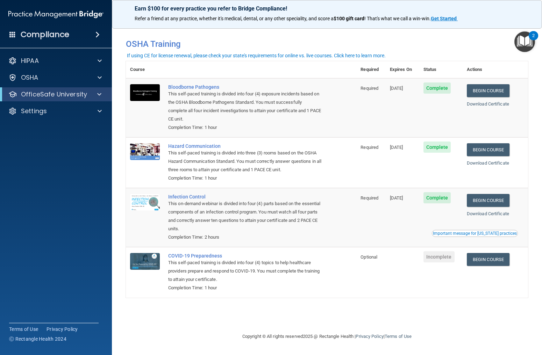
click at [56, 13] on img at bounding box center [55, 14] width 95 height 14
click at [27, 17] on img at bounding box center [55, 14] width 95 height 14
click at [530, 40] on img "Open Resource Center, 2 new notifications" at bounding box center [524, 41] width 21 height 21
click at [532, 40] on button "2" at bounding box center [524, 41] width 21 height 21
click at [534, 38] on div "2" at bounding box center [533, 40] width 2 height 9
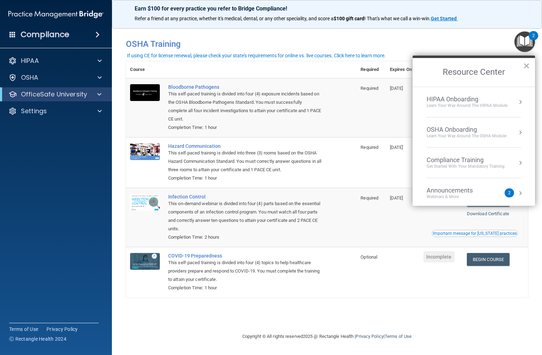
click at [517, 191] on button "Resource Center" at bounding box center [520, 193] width 7 height 7
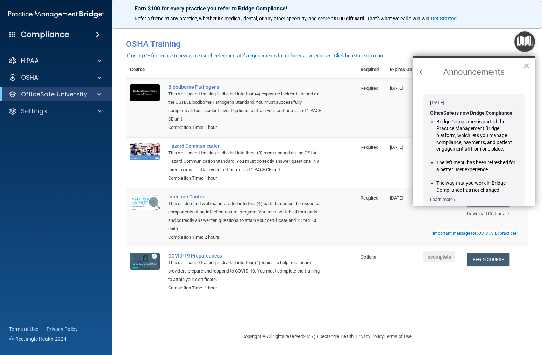
drag, startPoint x: 527, startPoint y: 68, endPoint x: 513, endPoint y: 68, distance: 14.0
click at [527, 68] on button "×" at bounding box center [526, 65] width 7 height 11
